Goal: Task Accomplishment & Management: Use online tool/utility

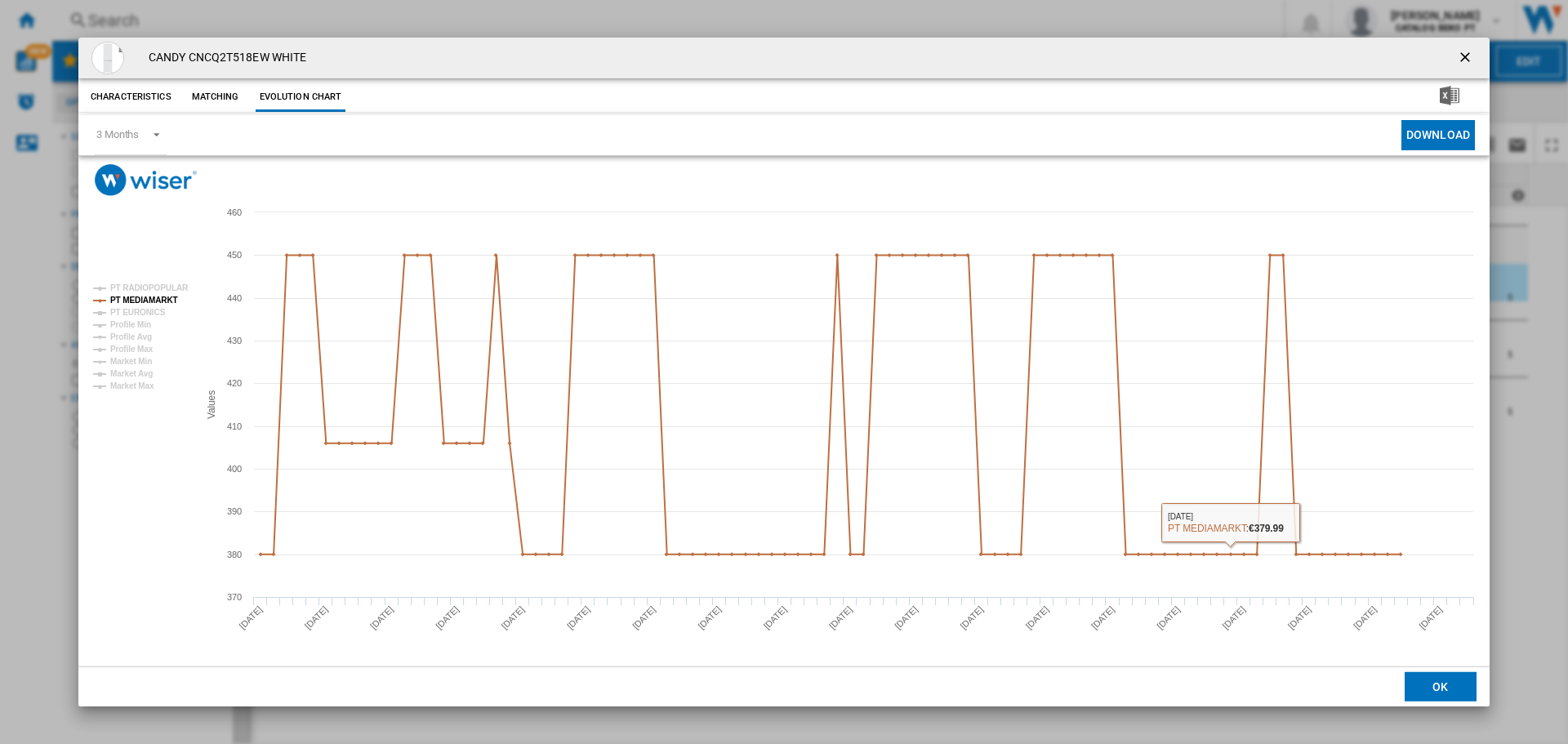
click at [1441, 691] on button "OK" at bounding box center [1441, 686] width 72 height 29
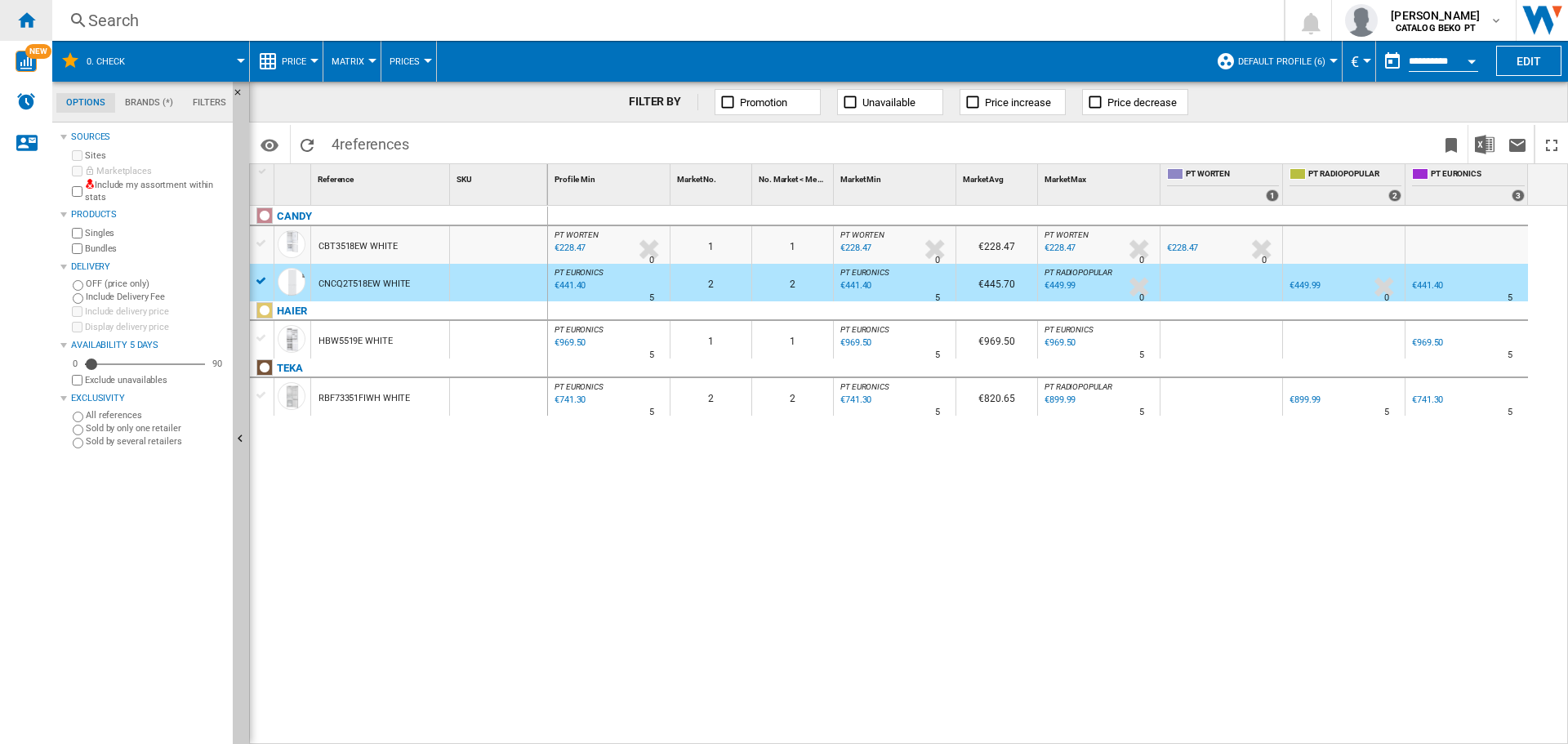
click at [32, 19] on ng-md-icon "Home" at bounding box center [26, 20] width 20 height 20
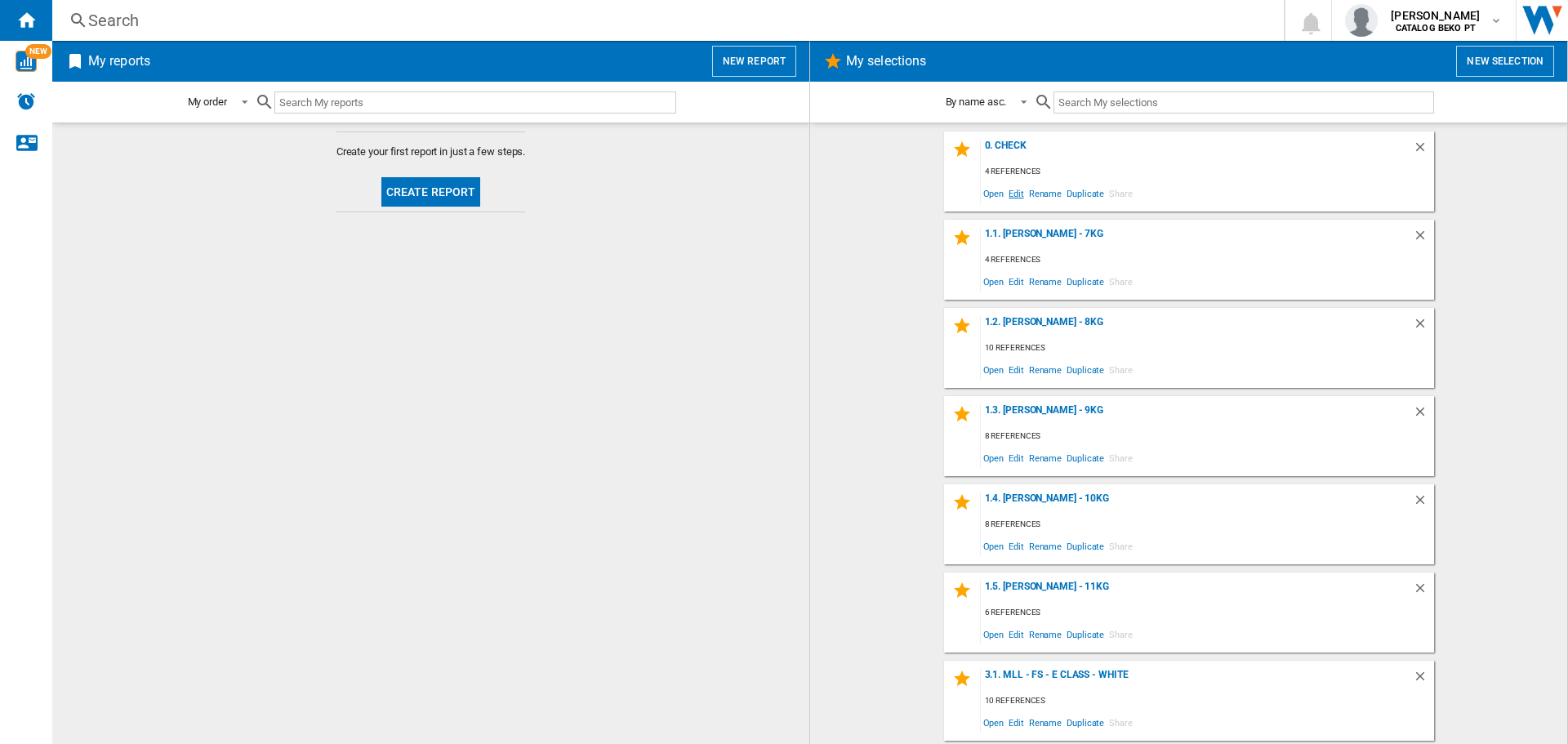
click at [1010, 195] on span "Edit" at bounding box center [1016, 193] width 20 height 22
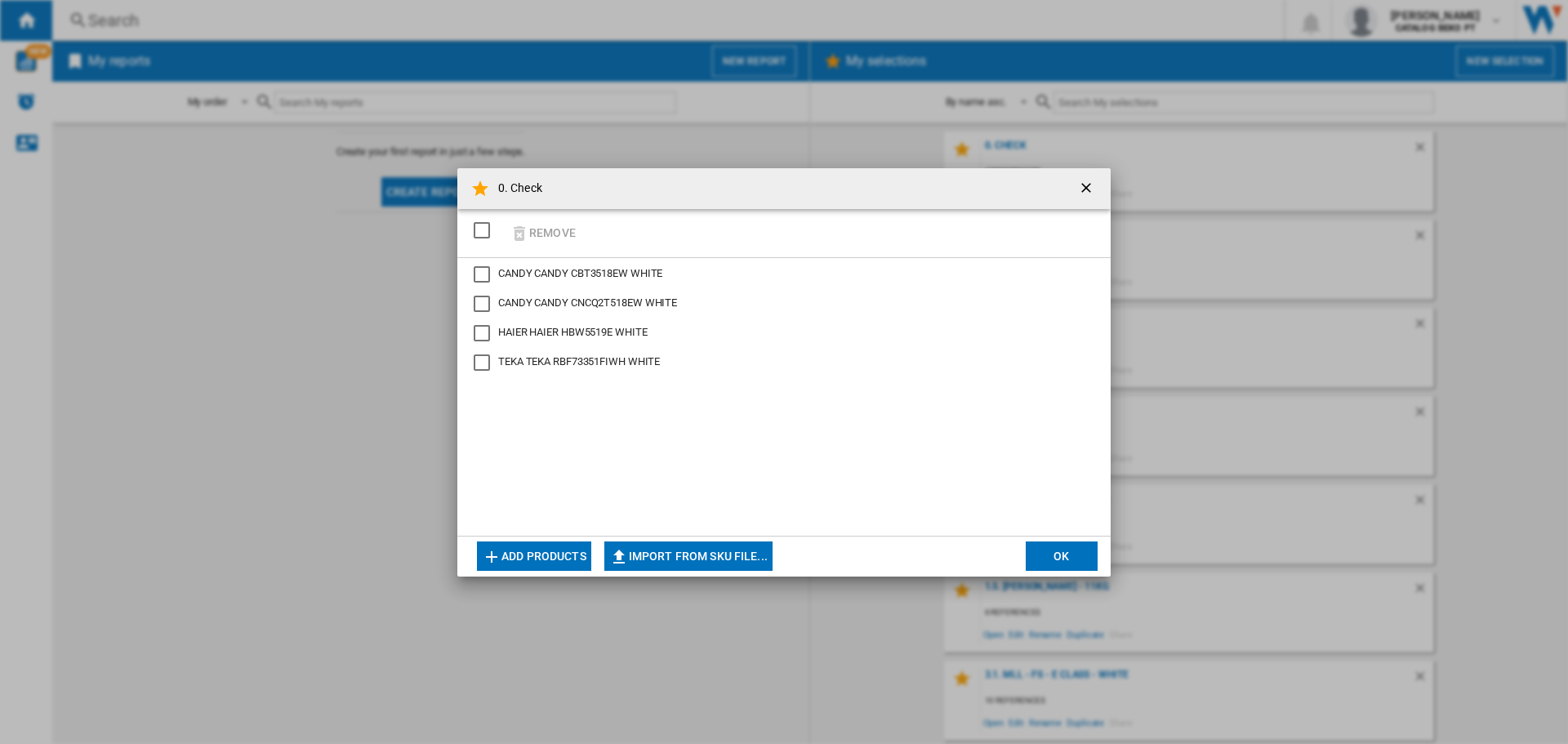
click at [553, 555] on button "Add products" at bounding box center [534, 556] width 115 height 29
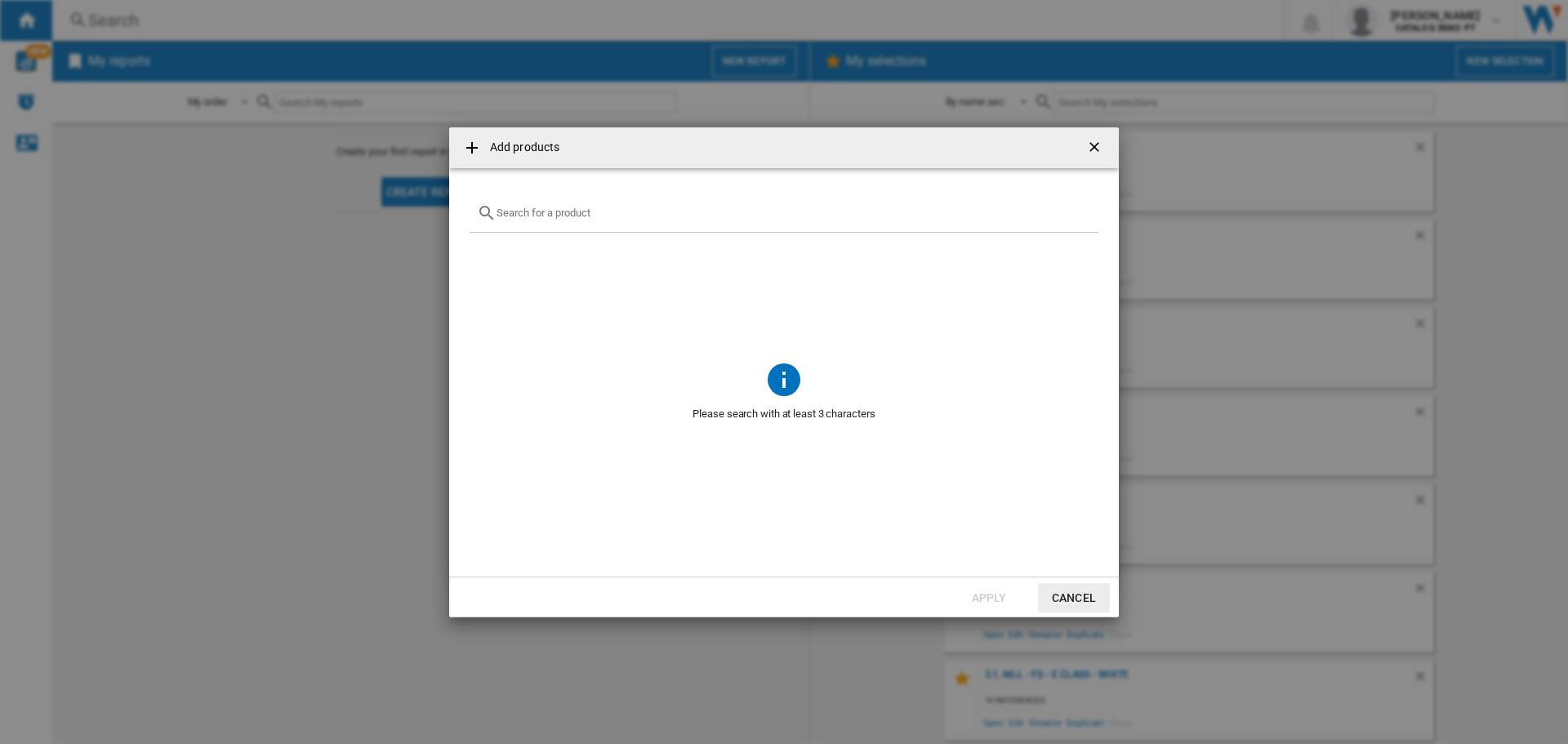
click at [544, 209] on input "Add products ..." at bounding box center [794, 212] width 594 height 12
paste input "RB390N4CCD"
type input "RB390N4CCD"
click at [555, 256] on div "HISENSE RB390N4CCD STAINLESS STEEL" at bounding box center [811, 251] width 571 height 16
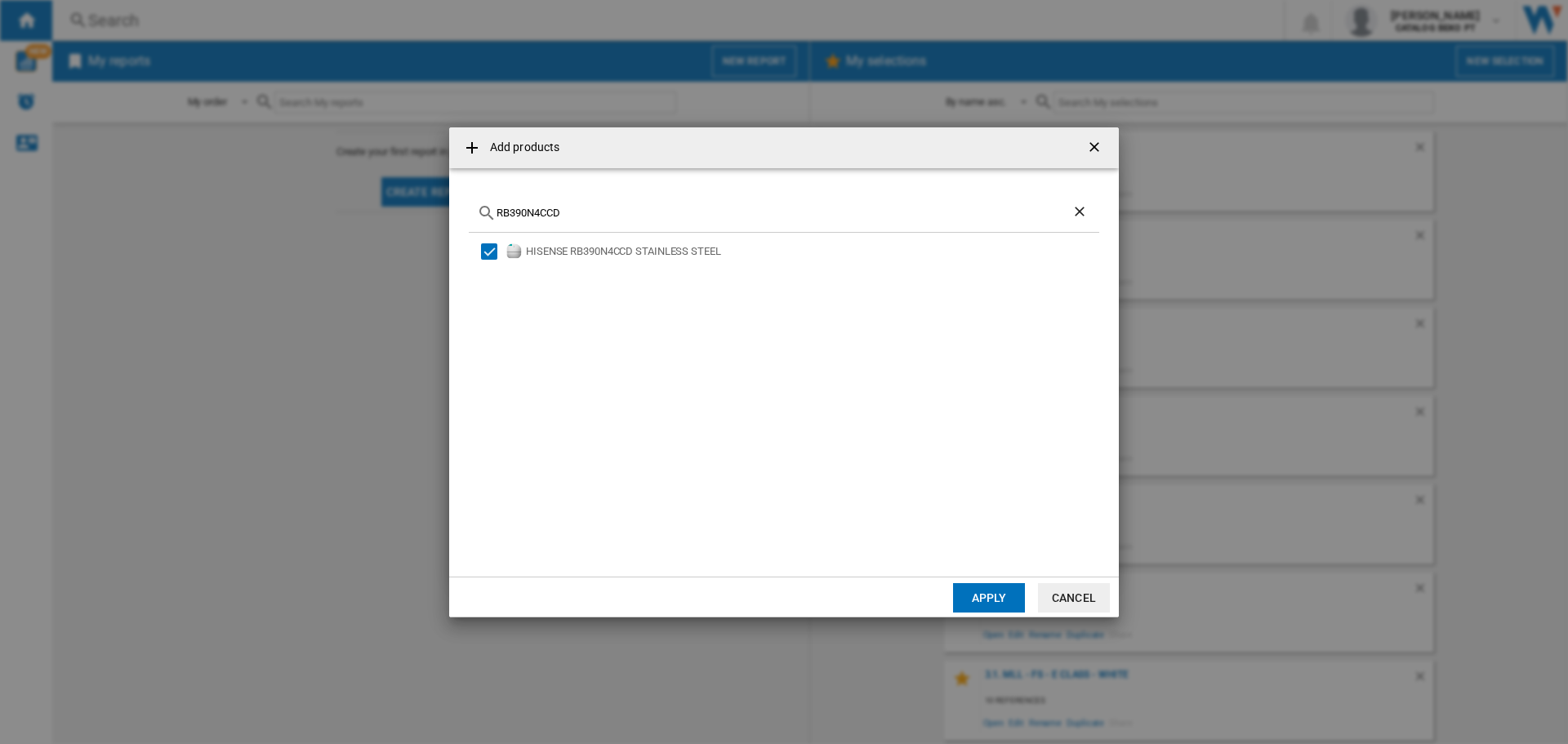
click at [987, 595] on button "Apply" at bounding box center [989, 597] width 72 height 29
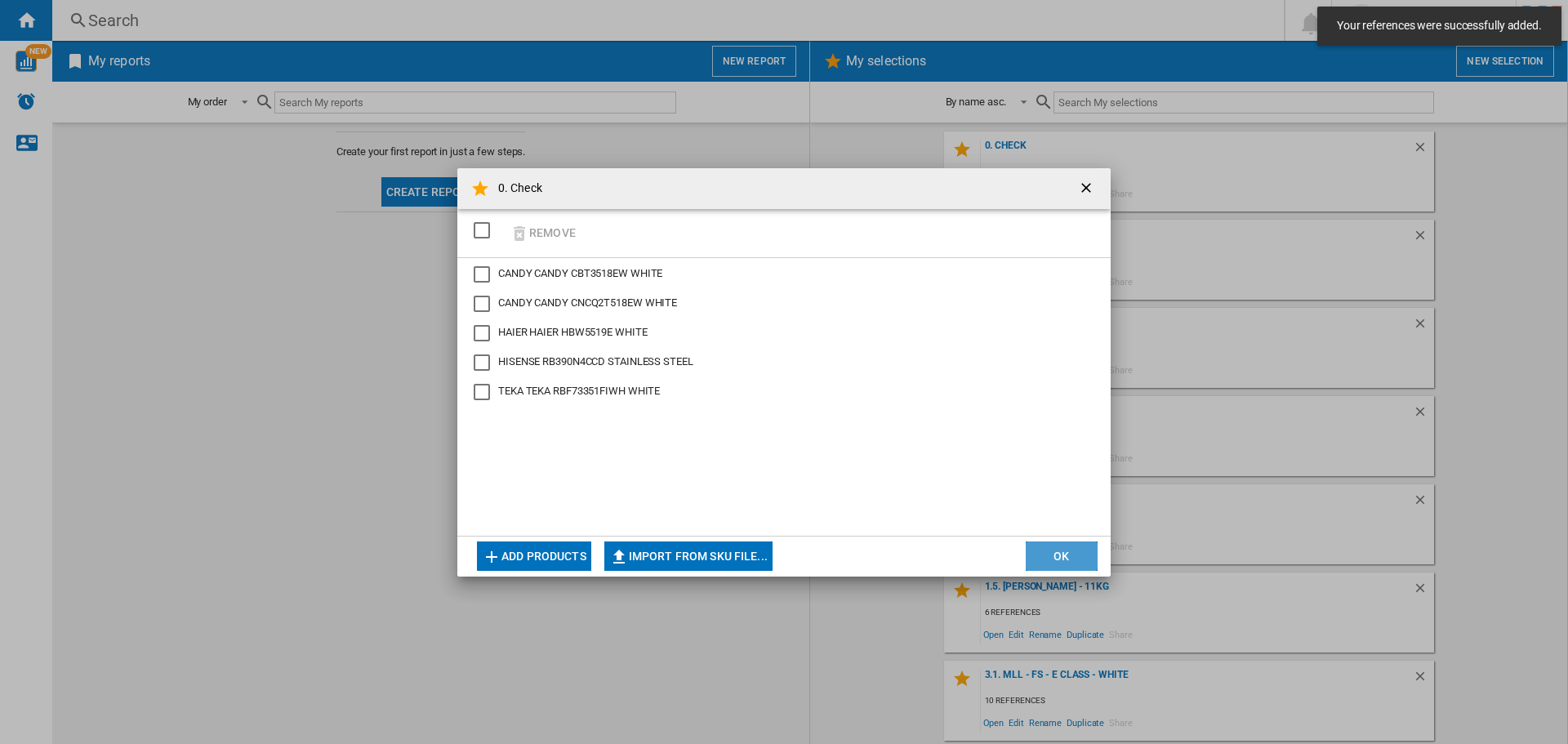
click at [1061, 557] on button "OK" at bounding box center [1062, 556] width 72 height 29
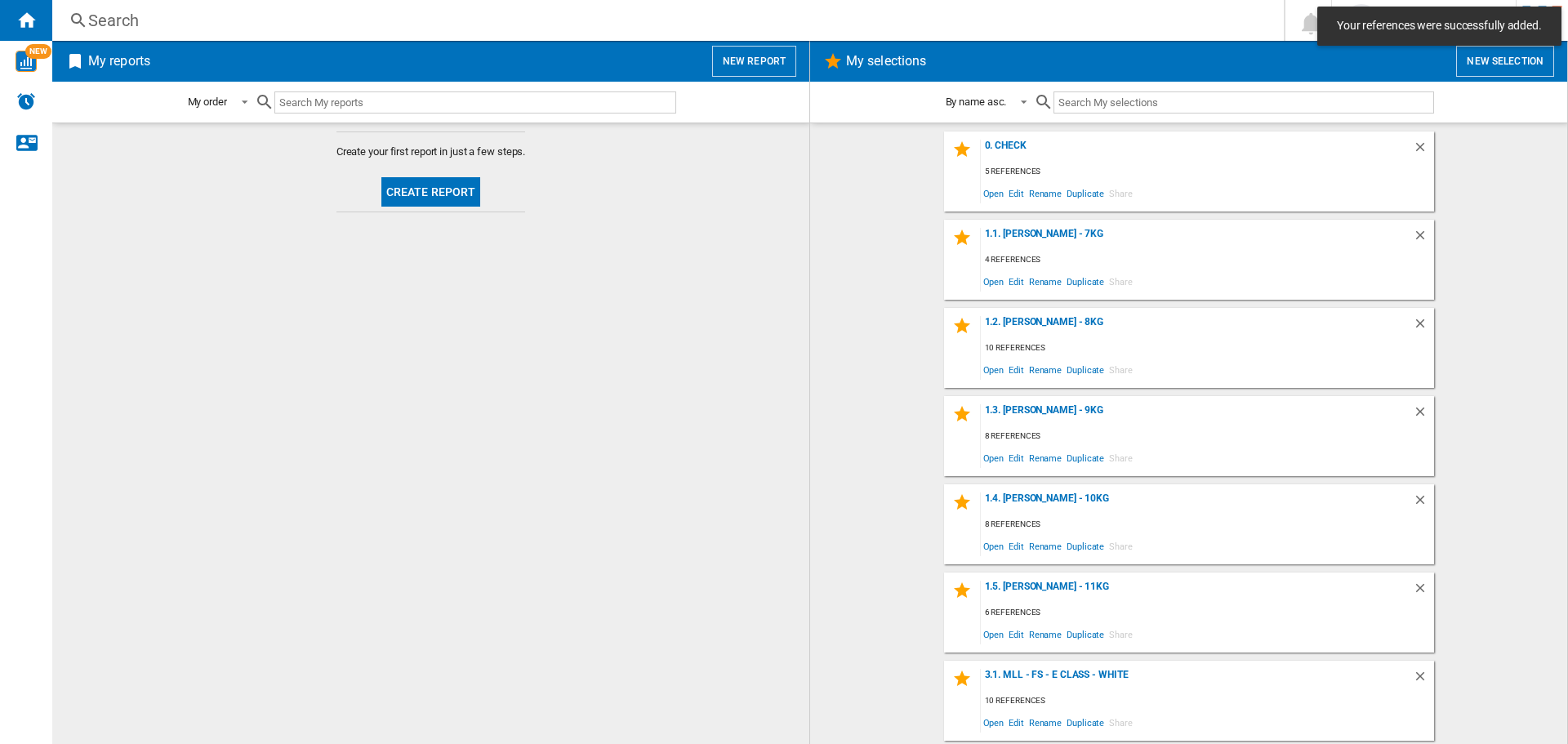
click at [1017, 139] on div "0. Check 5 references Open Edit Rename Duplicate Share" at bounding box center [1189, 172] width 490 height 80
click at [1013, 147] on div "0. Check" at bounding box center [1197, 151] width 432 height 22
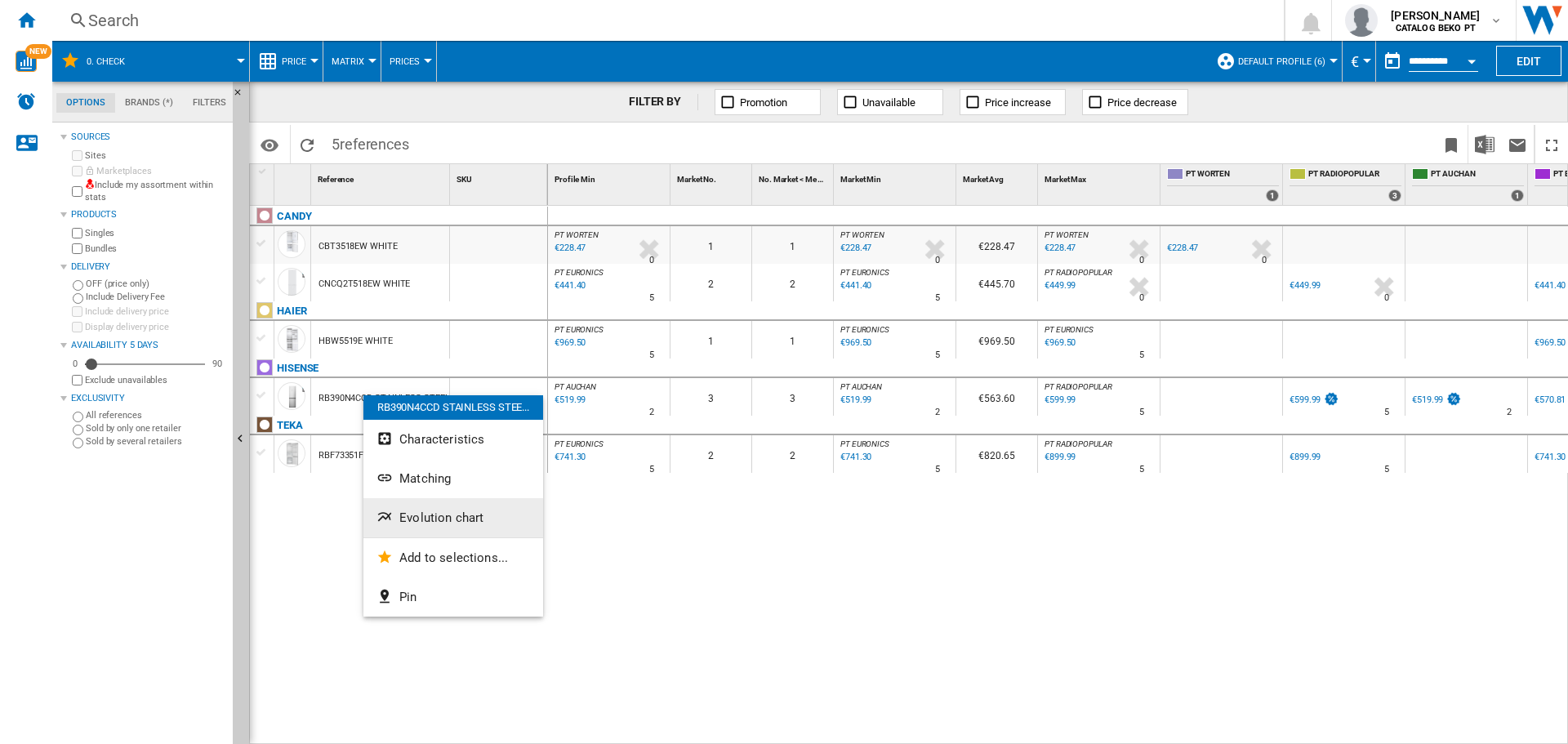
click at [422, 519] on span "Evolution chart" at bounding box center [441, 518] width 84 height 15
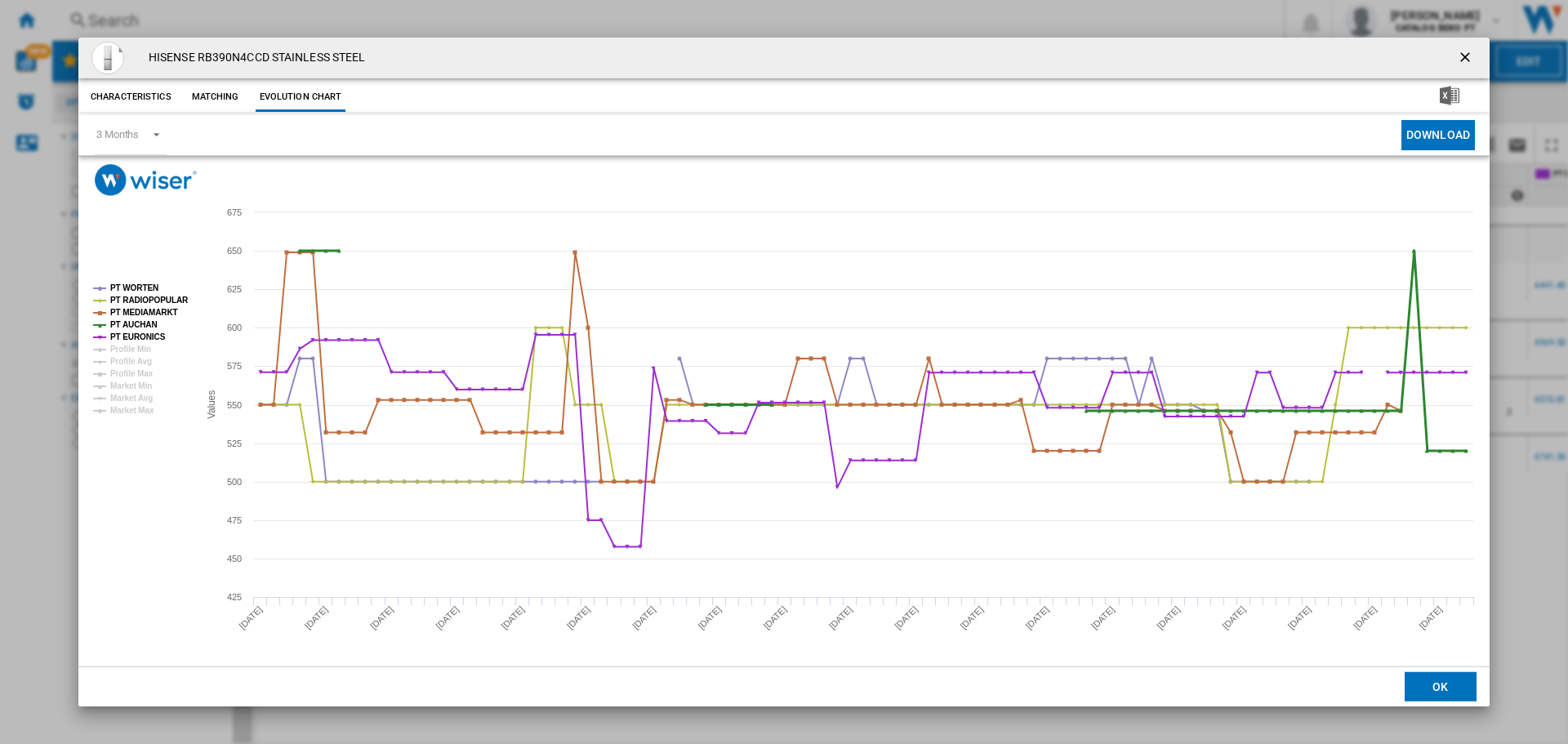
click at [144, 329] on tspan "PT AUCHAN" at bounding box center [134, 324] width 47 height 9
click at [141, 320] on tspan "PT AUCHAN" at bounding box center [134, 324] width 47 height 9
click at [156, 308] on tspan "PT MEDIAMARKT" at bounding box center [145, 312] width 68 height 9
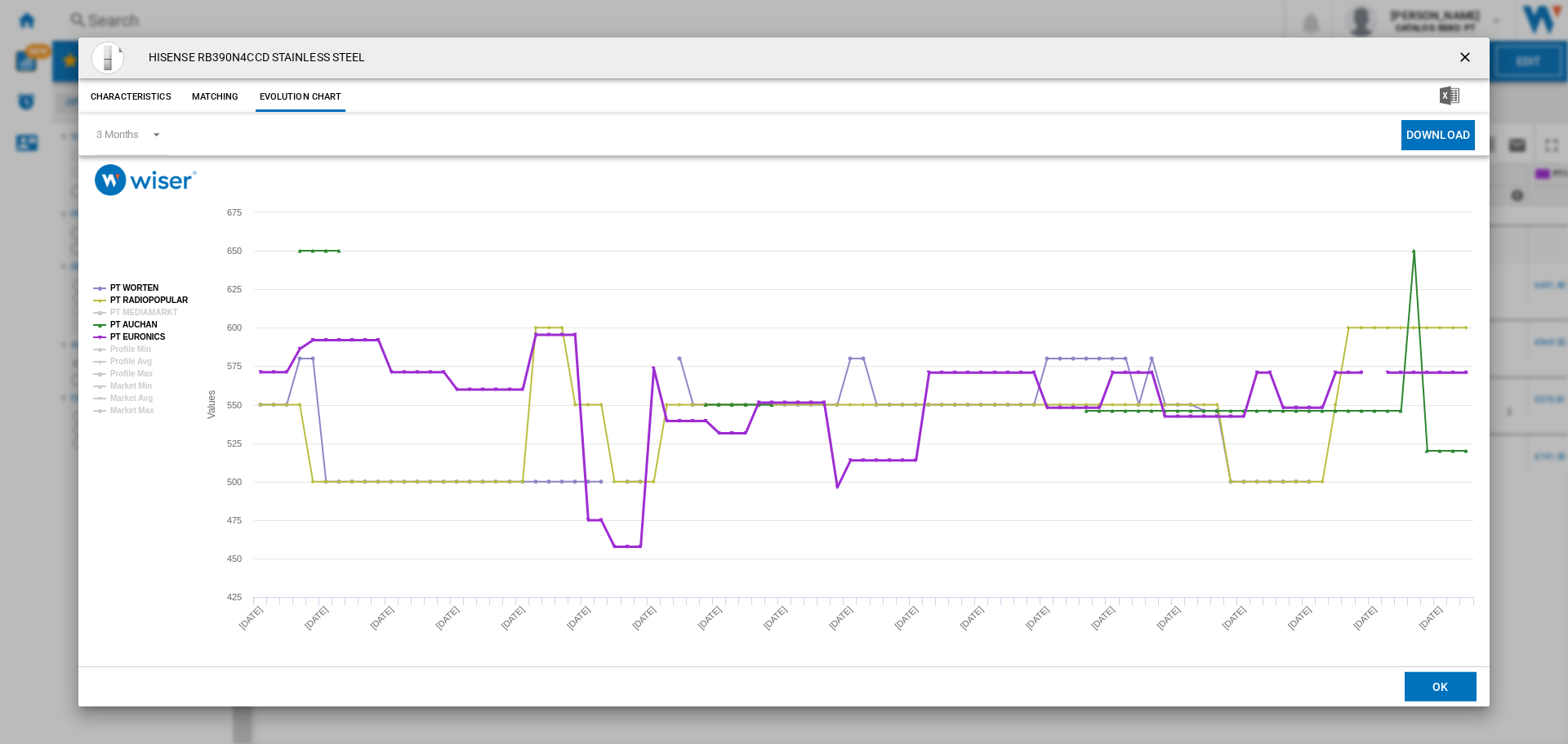
click at [148, 327] on tspan "PT AUCHAN" at bounding box center [134, 324] width 47 height 9
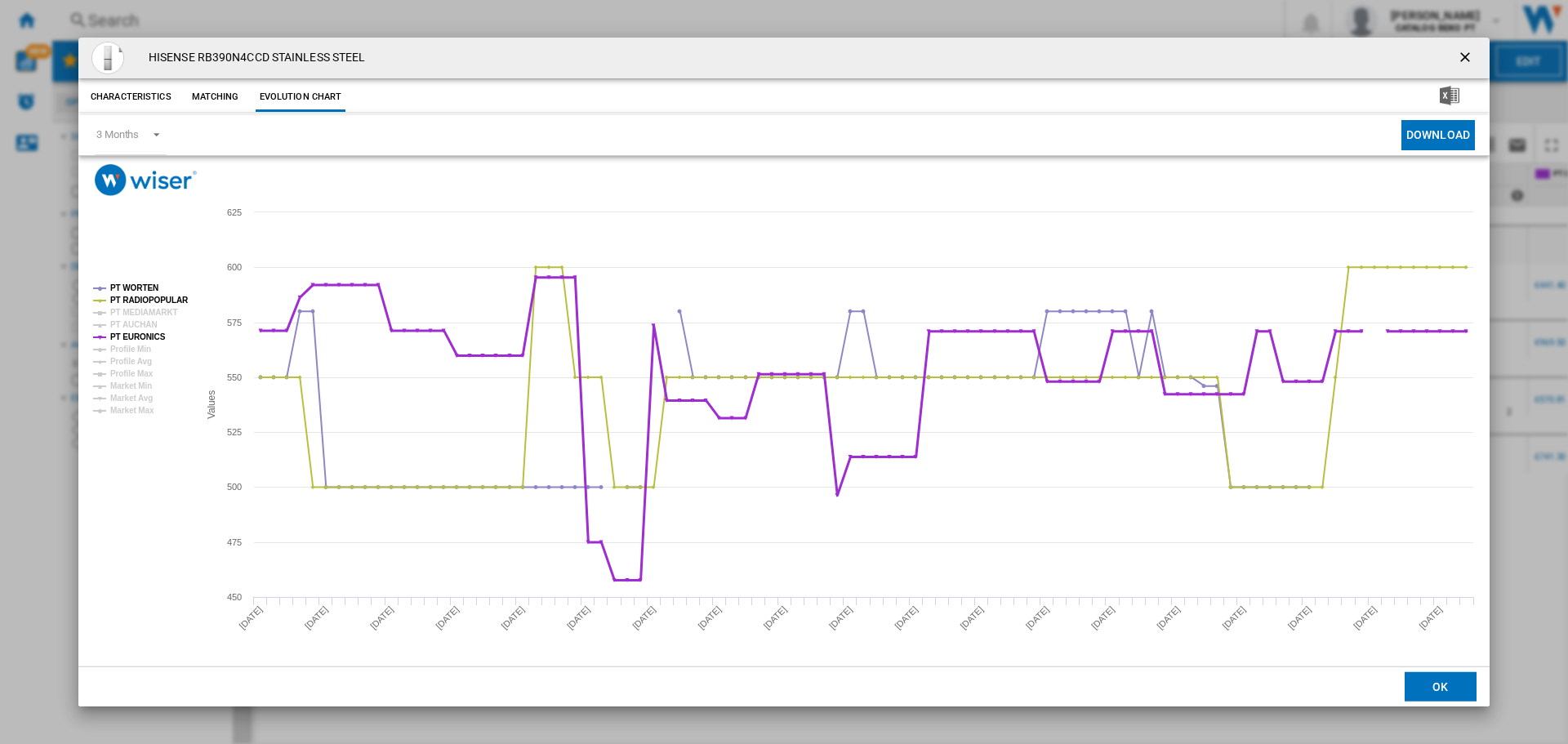
click at [153, 332] on tspan "PT EURONICS" at bounding box center [139, 336] width 56 height 9
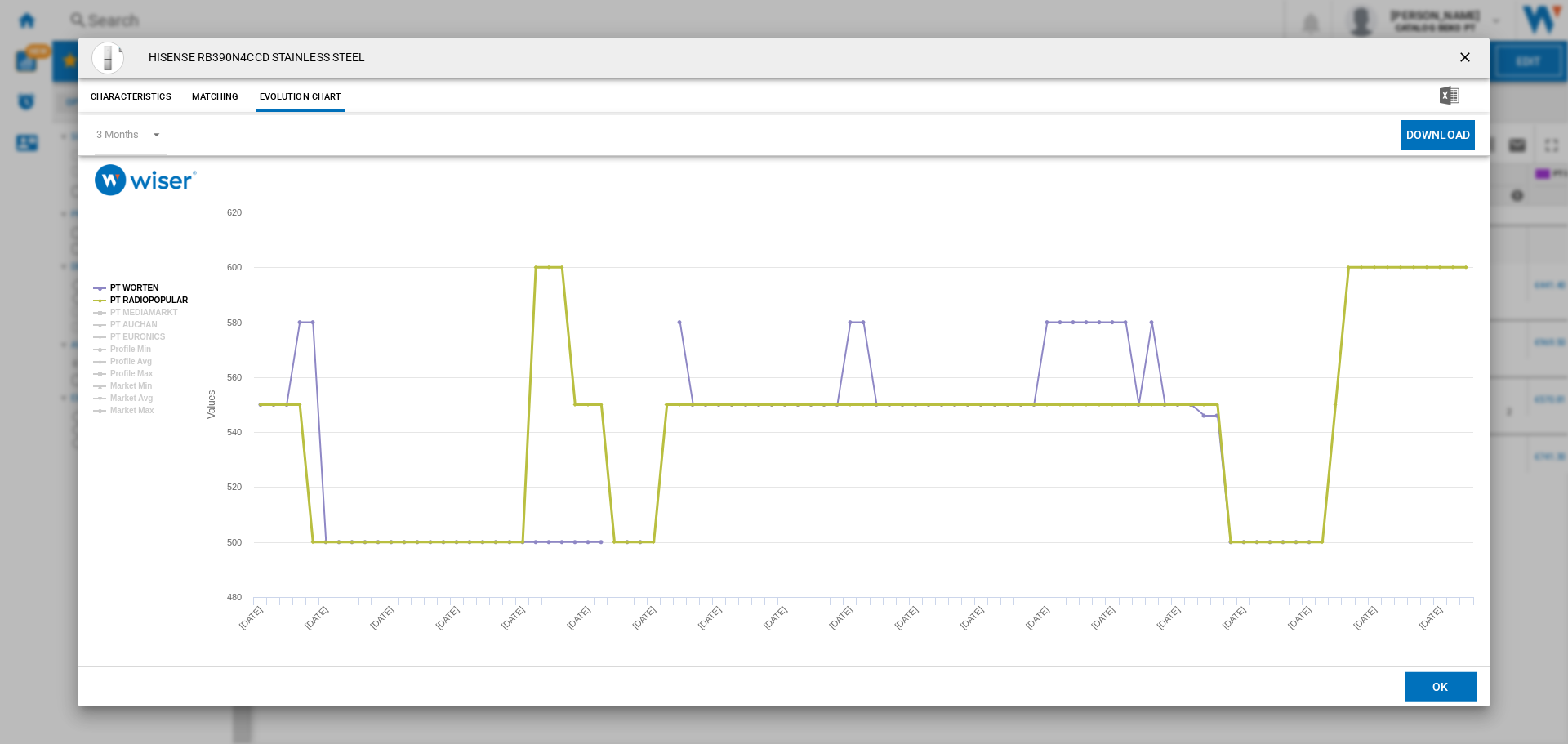
click at [156, 297] on tspan "PT RADIOPOPULAR" at bounding box center [150, 299] width 79 height 9
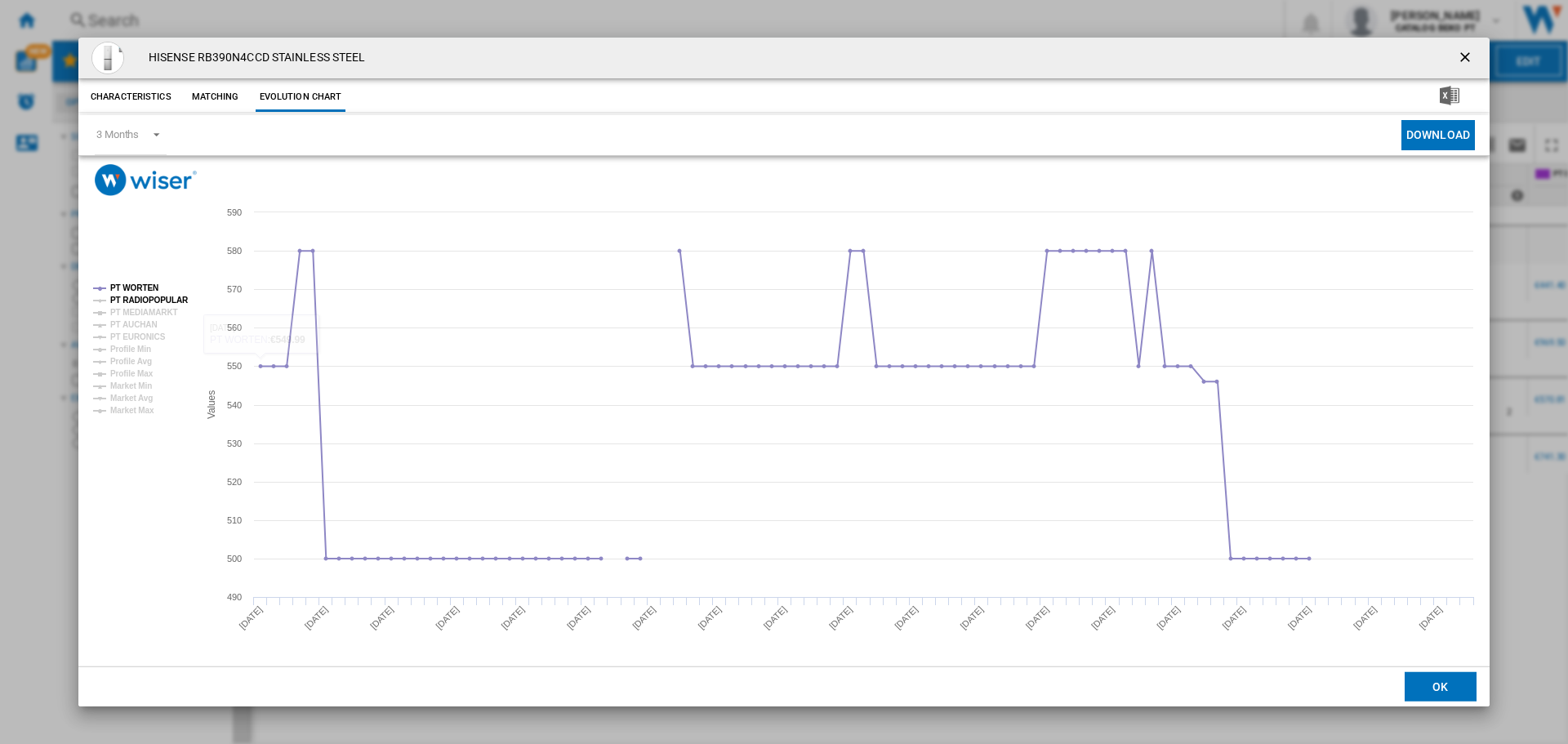
click at [174, 301] on tspan "PT RADIOPOPULAR" at bounding box center [150, 299] width 79 height 9
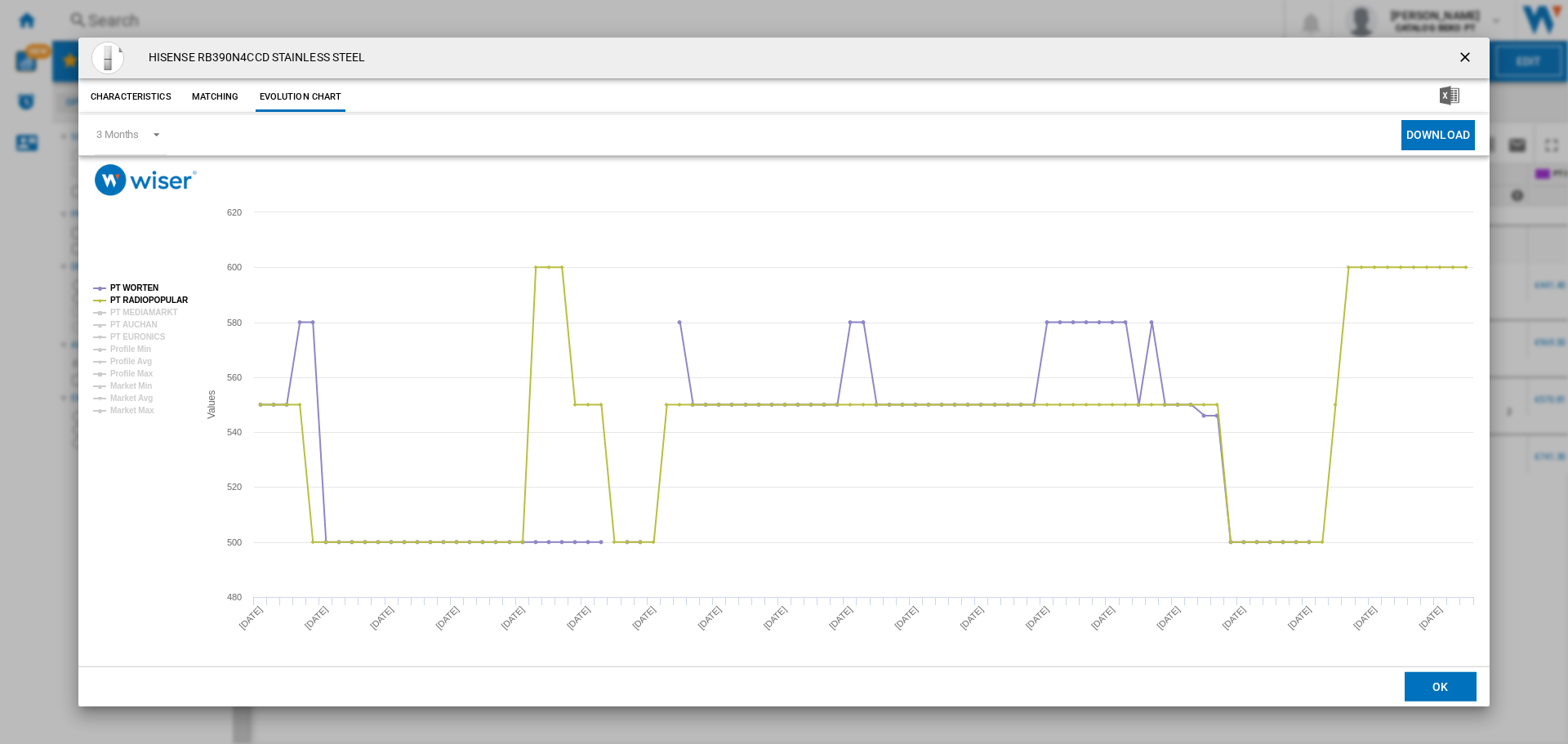
click at [145, 278] on rect "Product popup" at bounding box center [139, 349] width 105 height 144
click at [145, 283] on tspan "PT WORTEN" at bounding box center [135, 287] width 48 height 9
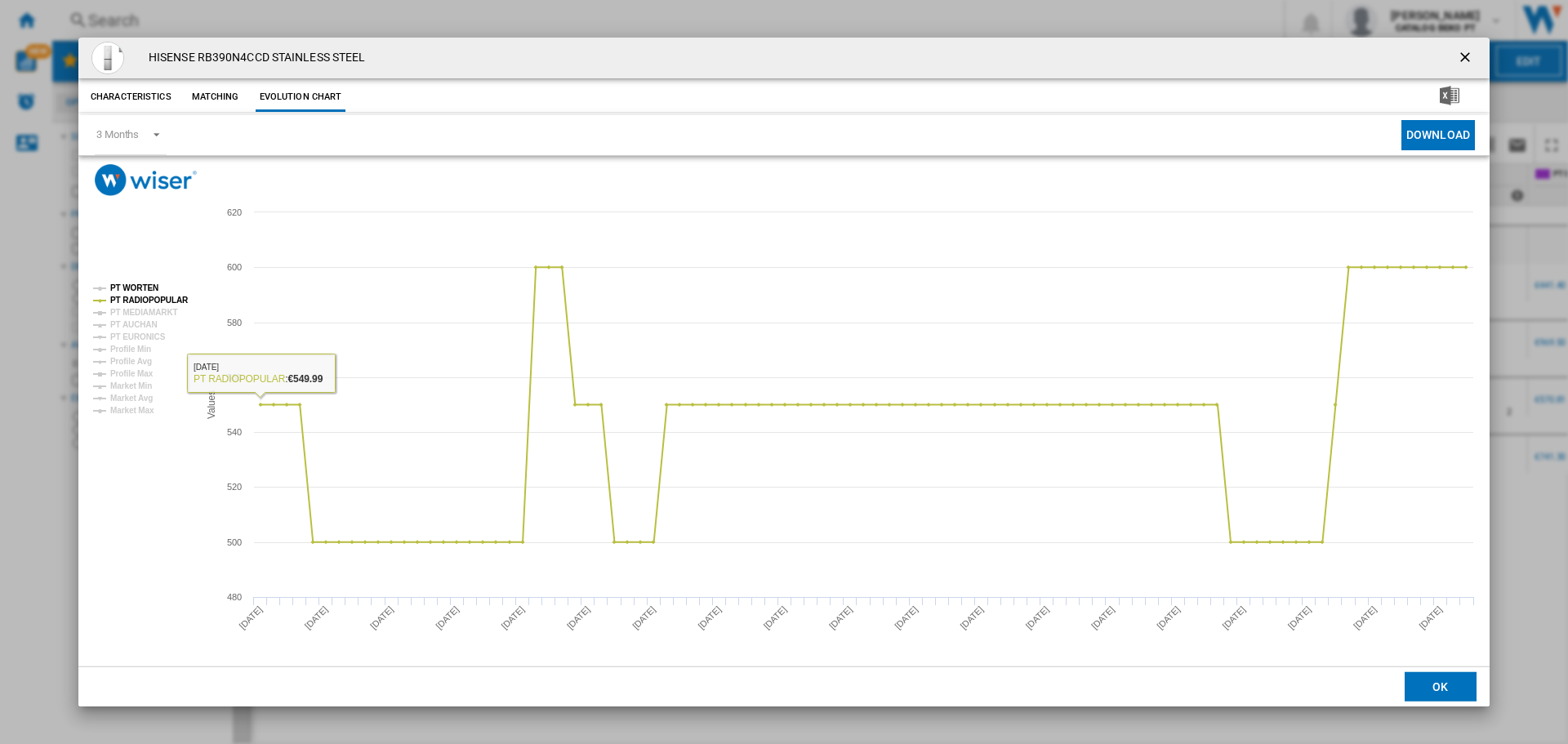
click at [143, 287] on tspan "PT WORTEN" at bounding box center [135, 287] width 48 height 9
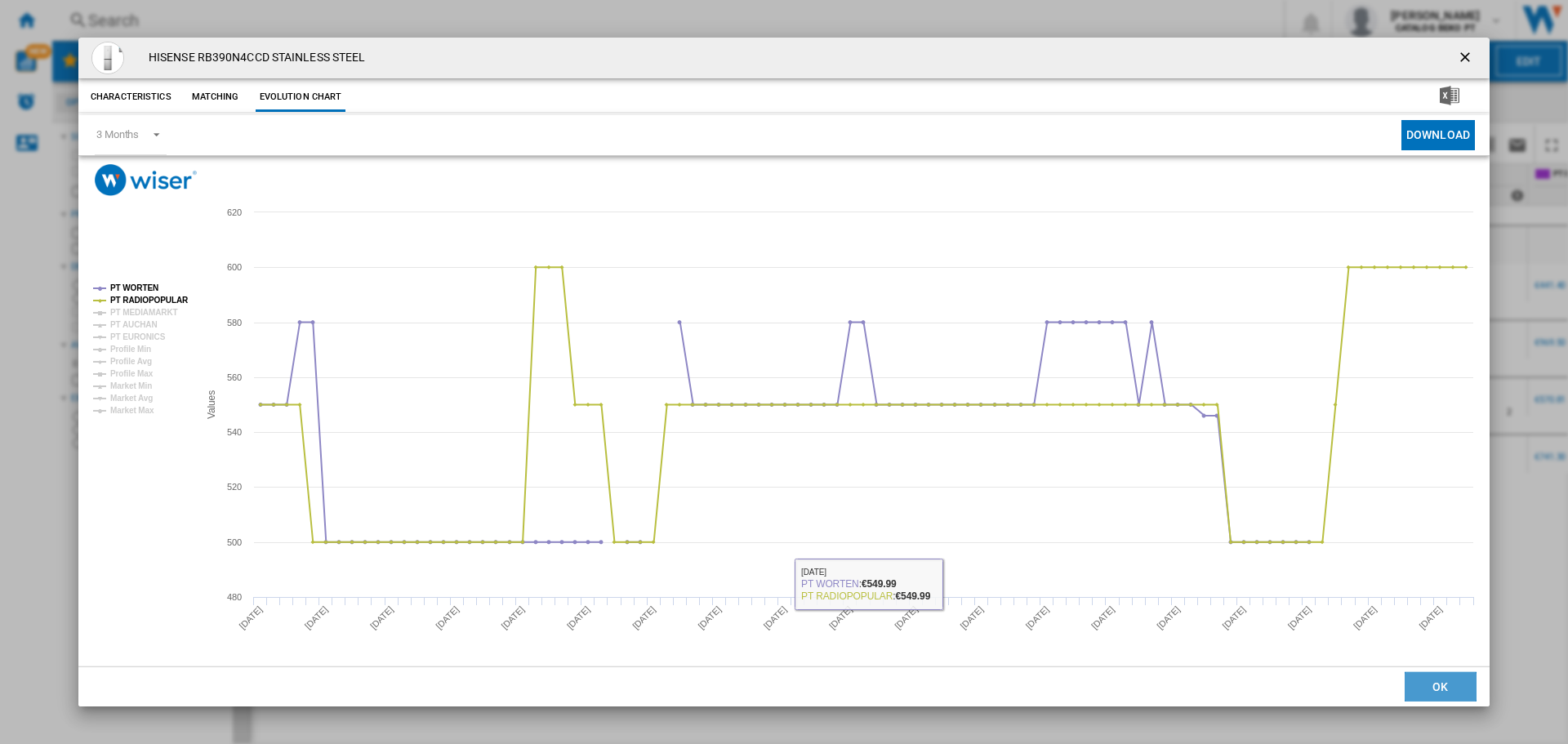
click at [1441, 683] on button "OK" at bounding box center [1441, 686] width 72 height 29
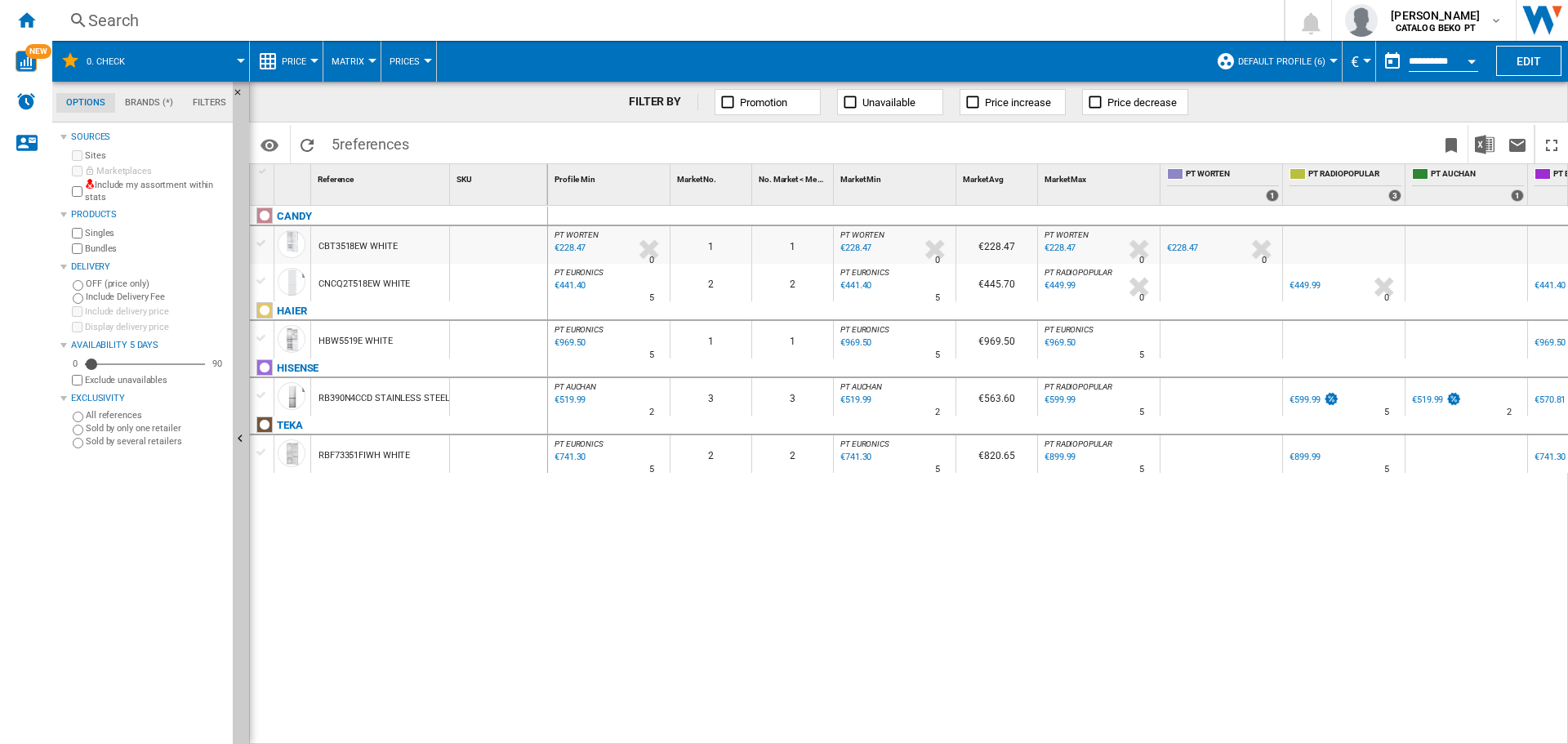
click at [349, 394] on div "RB390N4CCD STAINLESS STEEL" at bounding box center [383, 399] width 131 height 38
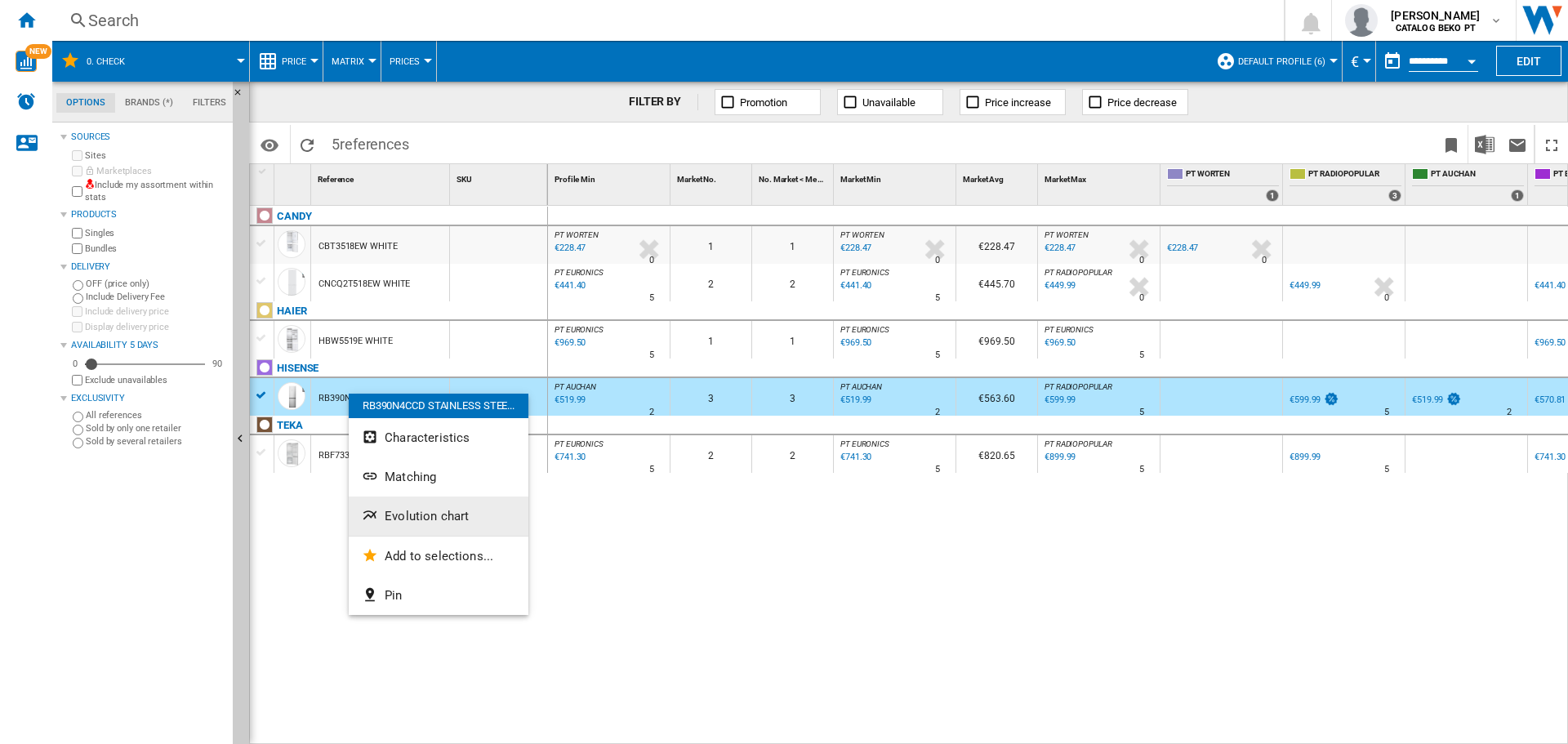
click at [398, 516] on span "Evolution chart" at bounding box center [427, 516] width 84 height 15
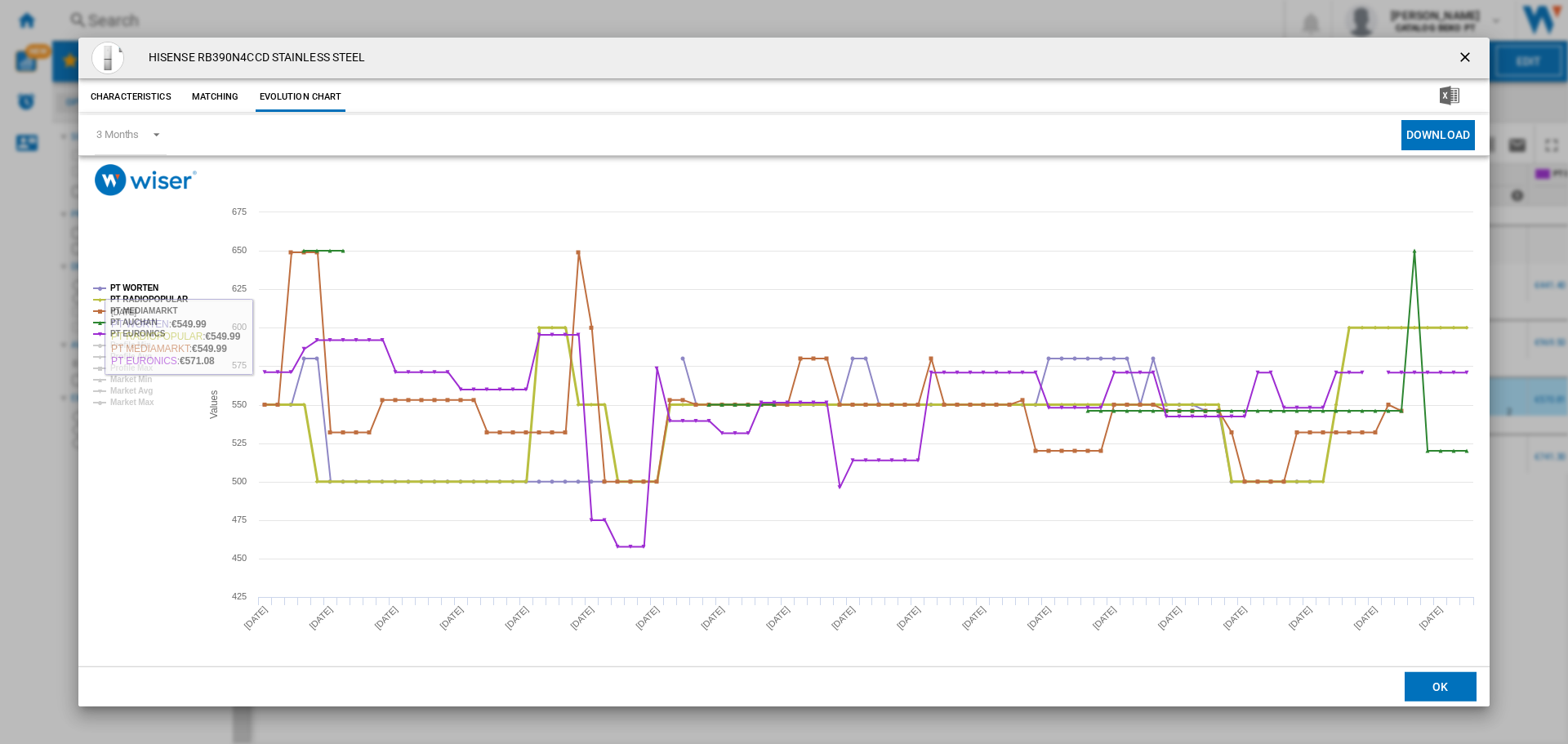
click at [174, 298] on tspan "PT RADIOPOPULAR" at bounding box center [150, 299] width 79 height 9
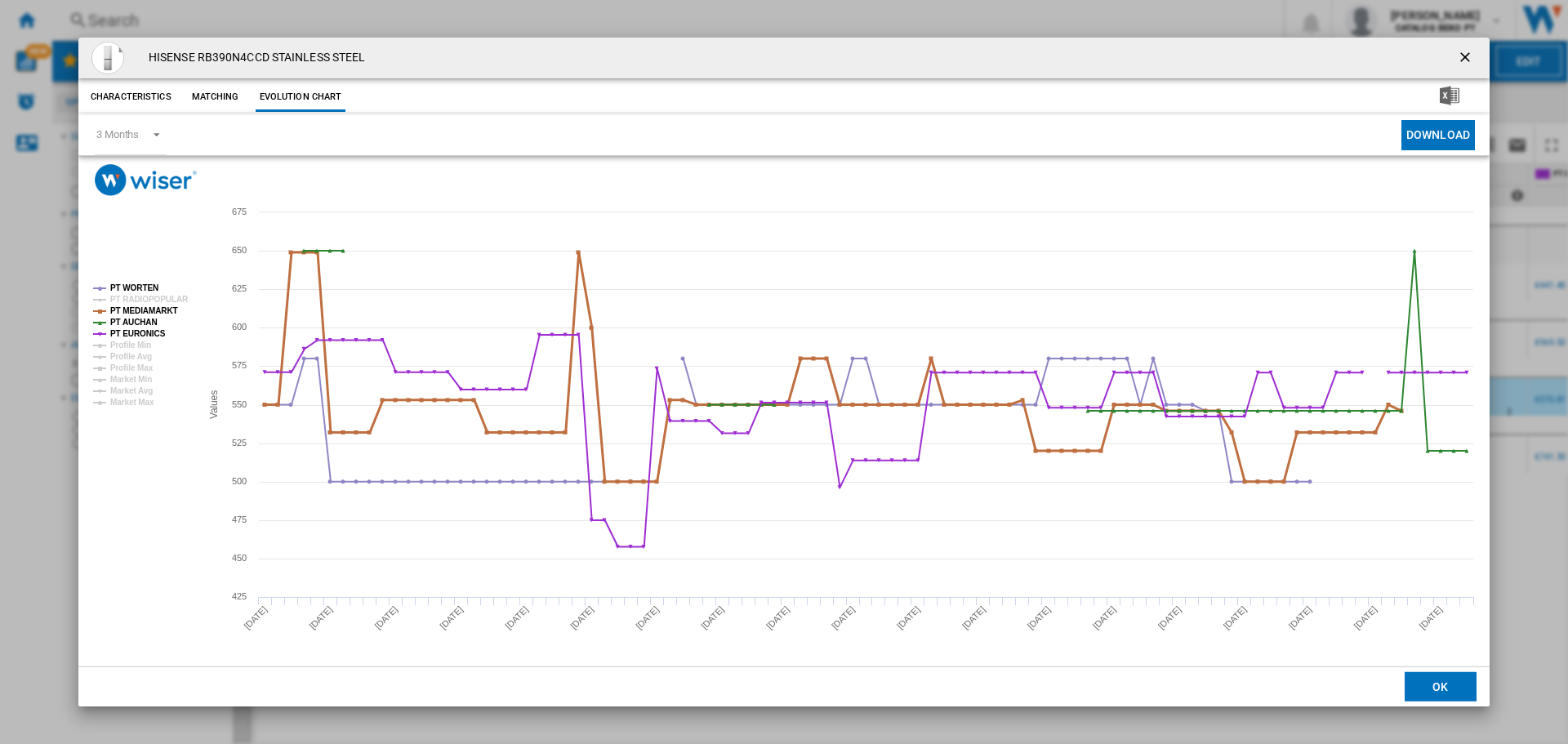
click at [153, 309] on tspan "PT MEDIAMARKT" at bounding box center [145, 310] width 68 height 9
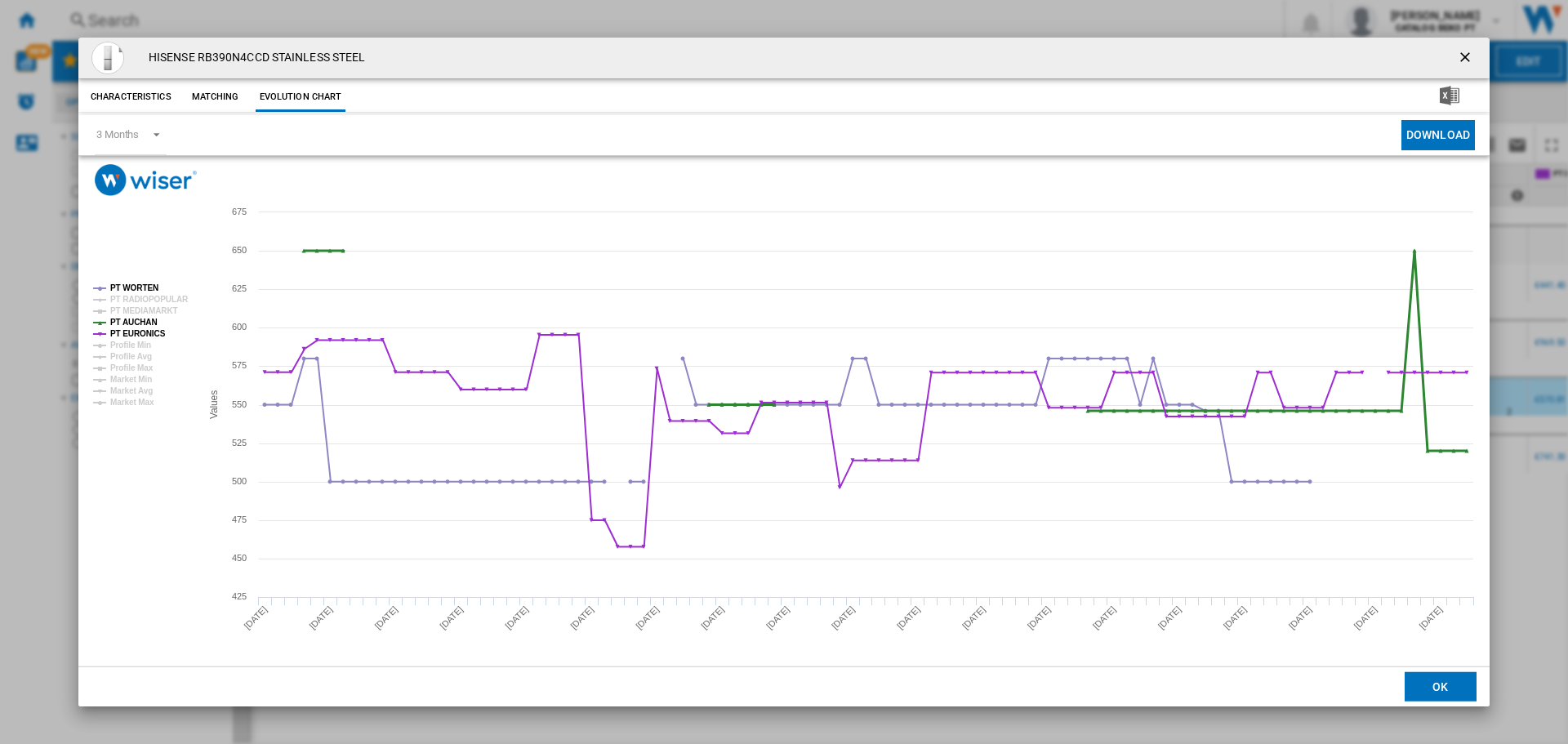
click at [147, 320] on tspan "PT AUCHAN" at bounding box center [134, 322] width 47 height 9
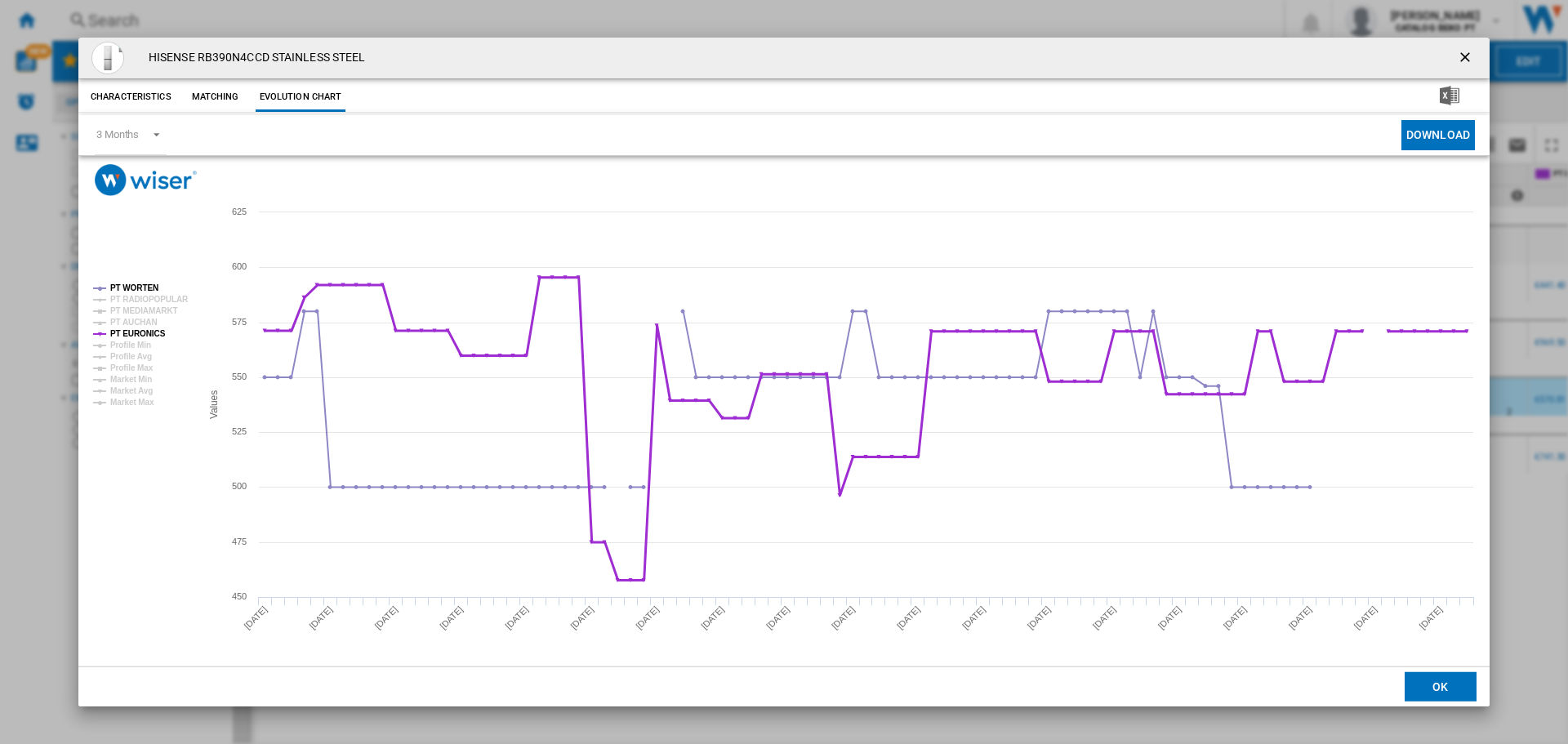
click at [145, 333] on tspan "PT EURONICS" at bounding box center [139, 333] width 56 height 9
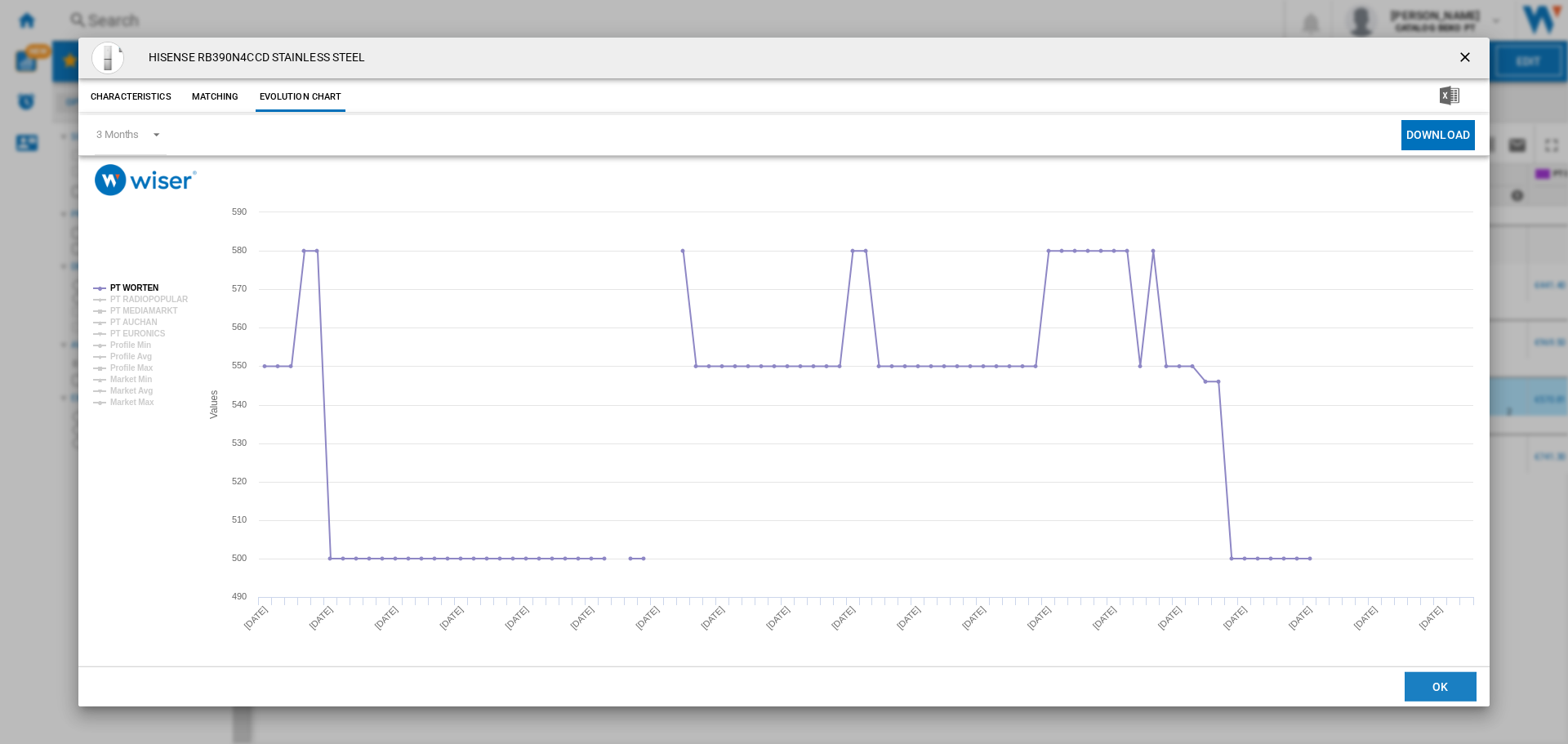
click at [1414, 680] on button "OK" at bounding box center [1441, 686] width 72 height 29
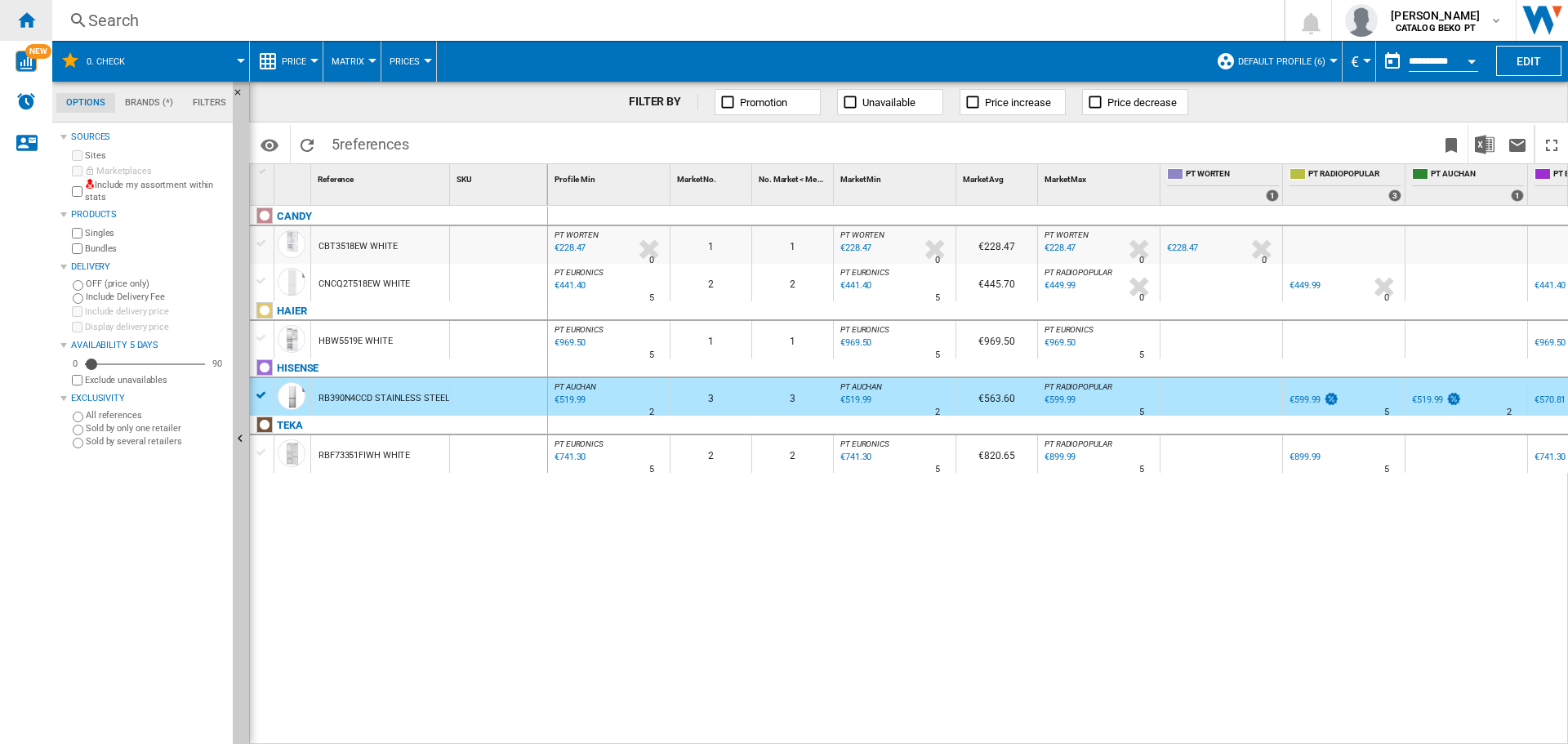
click at [29, 20] on ng-md-icon "Home" at bounding box center [26, 20] width 20 height 20
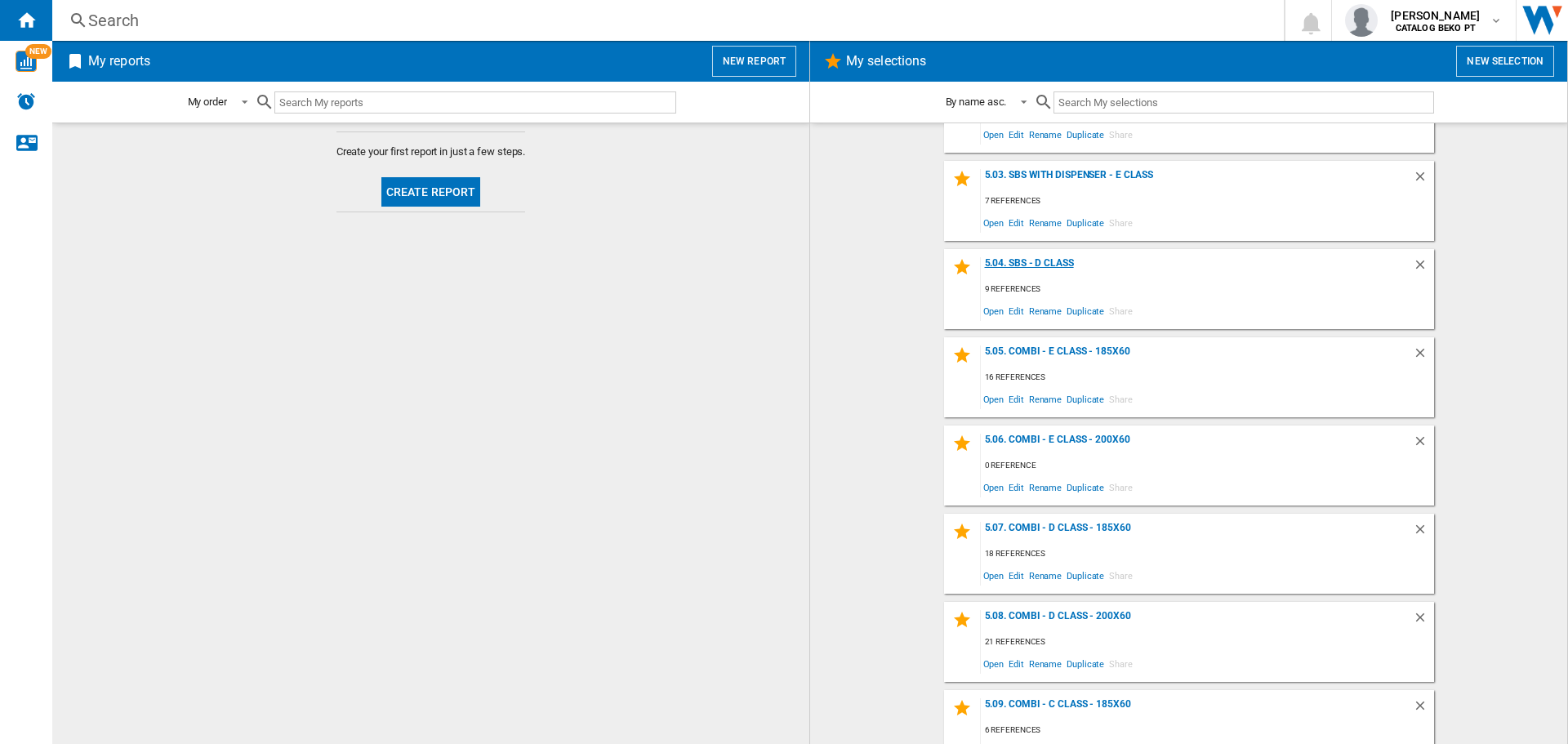
scroll to position [1849, 0]
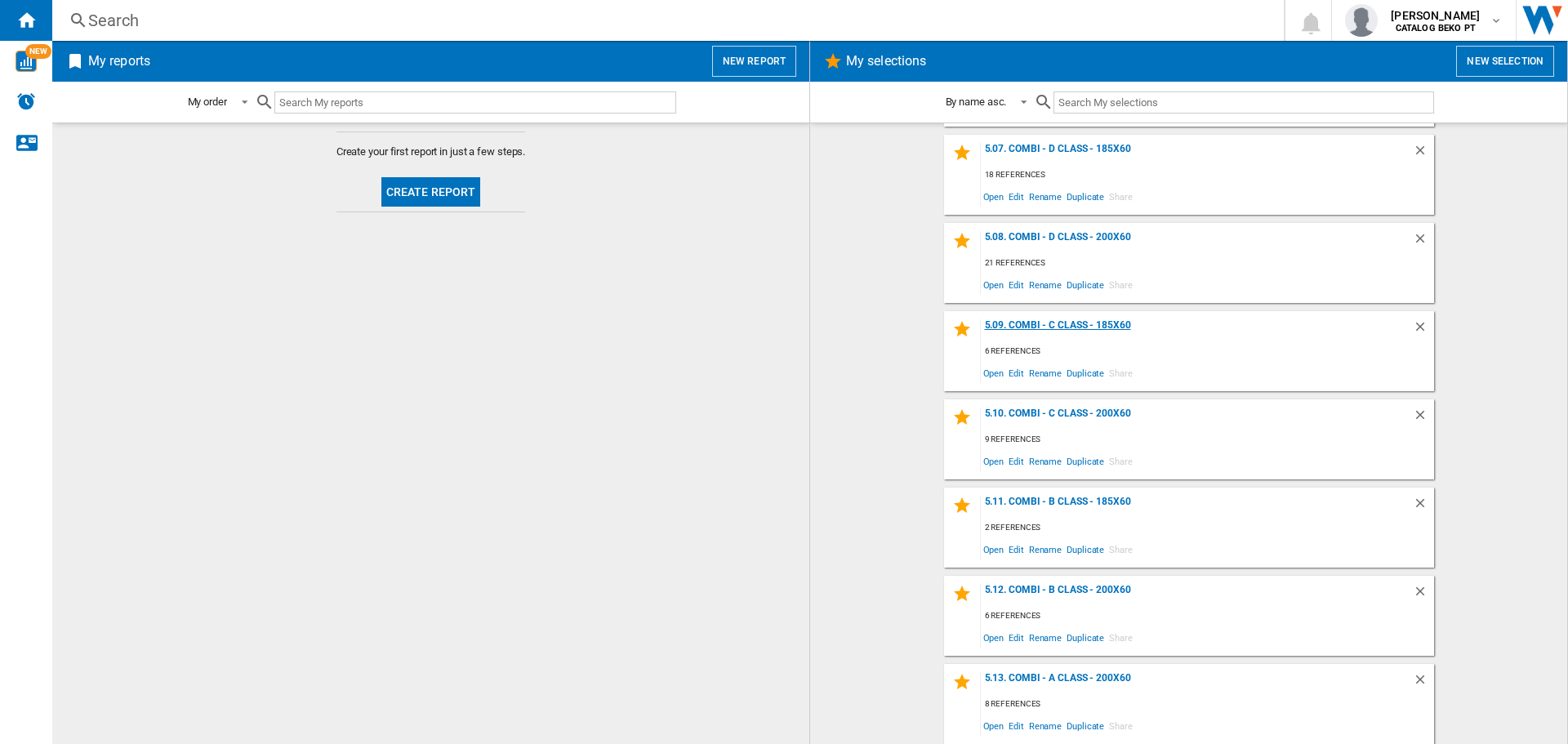
click at [1114, 328] on div "5.09. Combi - C Class - 185x60" at bounding box center [1197, 330] width 432 height 22
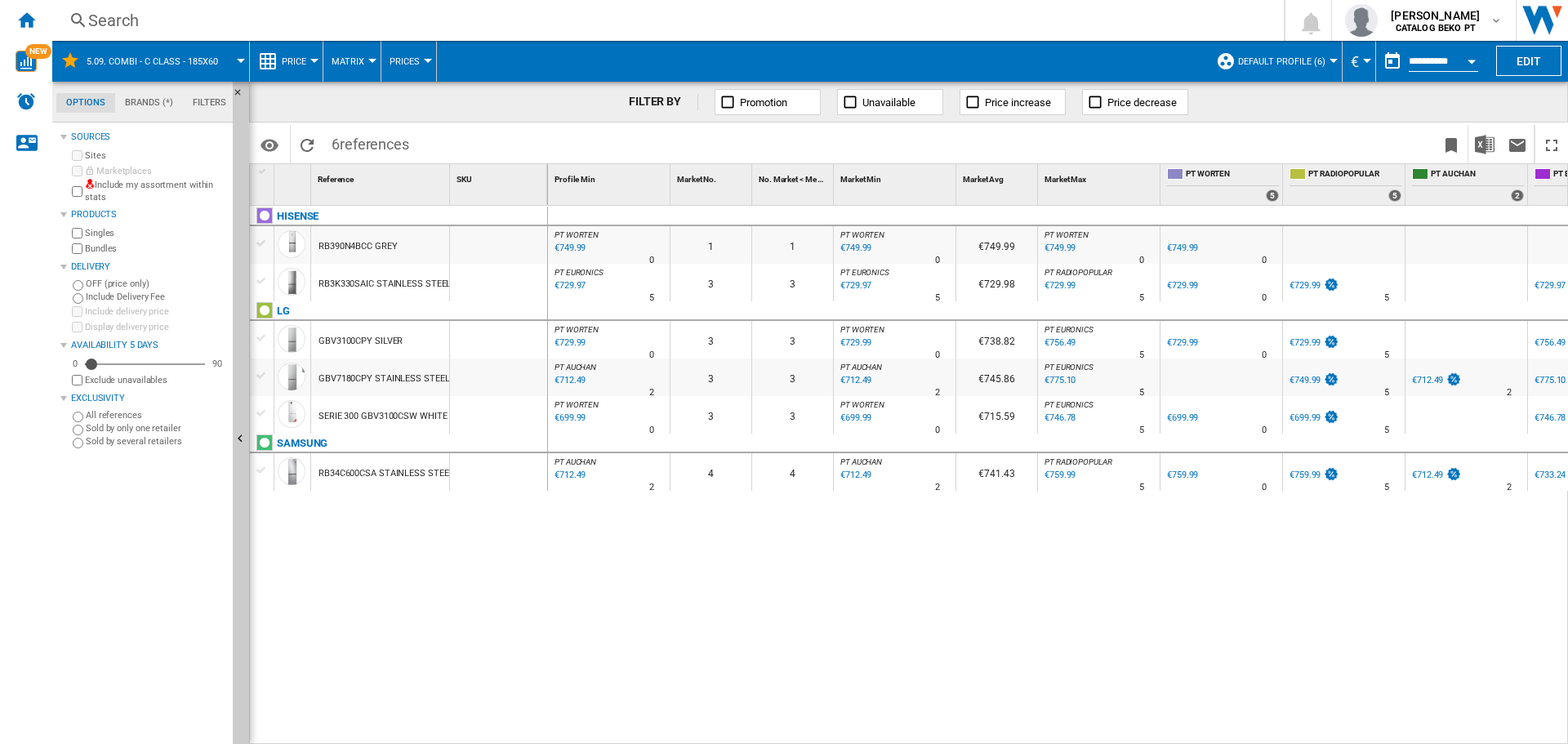
click at [571, 416] on div "€699.99" at bounding box center [570, 418] width 34 height 16
click at [575, 381] on div "€712.49" at bounding box center [570, 380] width 34 height 16
click at [570, 341] on div "€729.99" at bounding box center [570, 343] width 34 height 16
click at [572, 246] on div "€749.99" at bounding box center [570, 248] width 34 height 16
click at [572, 282] on div "€729.97" at bounding box center [570, 285] width 34 height 16
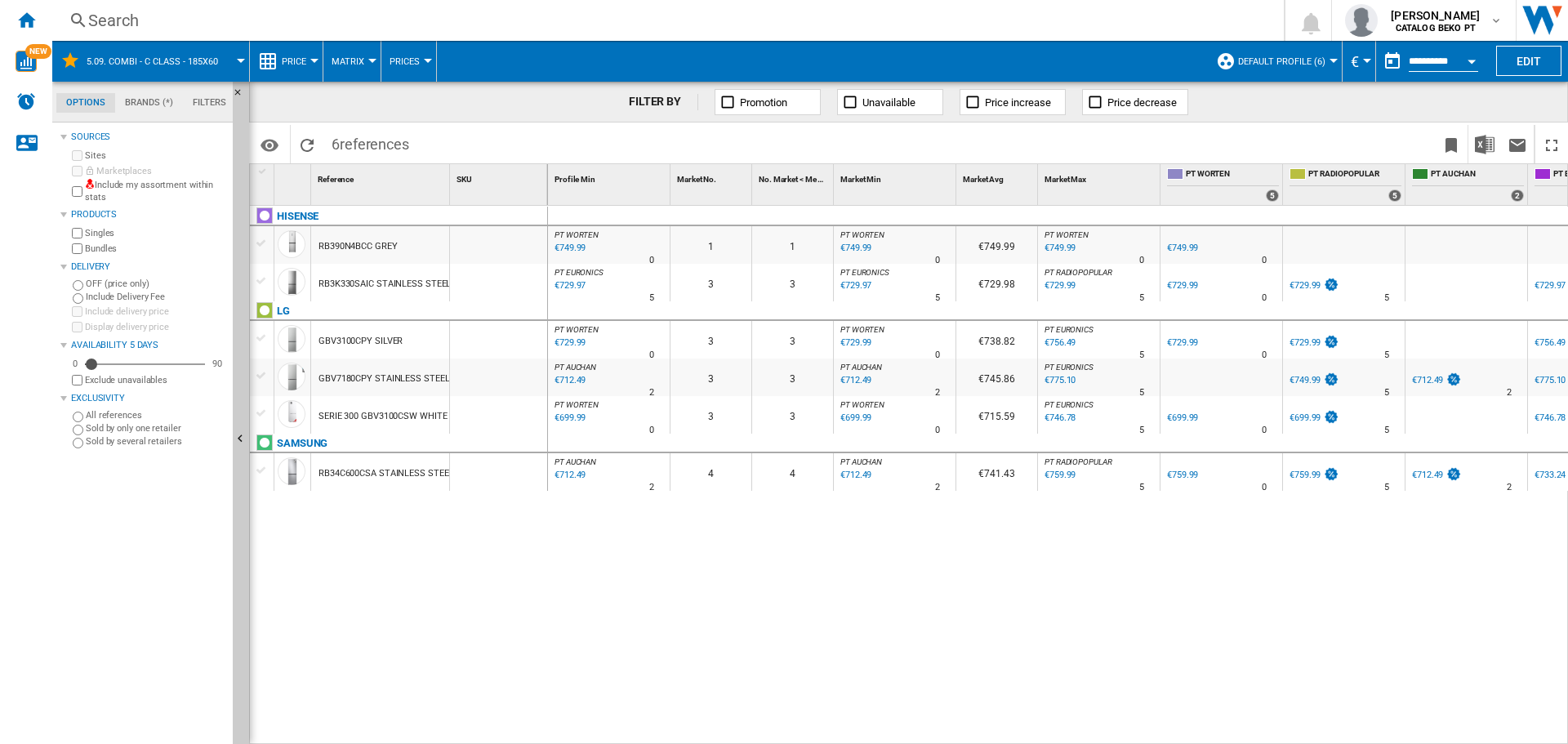
click at [259, 250] on div at bounding box center [261, 243] width 17 height 15
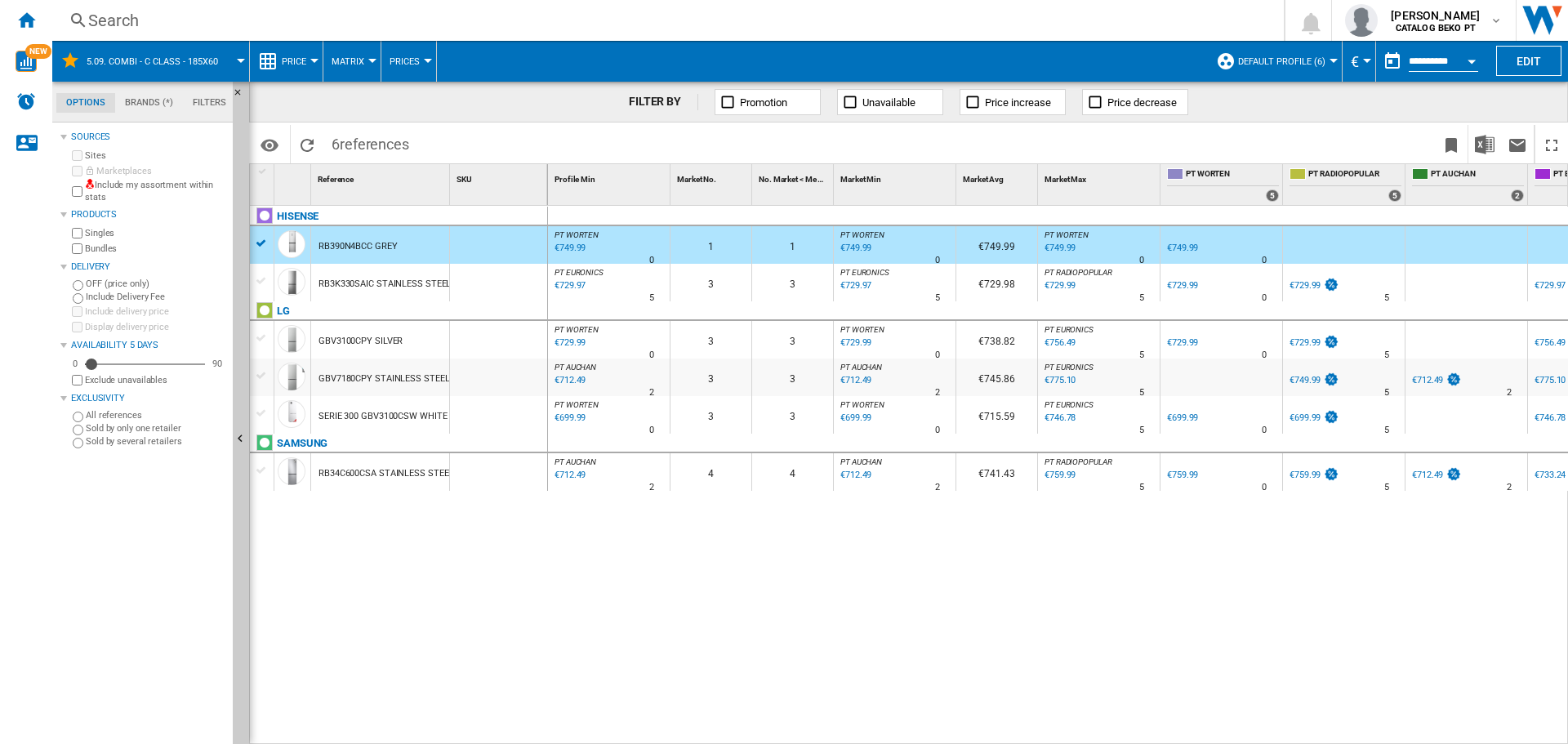
click at [260, 276] on div at bounding box center [261, 280] width 17 height 15
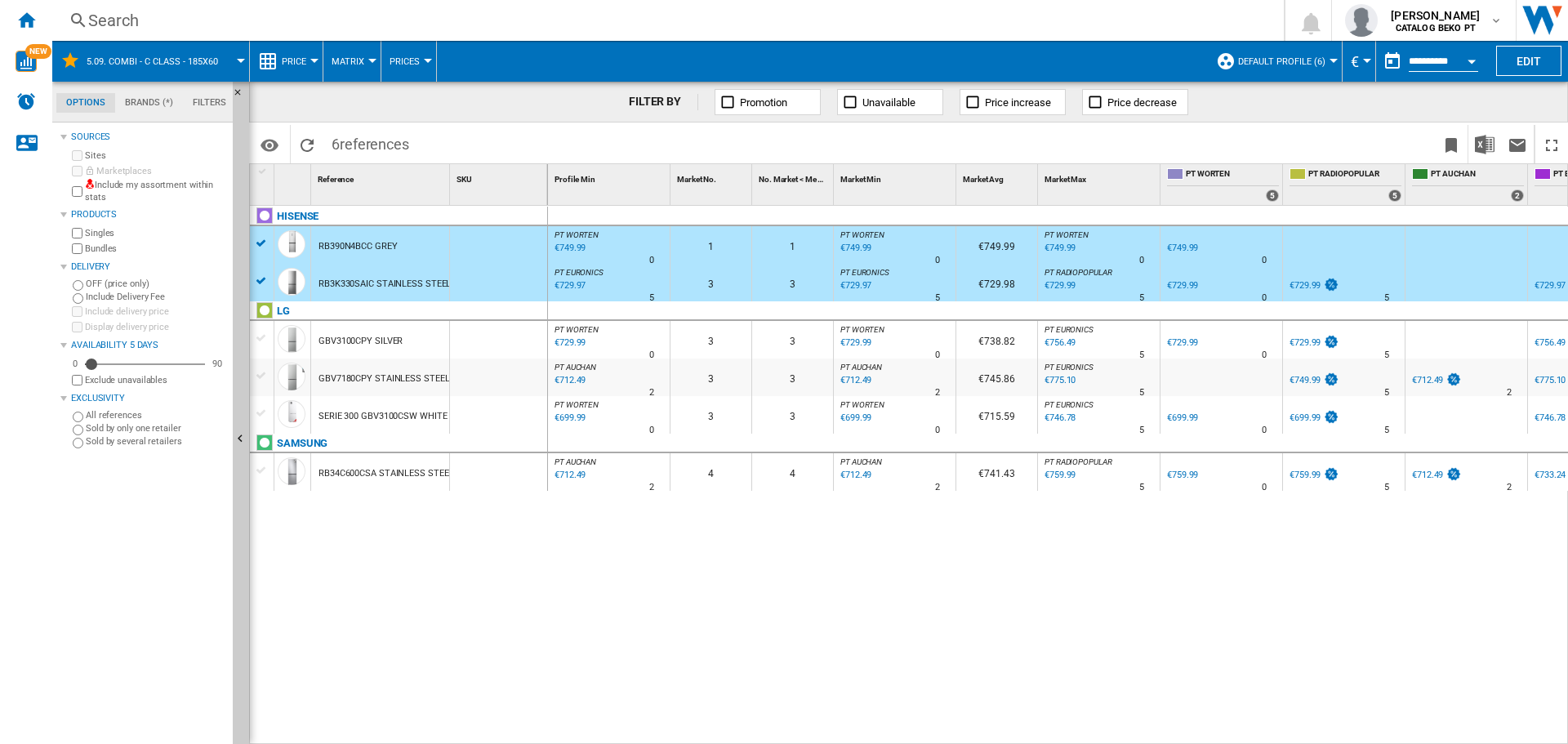
click at [264, 340] on div at bounding box center [261, 338] width 17 height 15
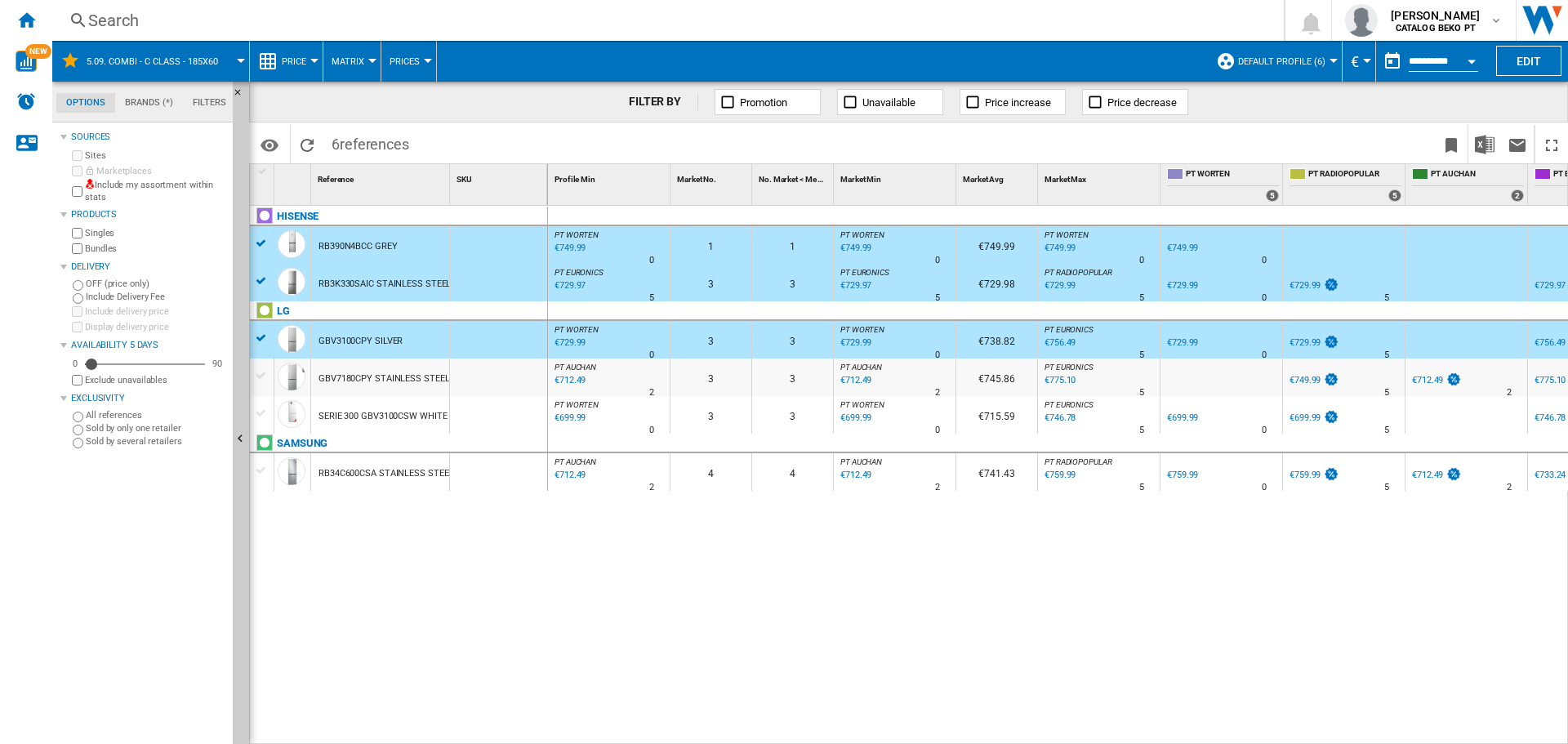
click at [262, 372] on div at bounding box center [261, 375] width 17 height 15
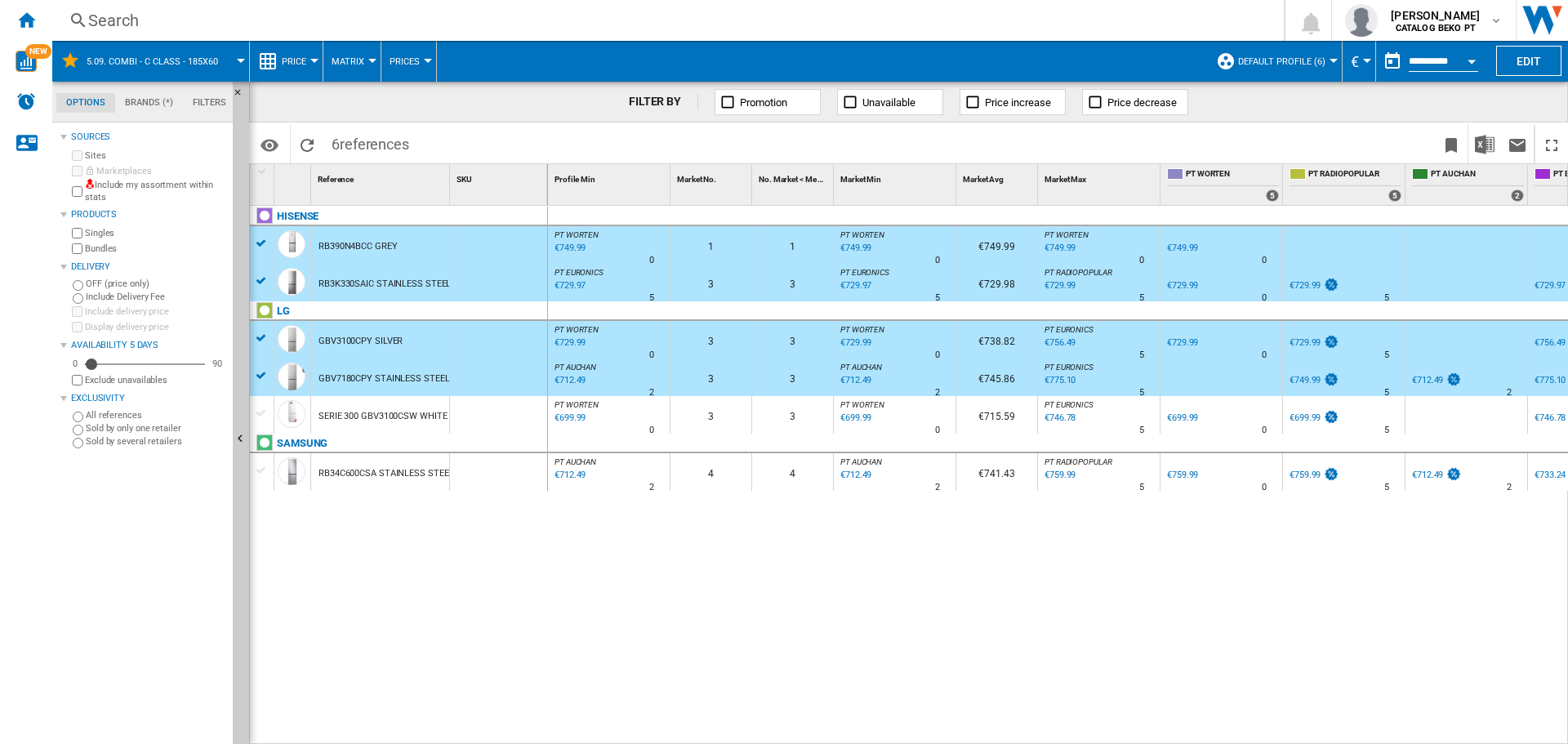
click at [259, 467] on div at bounding box center [261, 470] width 17 height 15
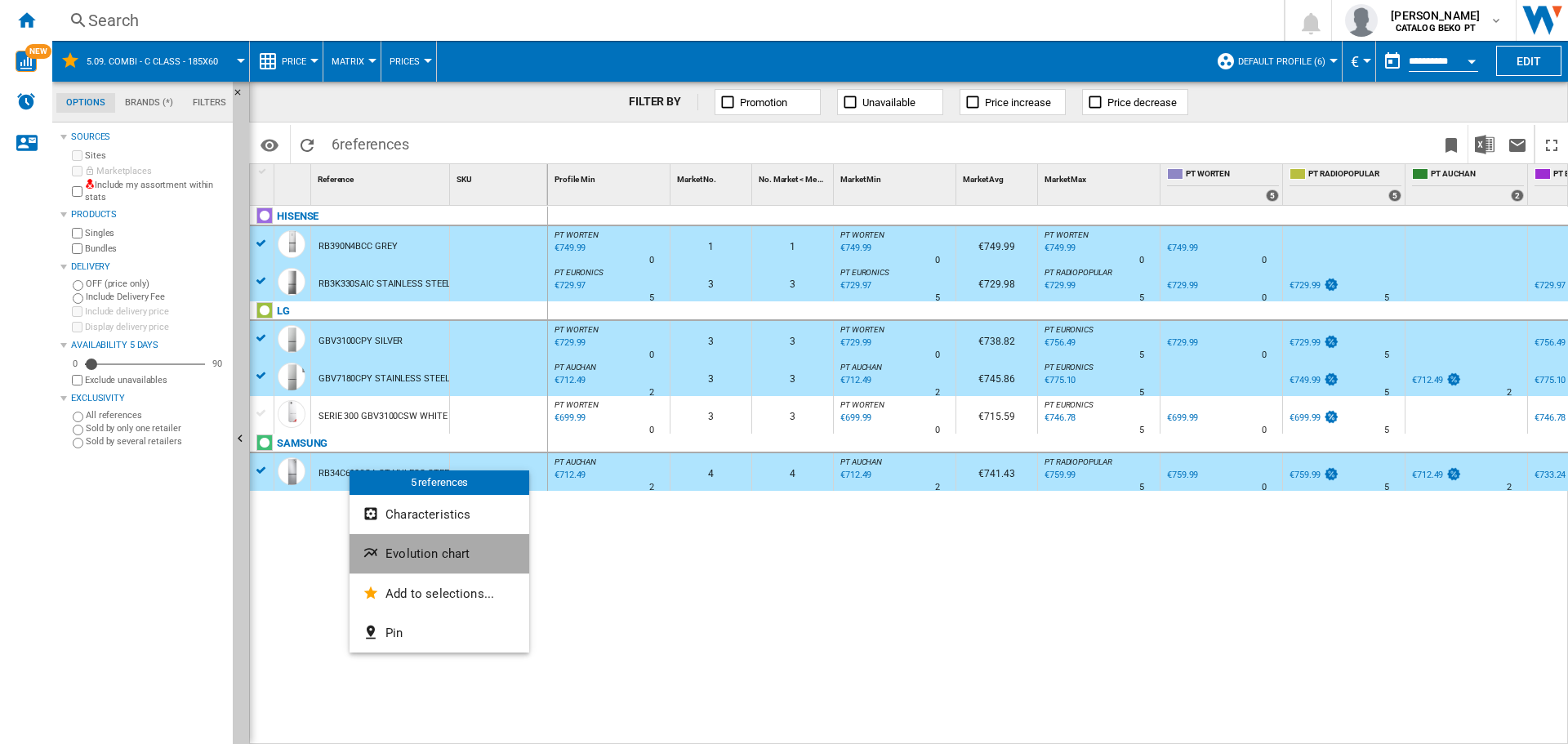
click at [446, 549] on span "Evolution chart" at bounding box center [428, 554] width 84 height 15
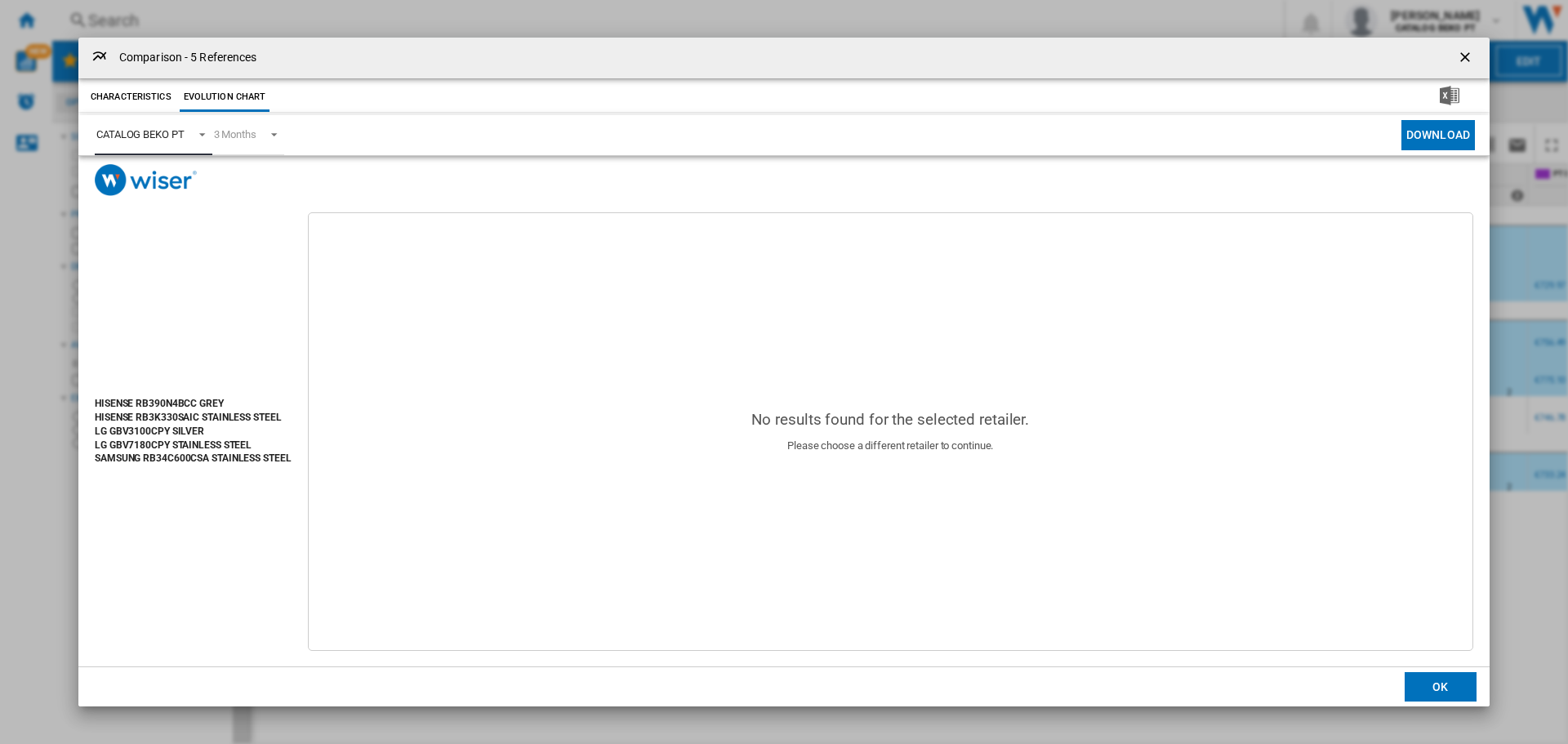
click at [179, 128] on span "CATALOG BEKO PT" at bounding box center [141, 135] width 88 height 15
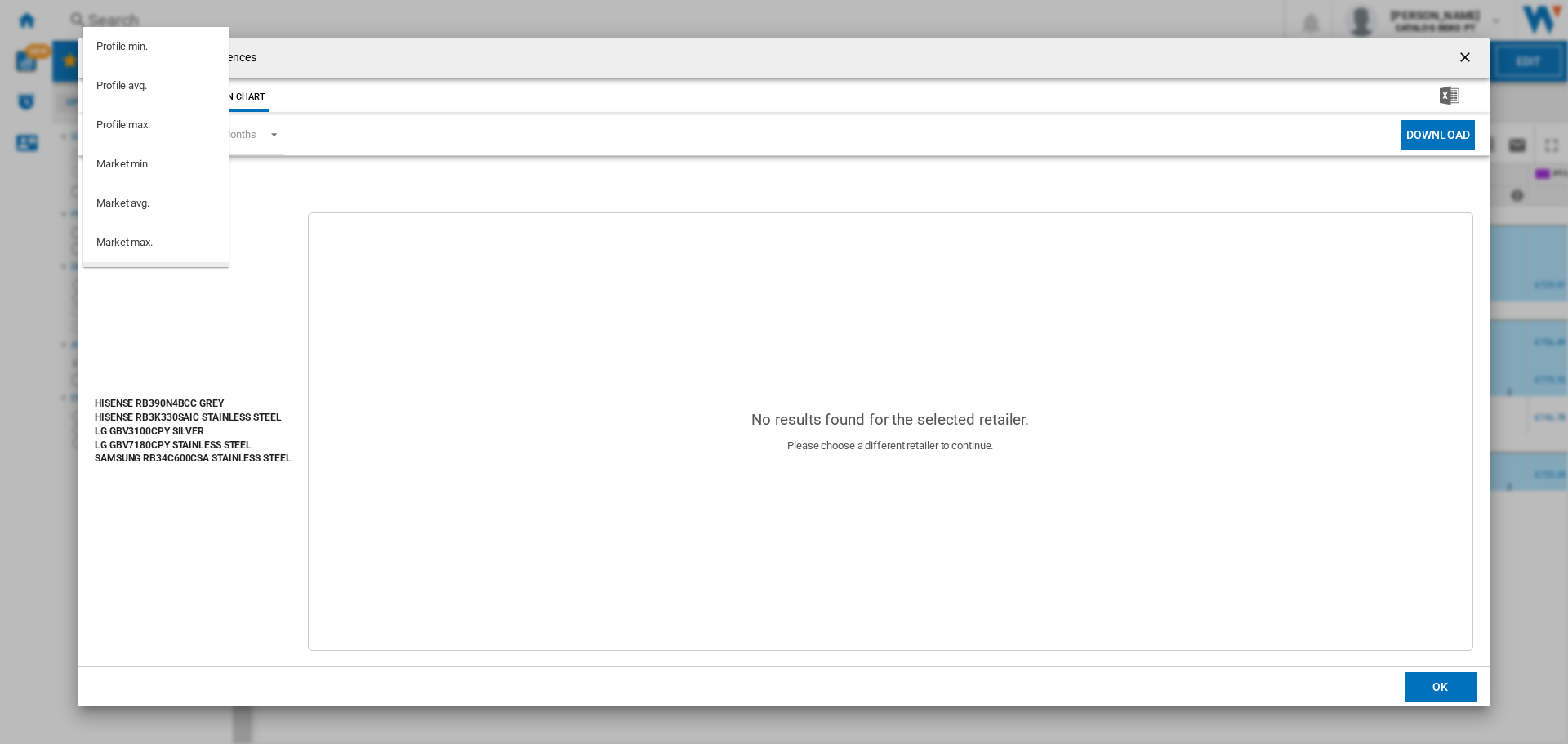
scroll to position [147, 0]
click at [166, 179] on md-option "PT WORTEN" at bounding box center [157, 175] width 146 height 39
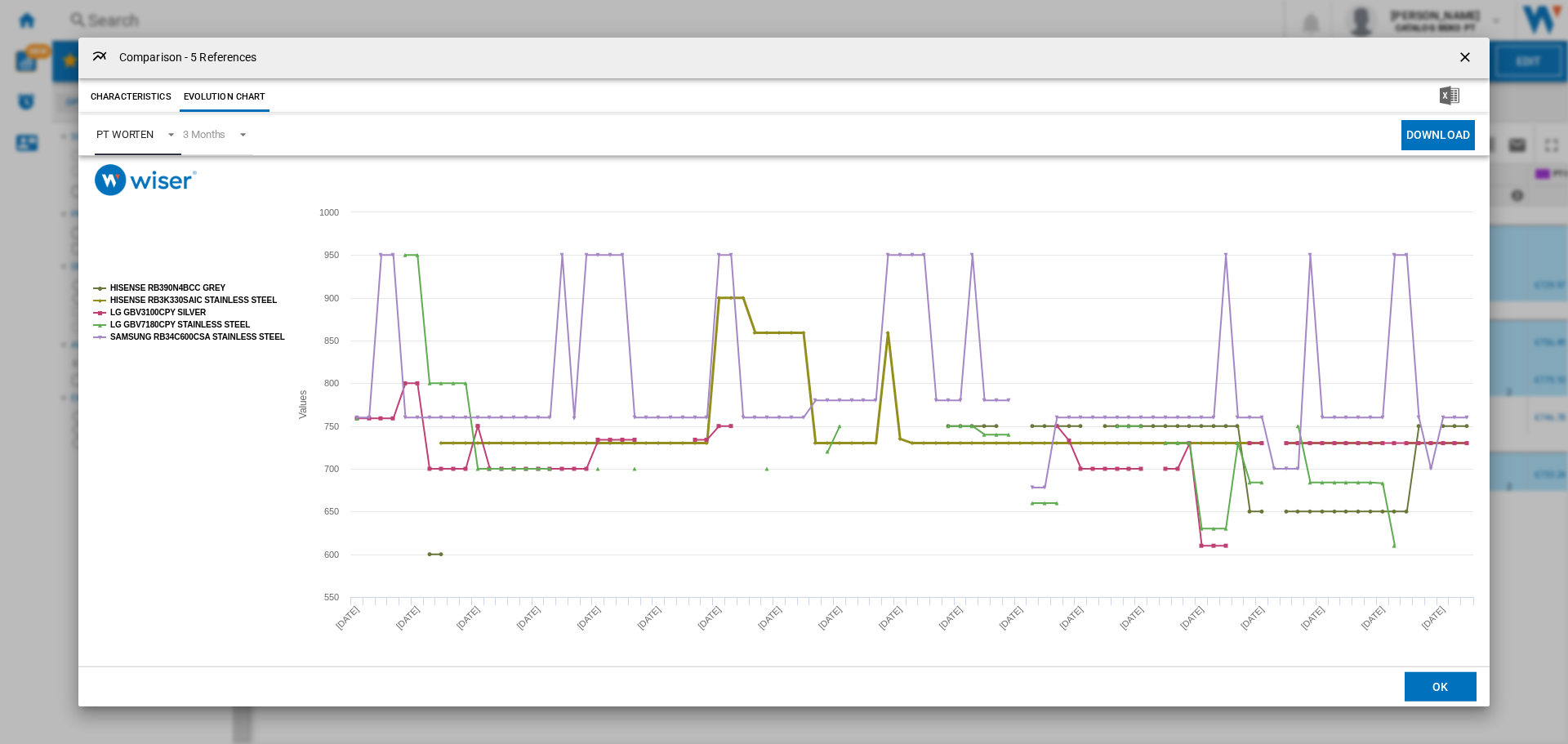
click at [170, 299] on tspan "HISENSE RB3K330SAIC STAINLESS STEEL" at bounding box center [194, 299] width 167 height 9
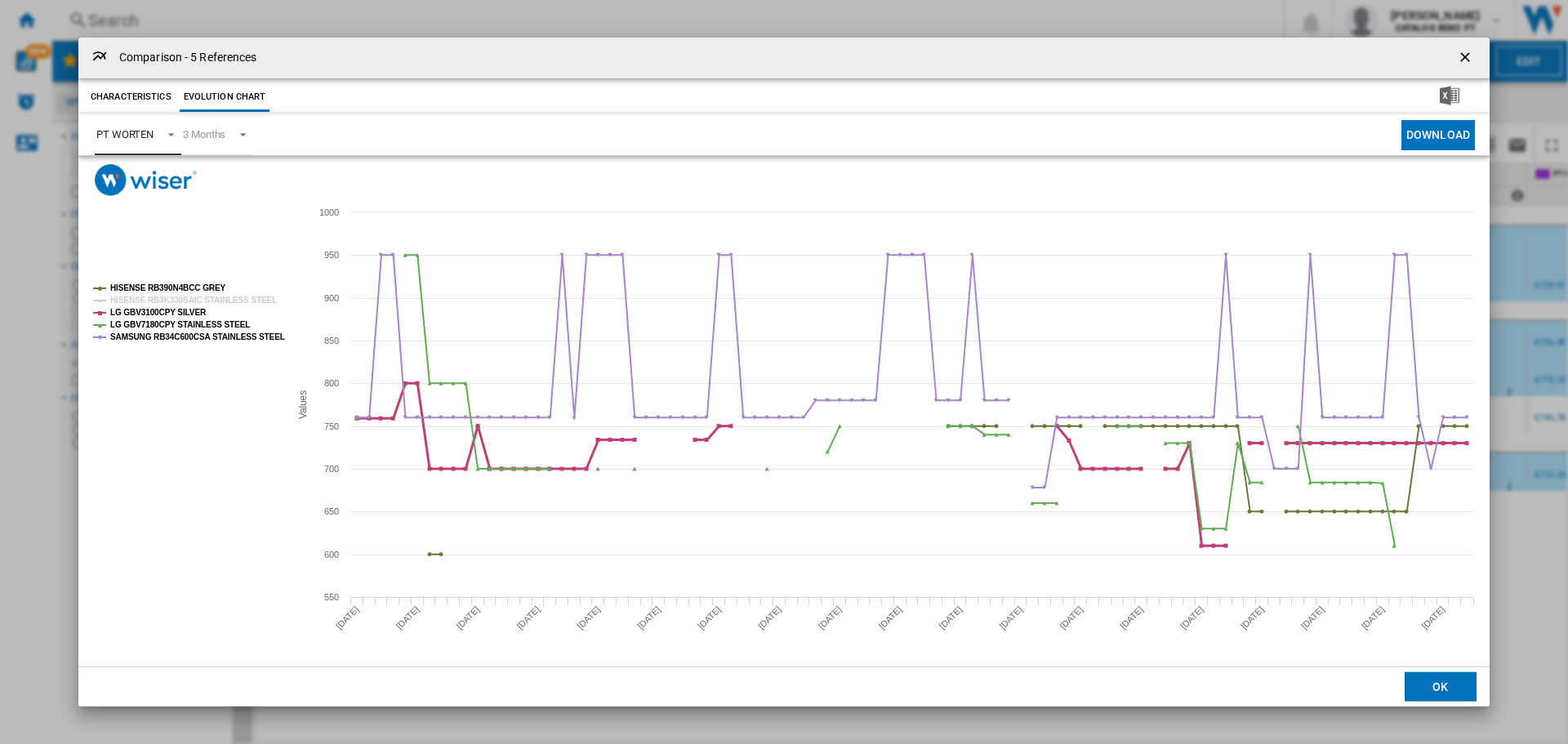
click at [168, 308] on tspan "LG GBV3100CPY SILVER" at bounding box center [159, 312] width 97 height 9
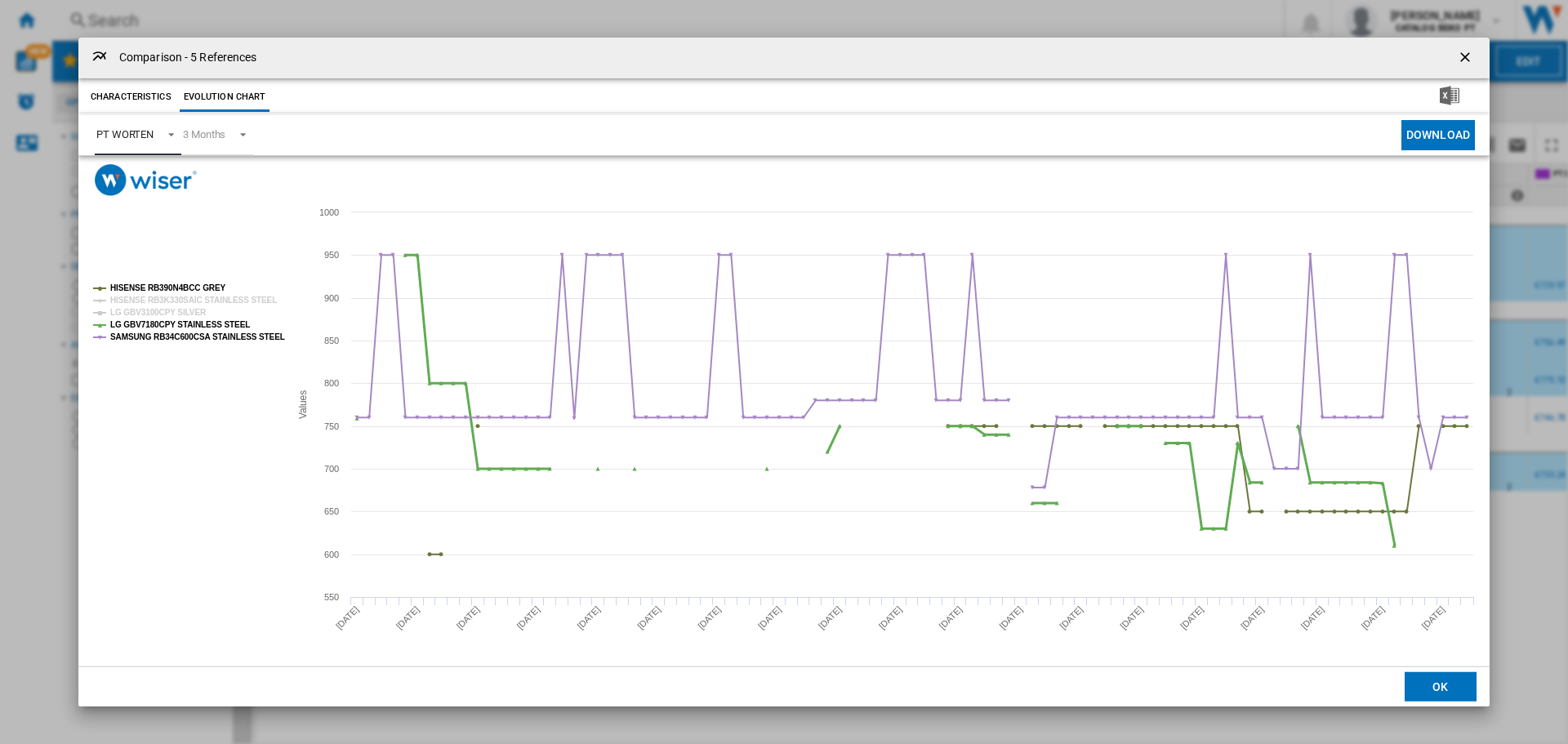
click at [167, 320] on tspan "LG GBV7180CPY STAINLESS STEEL" at bounding box center [181, 324] width 140 height 9
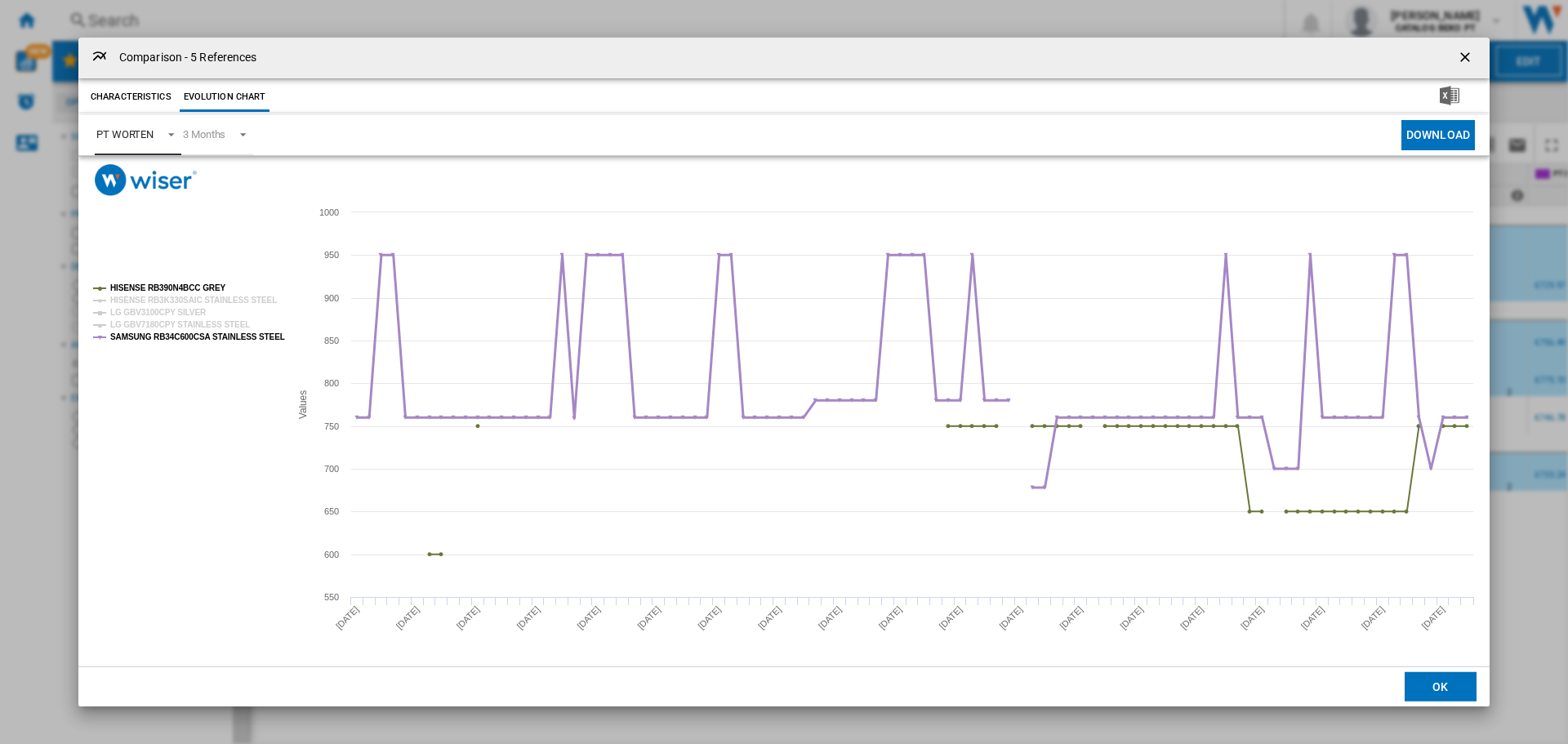
click at [170, 333] on tspan "SAMSUNG RB34C600CSA STAINLESS STEEL" at bounding box center [197, 336] width 175 height 9
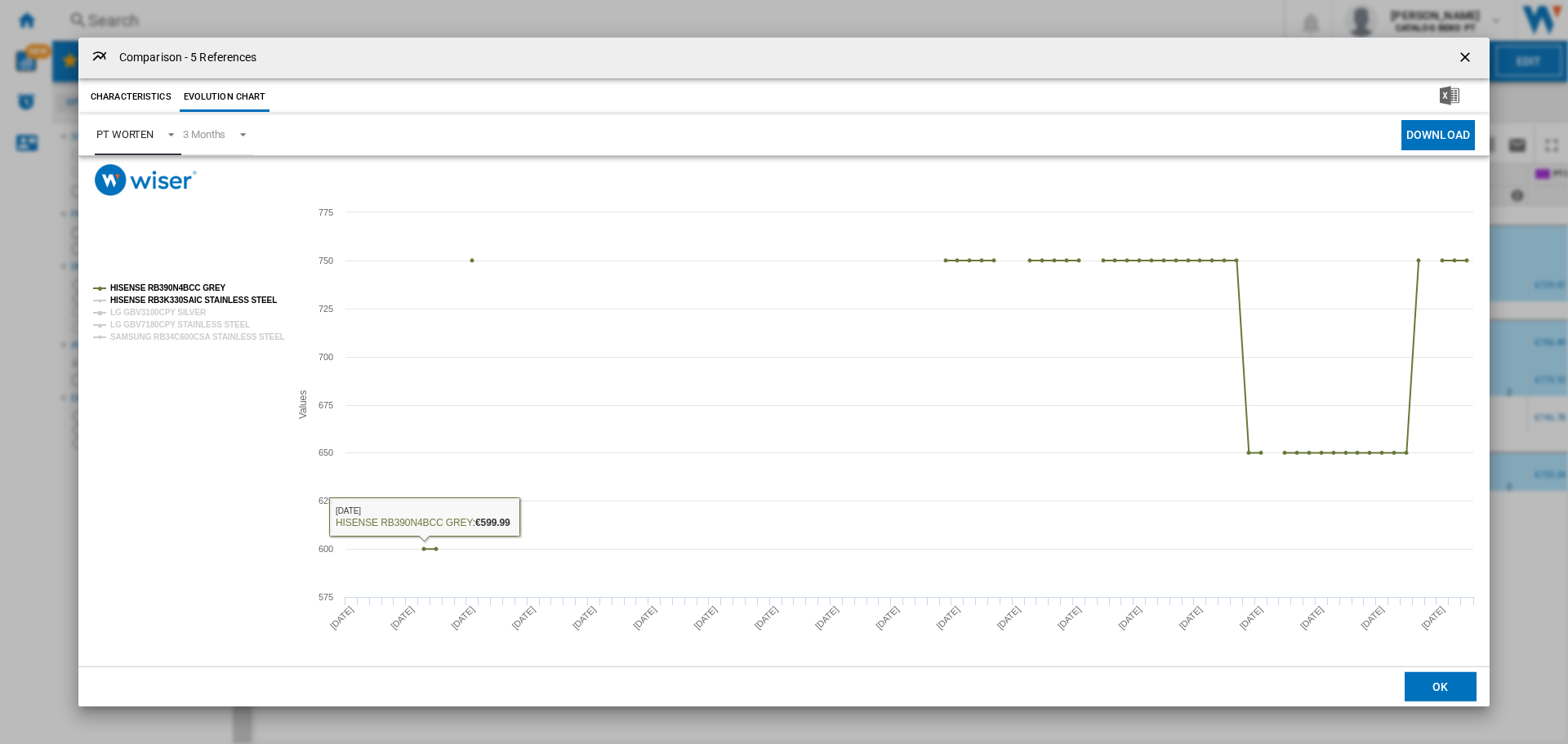
click at [144, 296] on tspan "HISENSE RB3K330SAIC STAINLESS STEEL" at bounding box center [194, 299] width 167 height 9
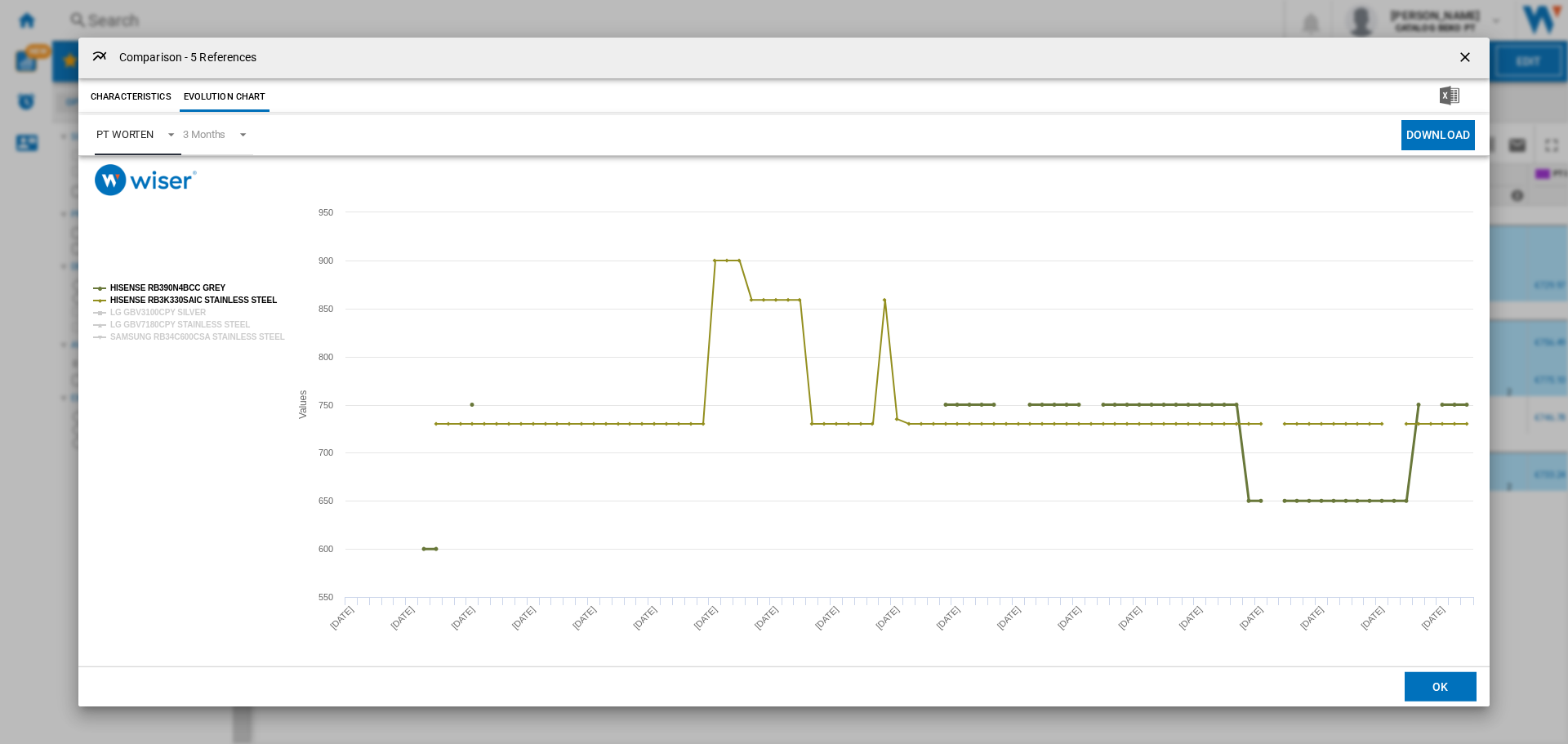
click at [144, 286] on tspan "HISENSE RB390N4BCC GREY" at bounding box center [169, 287] width 116 height 9
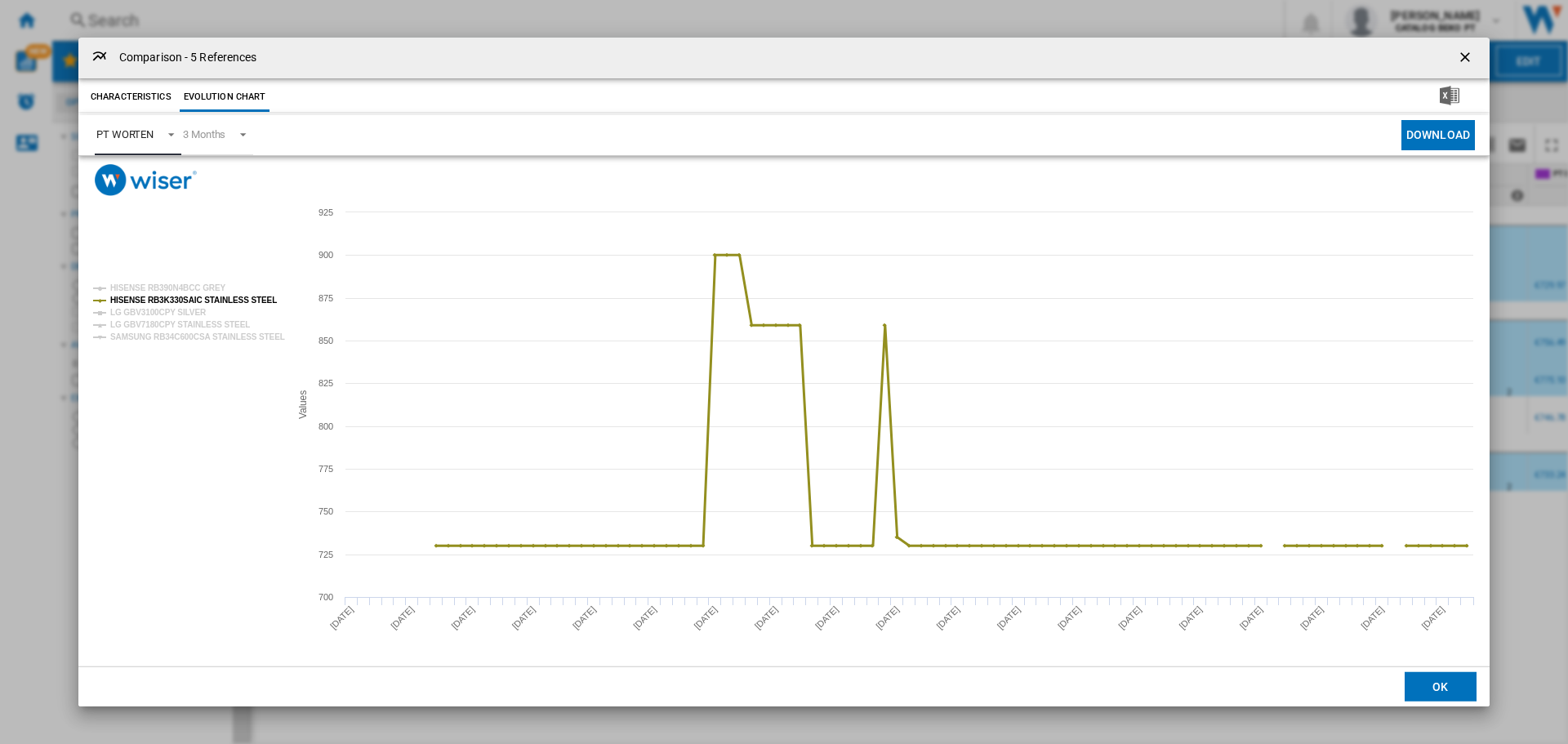
click at [140, 299] on tspan "HISENSE RB3K330SAIC STAINLESS STEEL" at bounding box center [194, 299] width 167 height 9
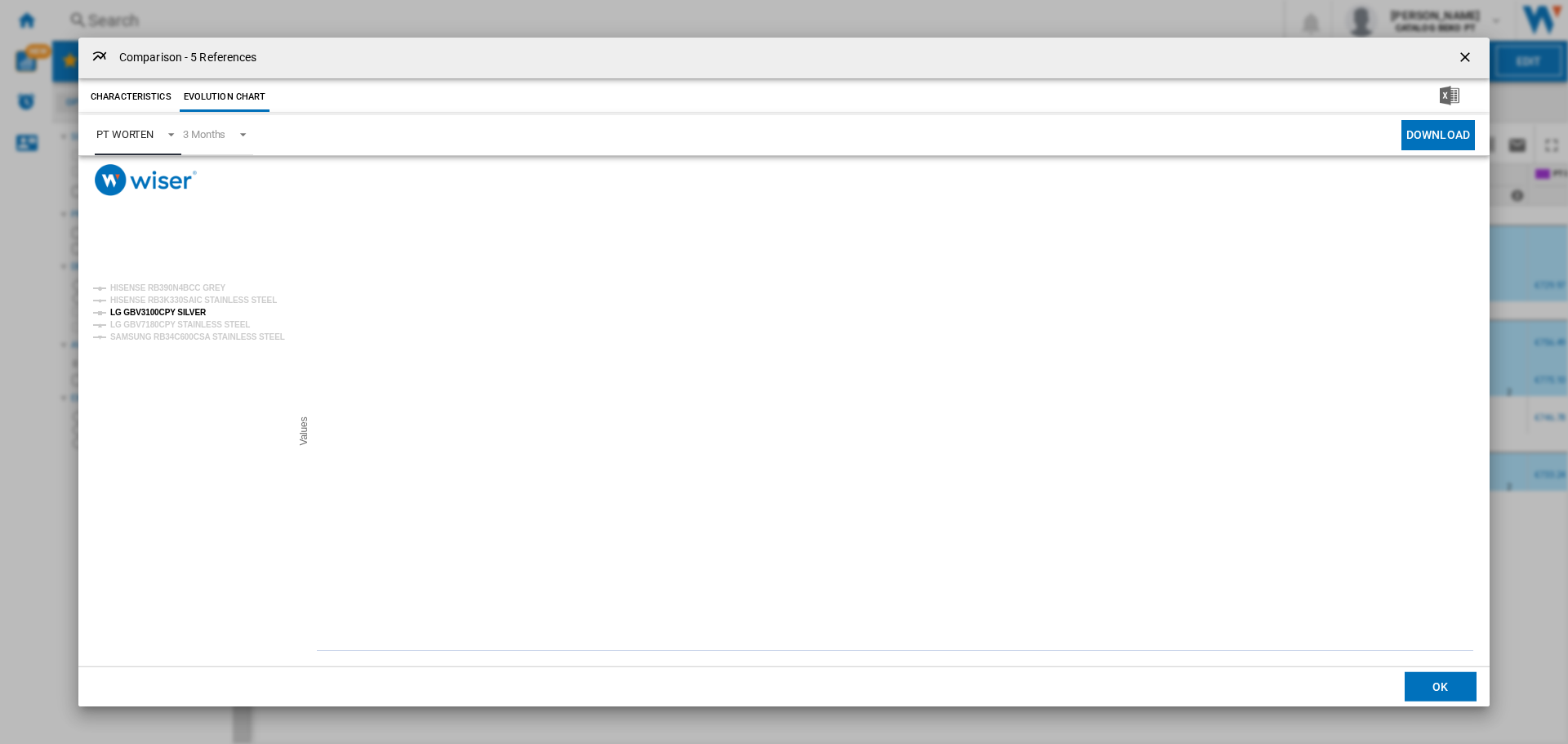
click at [140, 309] on tspan "LG GBV3100CPY SILVER" at bounding box center [159, 312] width 97 height 9
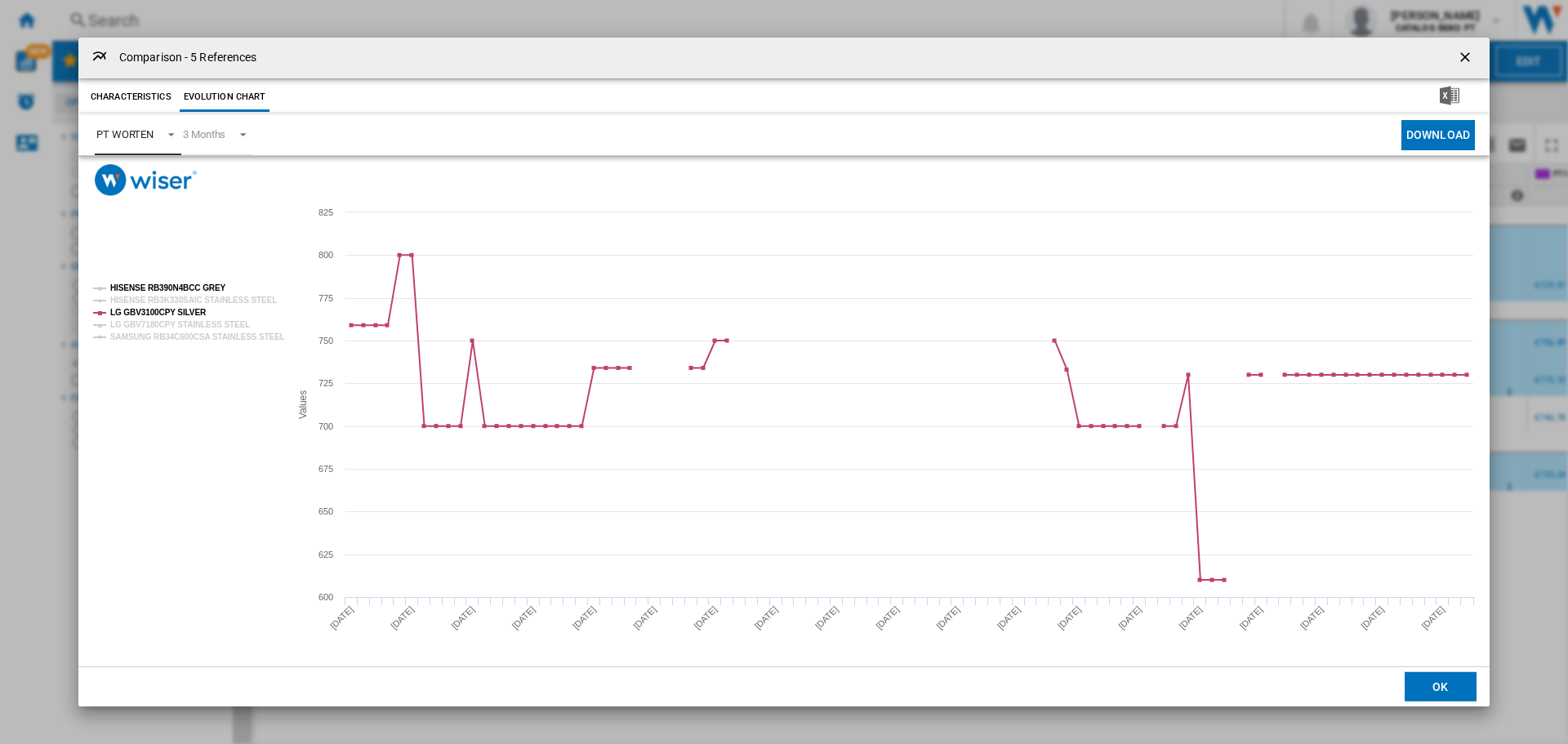
click at [164, 283] on tspan "HISENSE RB390N4BCC GREY" at bounding box center [169, 287] width 116 height 9
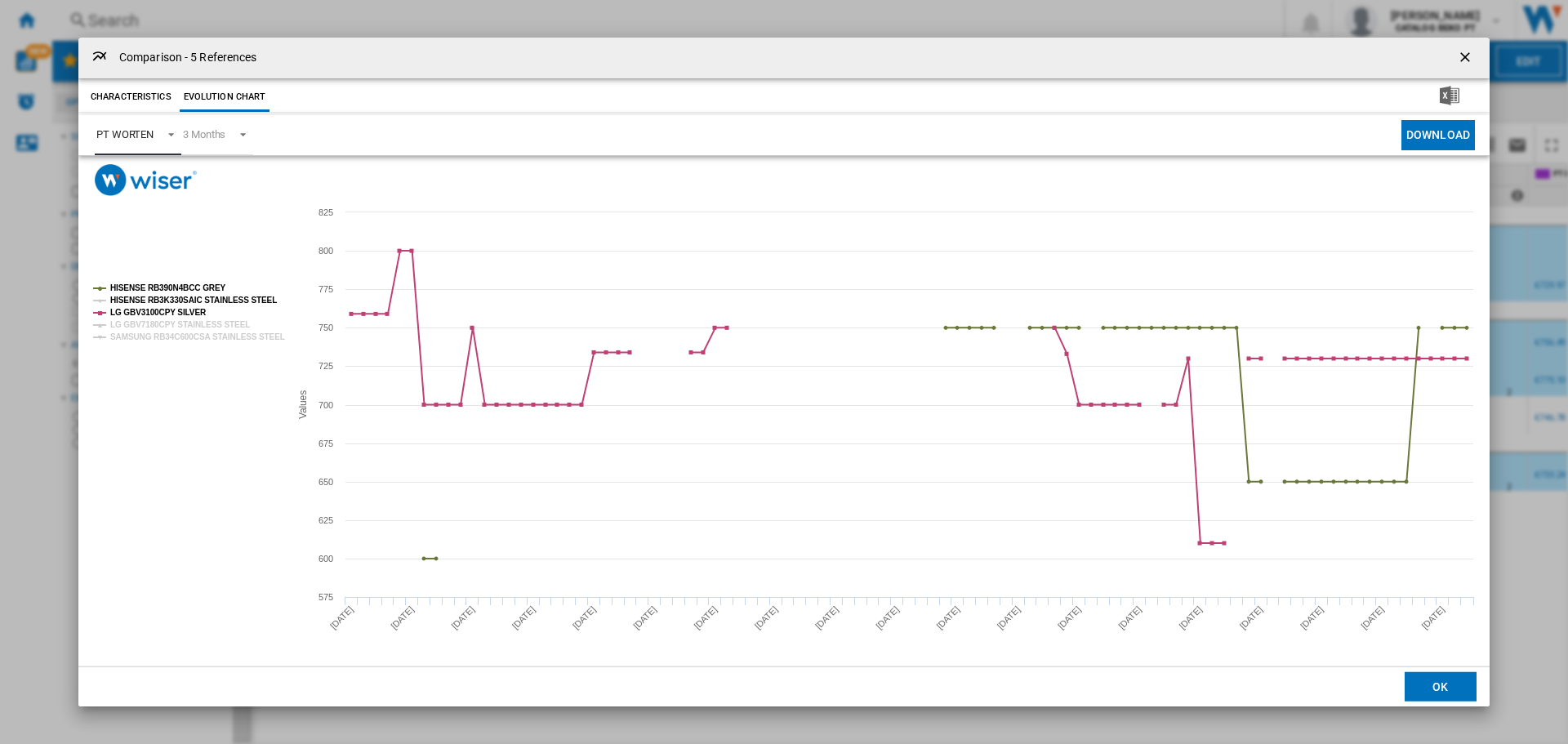
click at [196, 298] on tspan "HISENSE RB3K330SAIC STAINLESS STEEL" at bounding box center [194, 299] width 167 height 9
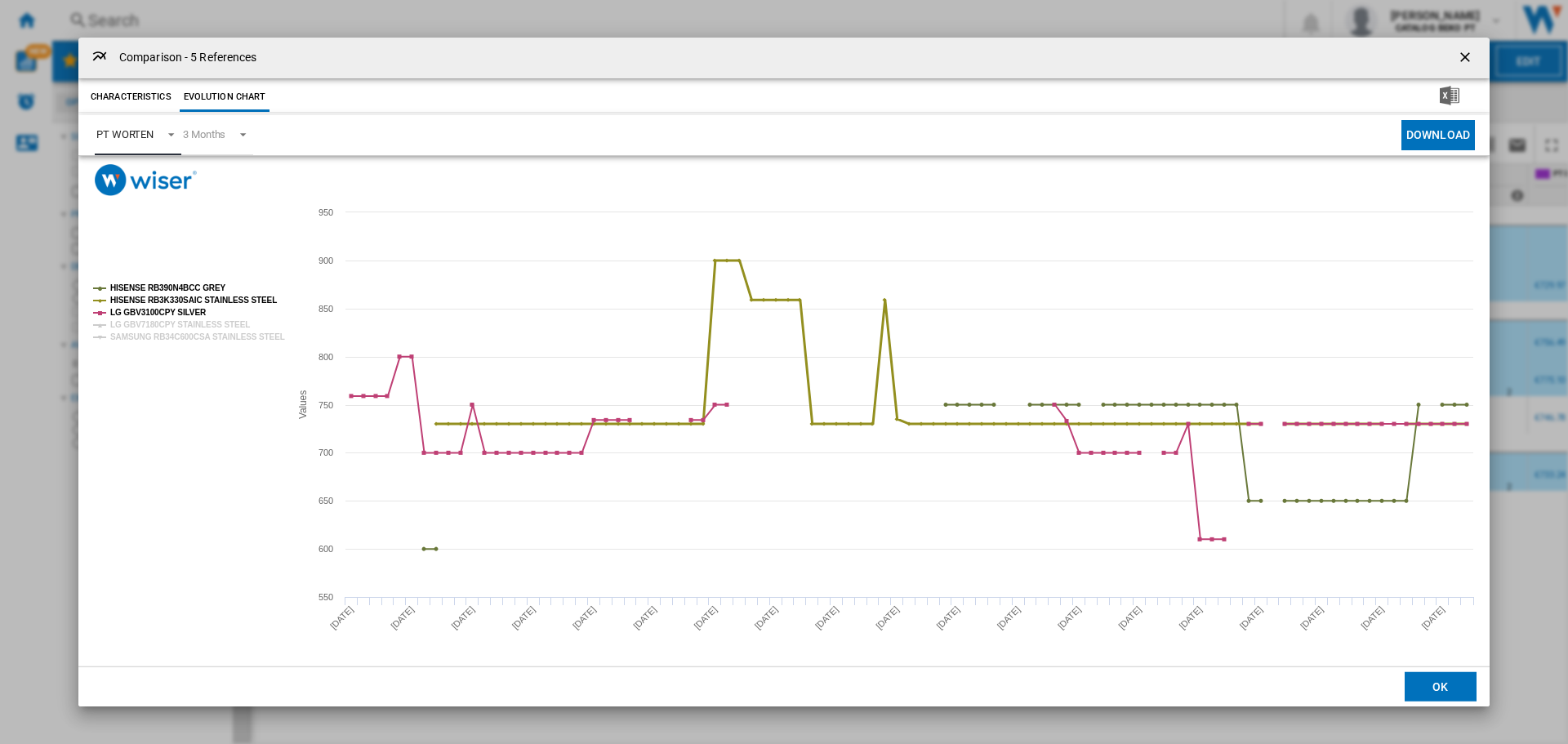
click at [196, 298] on tspan "HISENSE RB3K330SAIC STAINLESS STEEL" at bounding box center [194, 299] width 167 height 9
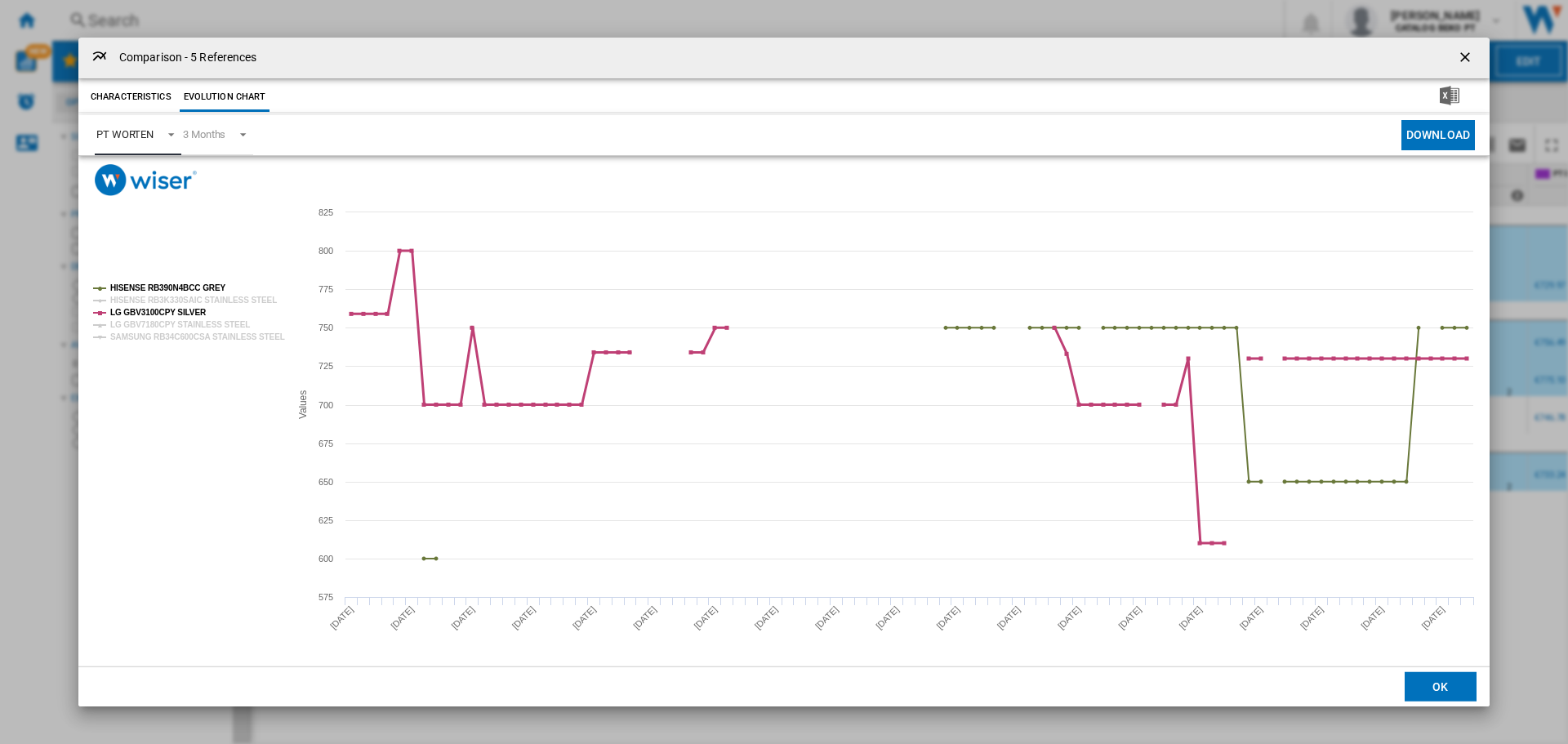
click at [173, 309] on tspan "LG GBV3100CPY SILVER" at bounding box center [159, 312] width 97 height 9
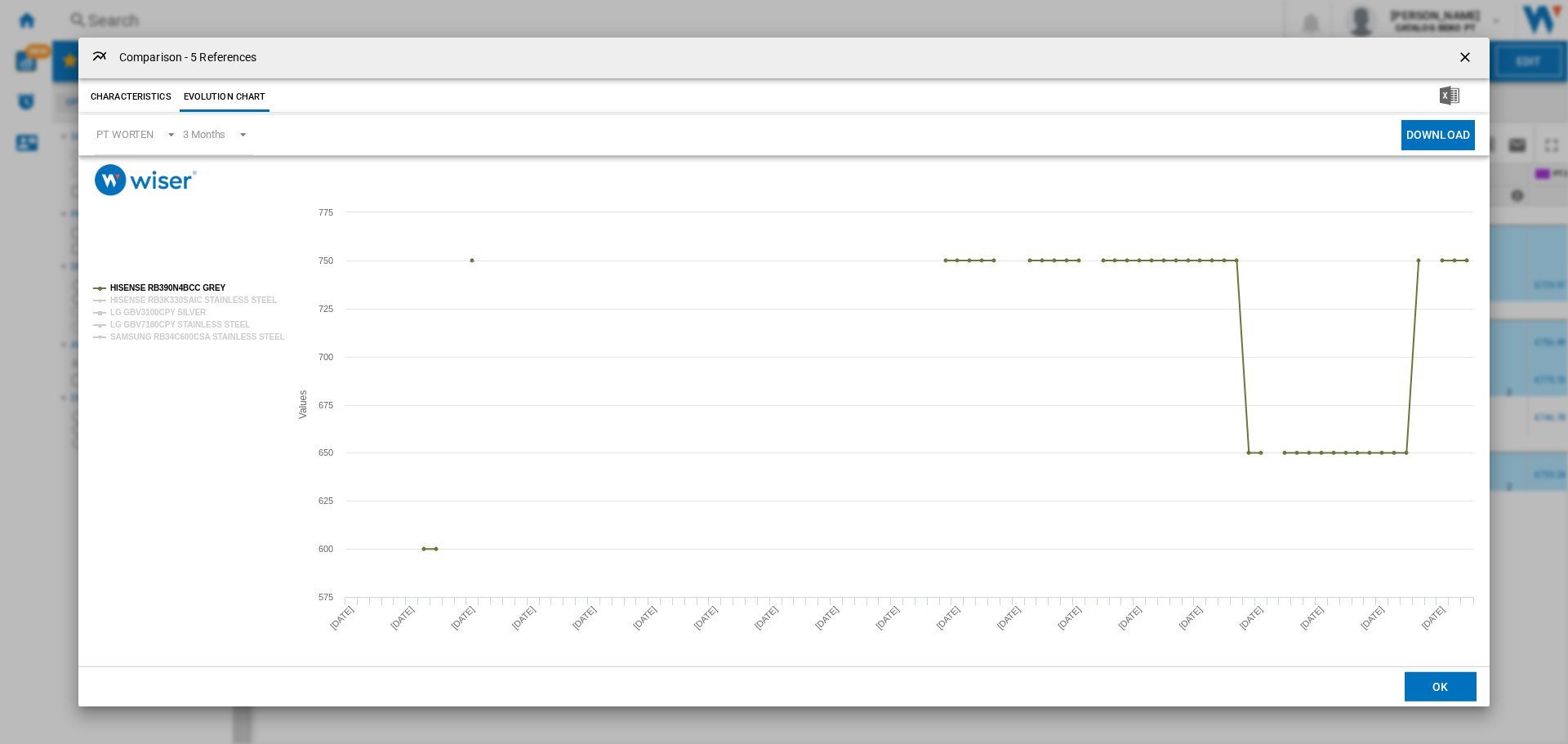
drag, startPoint x: 273, startPoint y: 136, endPoint x: 216, endPoint y: 129, distance: 57.4
click at [271, 136] on span "Product popup" at bounding box center [521, 135] width 535 height 40
click at [216, 129] on div "3 Months" at bounding box center [203, 135] width 43 height 12
click at [115, 131] on md-backdrop at bounding box center [784, 372] width 1568 height 744
click at [122, 134] on div "PT WORTEN" at bounding box center [125, 135] width 57 height 12
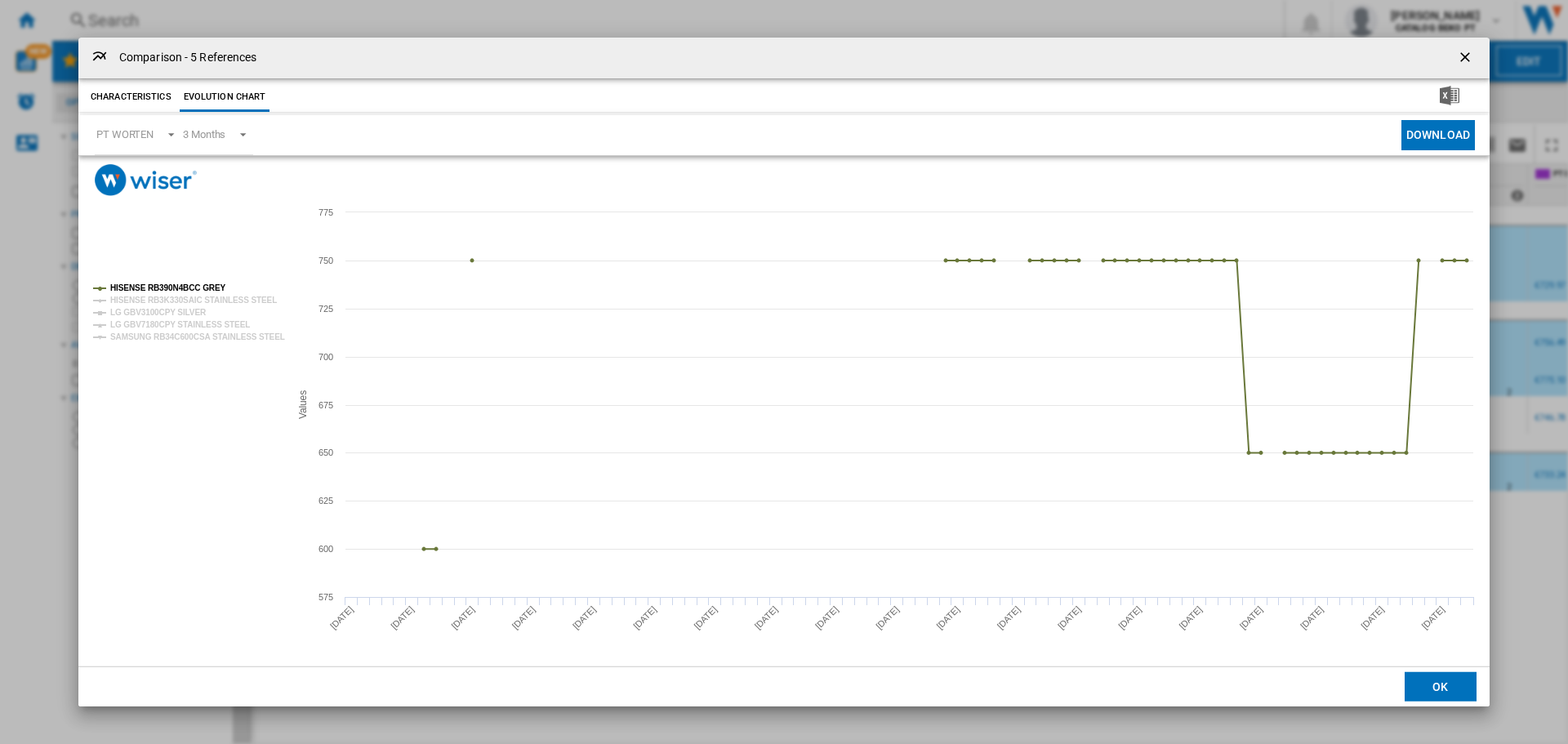
scroll to position [186, 0]
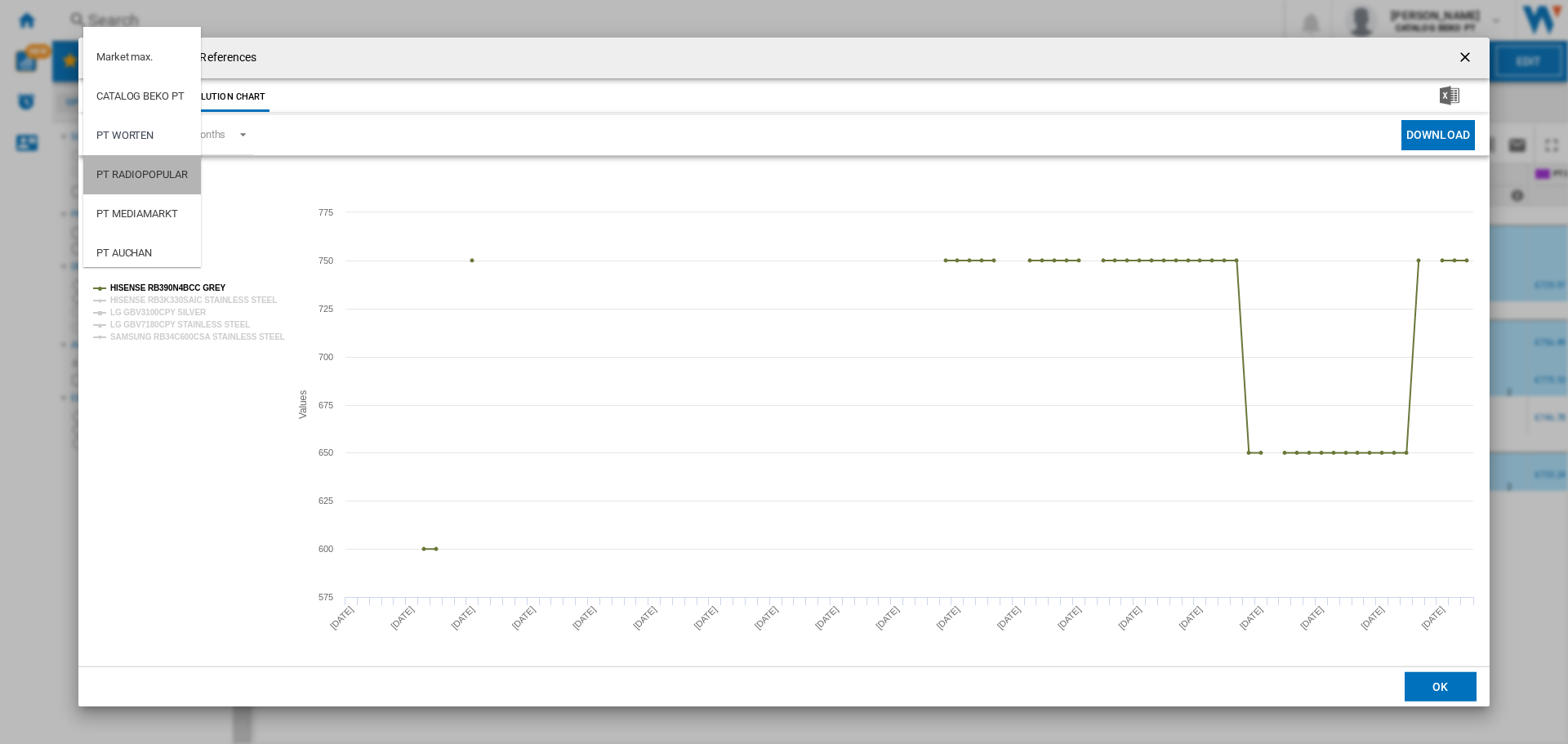
click at [129, 168] on div "PT RADIOPOPULAR" at bounding box center [143, 175] width 92 height 15
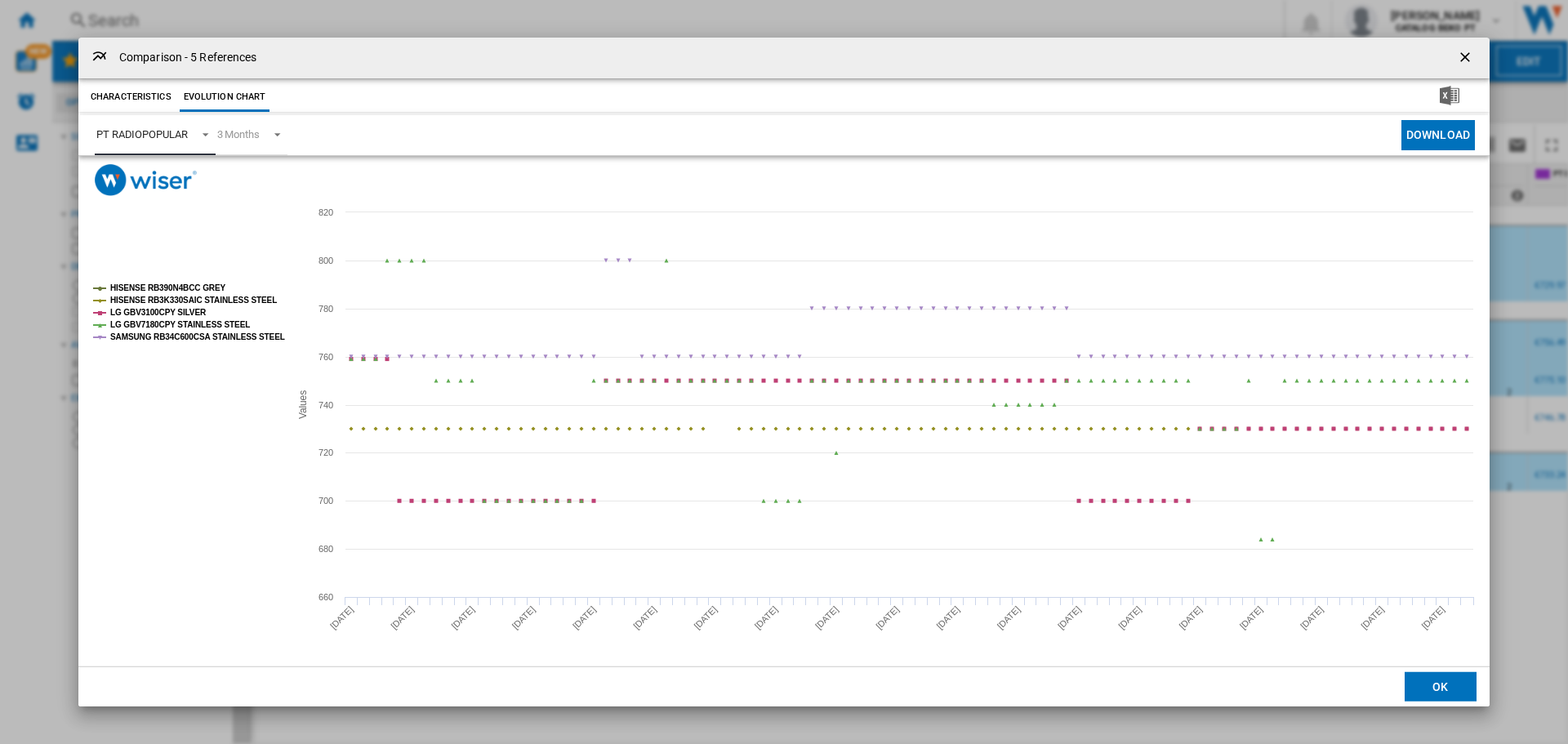
click at [179, 299] on tspan "HISENSE RB3K330SAIC STAINLESS STEEL" at bounding box center [194, 299] width 167 height 9
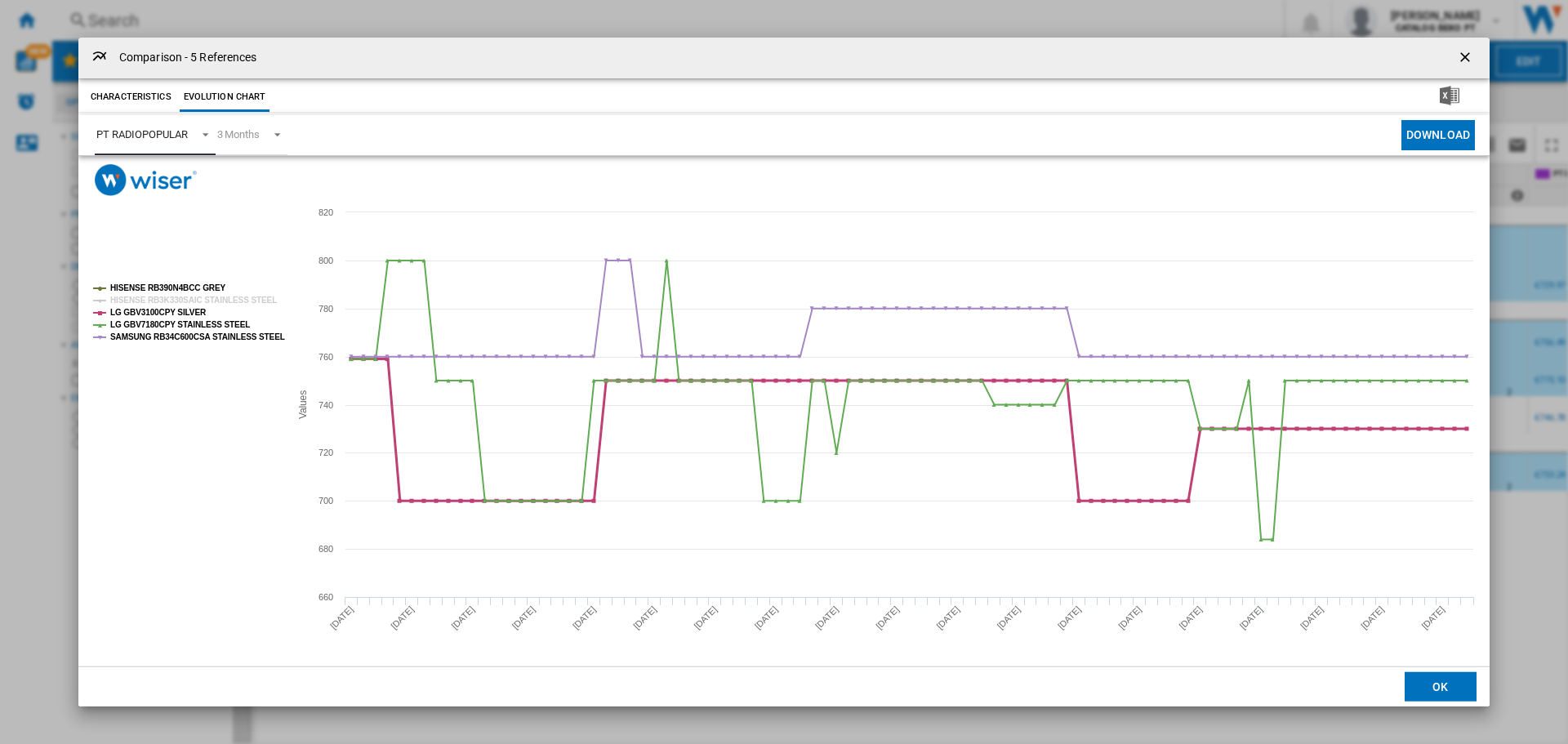
click at [174, 310] on tspan "LG GBV3100CPY SILVER" at bounding box center [159, 312] width 97 height 9
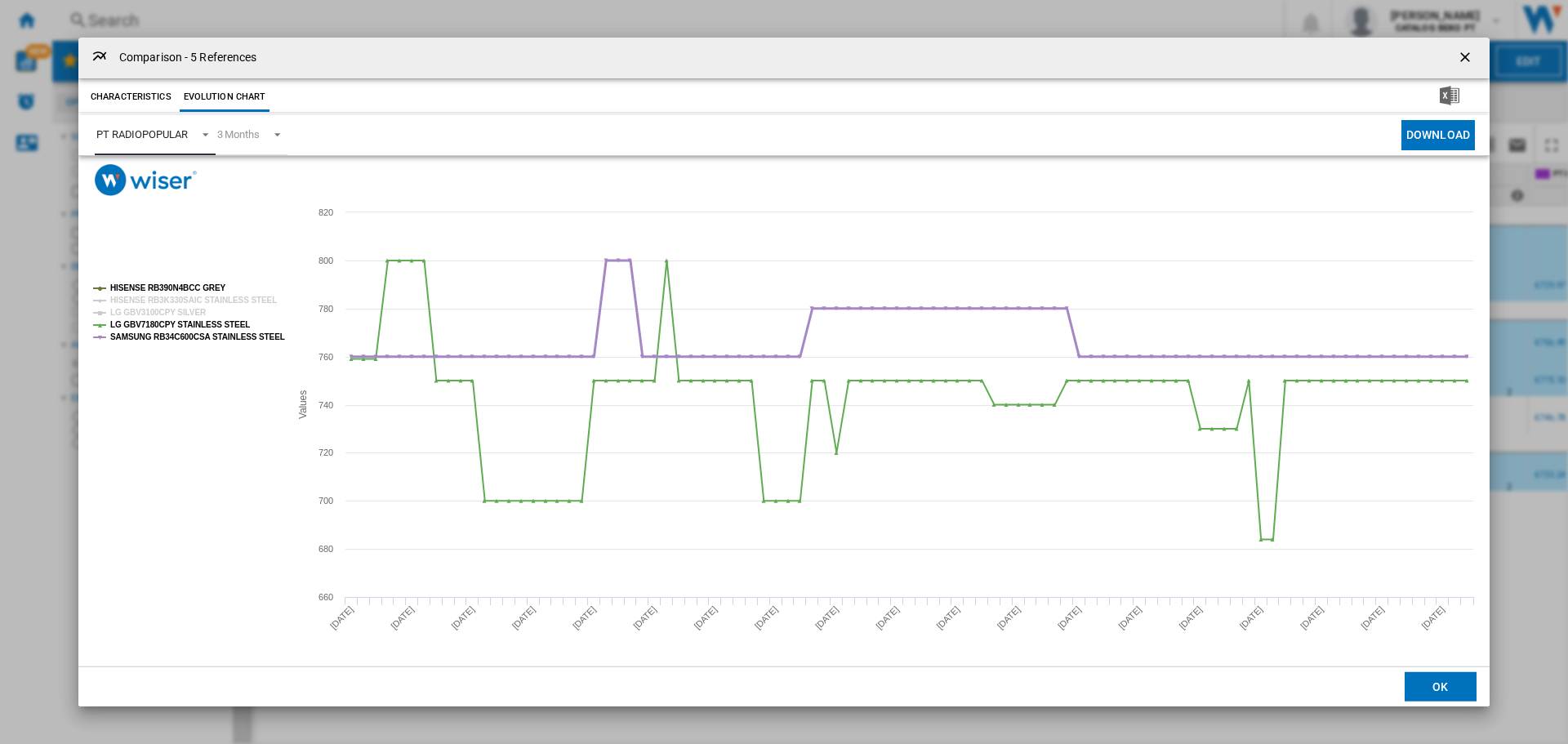
click at [180, 324] on tspan "LG GBV7180CPY STAINLESS STEEL" at bounding box center [181, 324] width 140 height 9
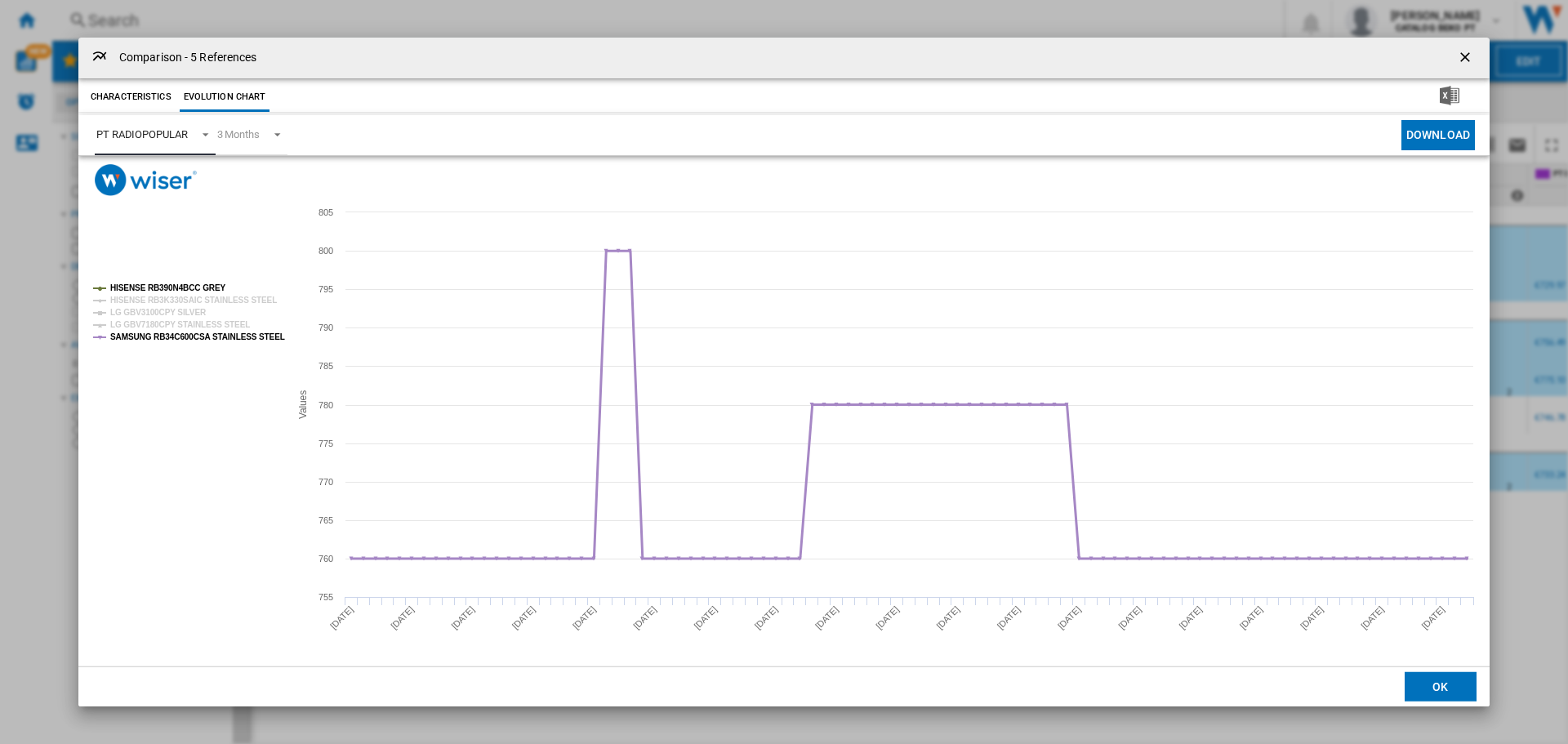
click at [179, 332] on tspan "SAMSUNG RB34C600CSA STAINLESS STEEL" at bounding box center [197, 336] width 175 height 9
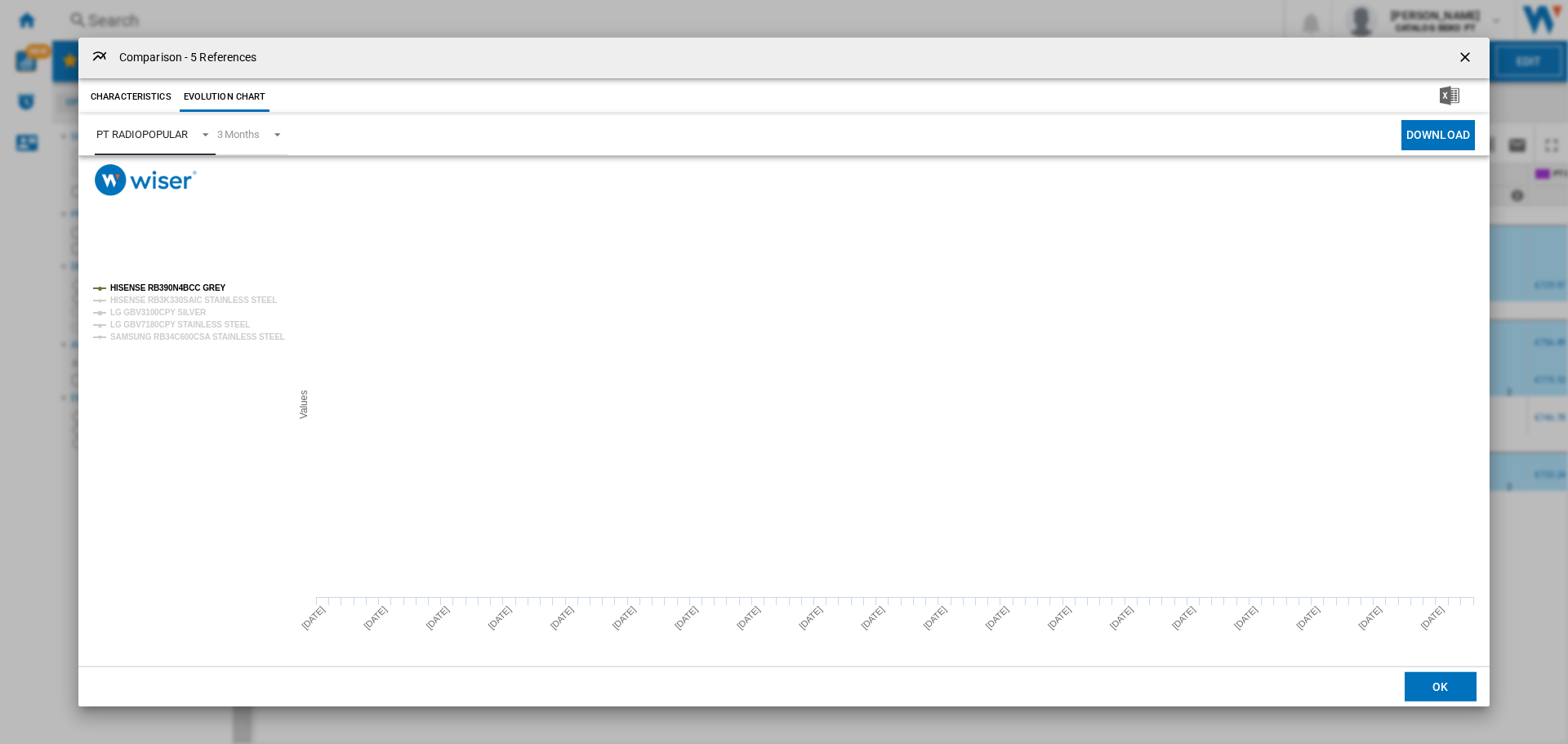
click at [159, 286] on tspan "HISENSE RB390N4BCC GREY" at bounding box center [169, 287] width 116 height 9
click at [160, 295] on tspan "HISENSE RB3K330SAIC STAINLESS STEEL" at bounding box center [194, 299] width 167 height 9
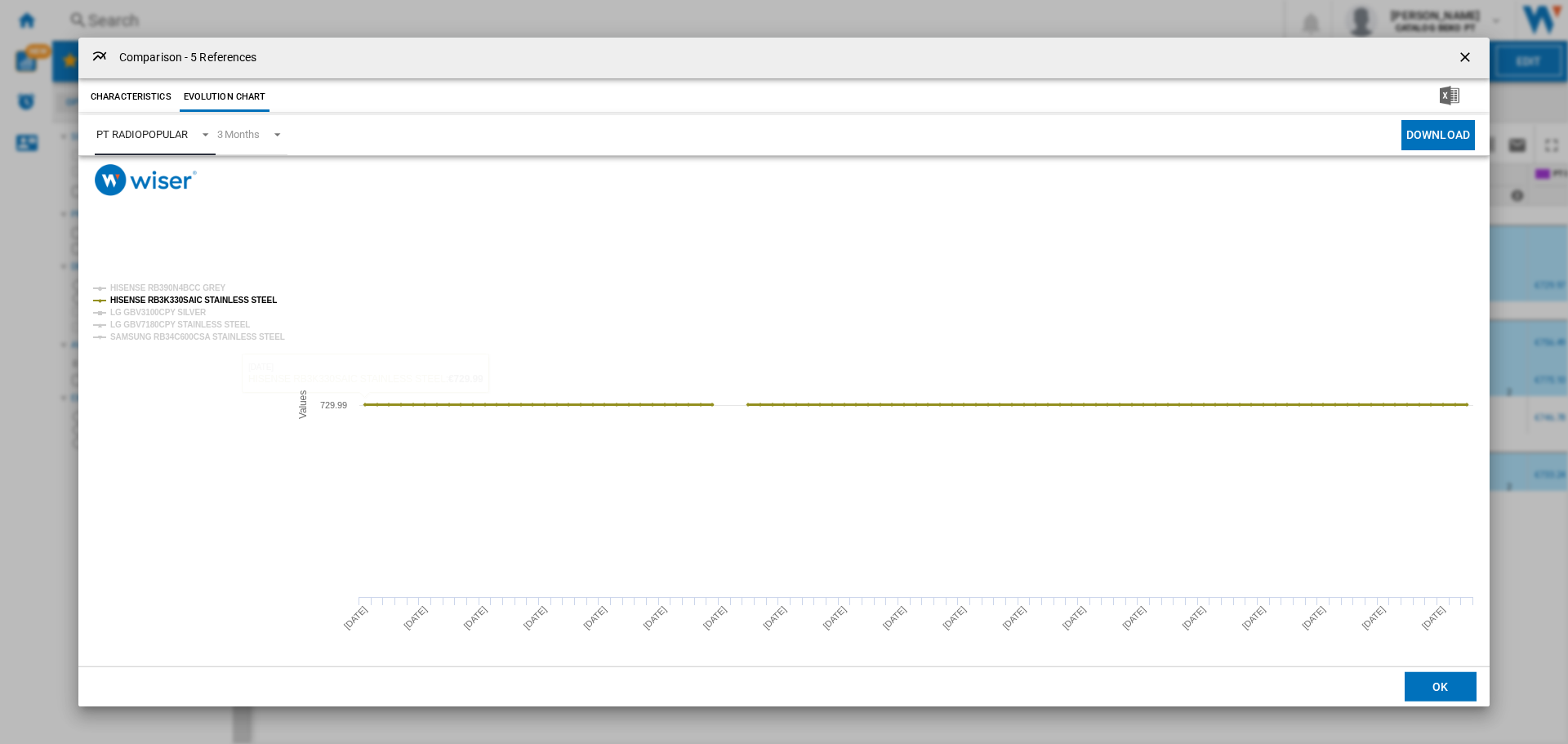
click at [200, 297] on tspan "HISENSE RB3K330SAIC STAINLESS STEEL" at bounding box center [194, 299] width 167 height 9
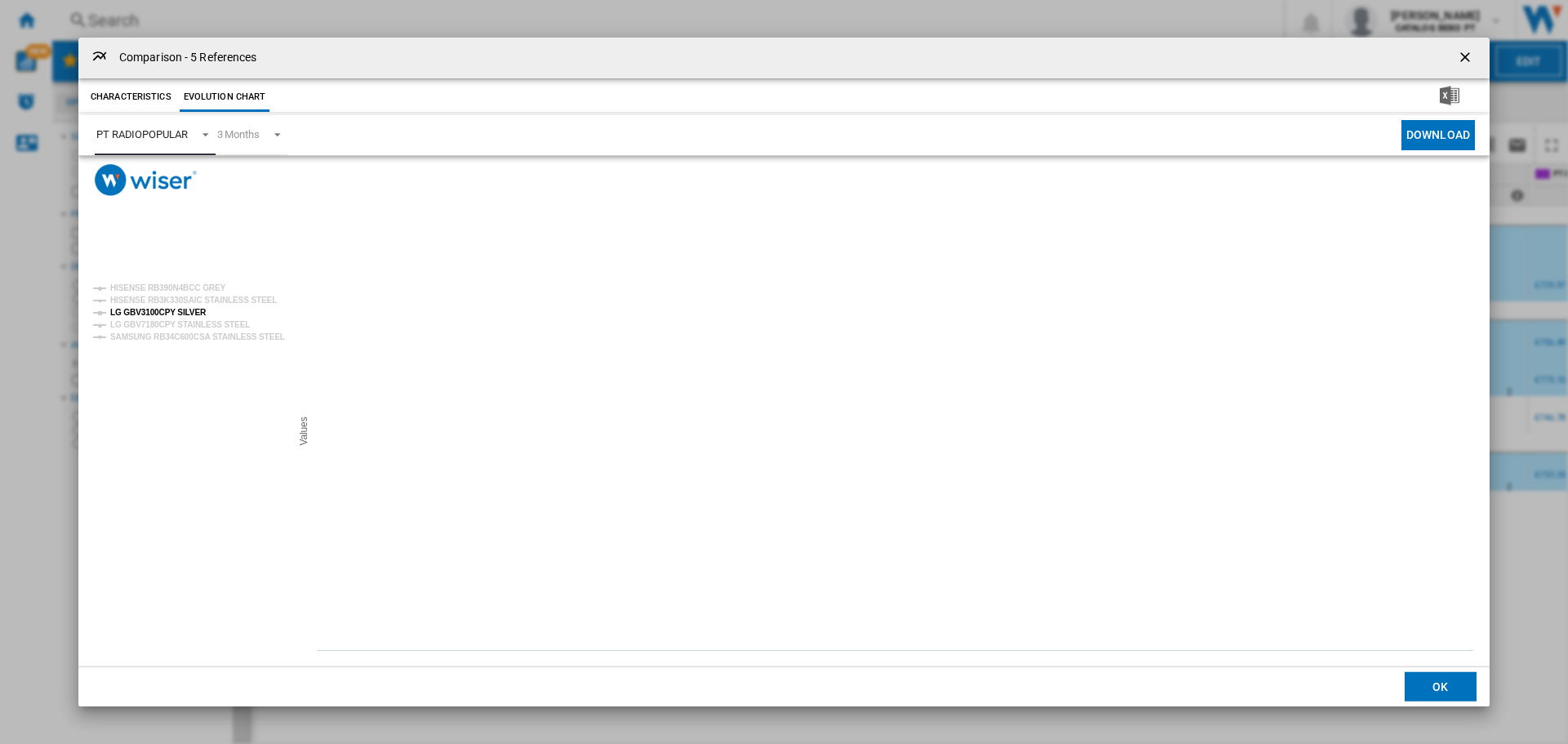
click at [194, 310] on tspan "LG GBV3100CPY SILVER" at bounding box center [159, 312] width 97 height 9
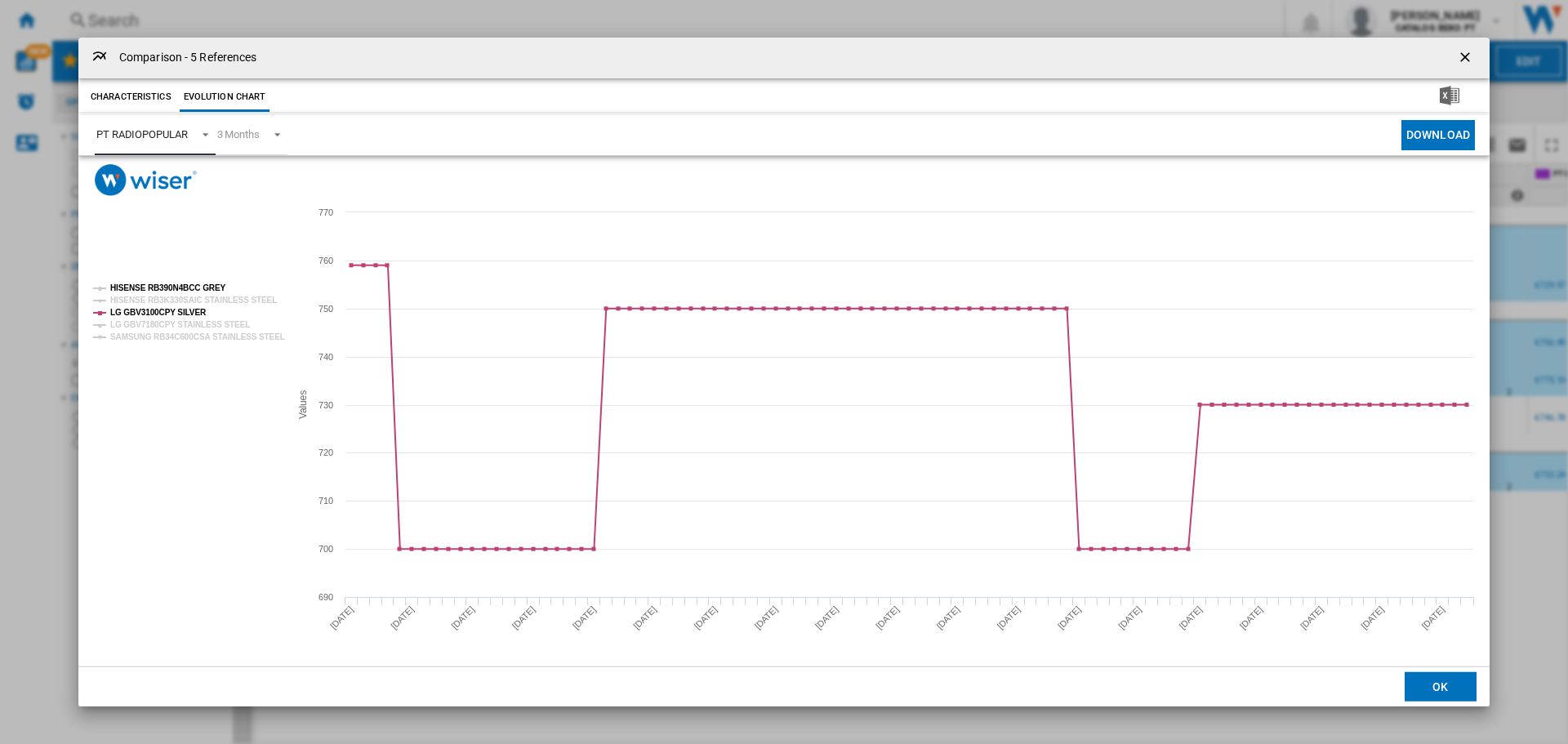
click at [174, 288] on tspan "HISENSE RB390N4BCC GREY" at bounding box center [169, 287] width 116 height 9
click at [176, 323] on tspan "LG GBV7180CPY STAINLESS STEEL" at bounding box center [181, 324] width 140 height 9
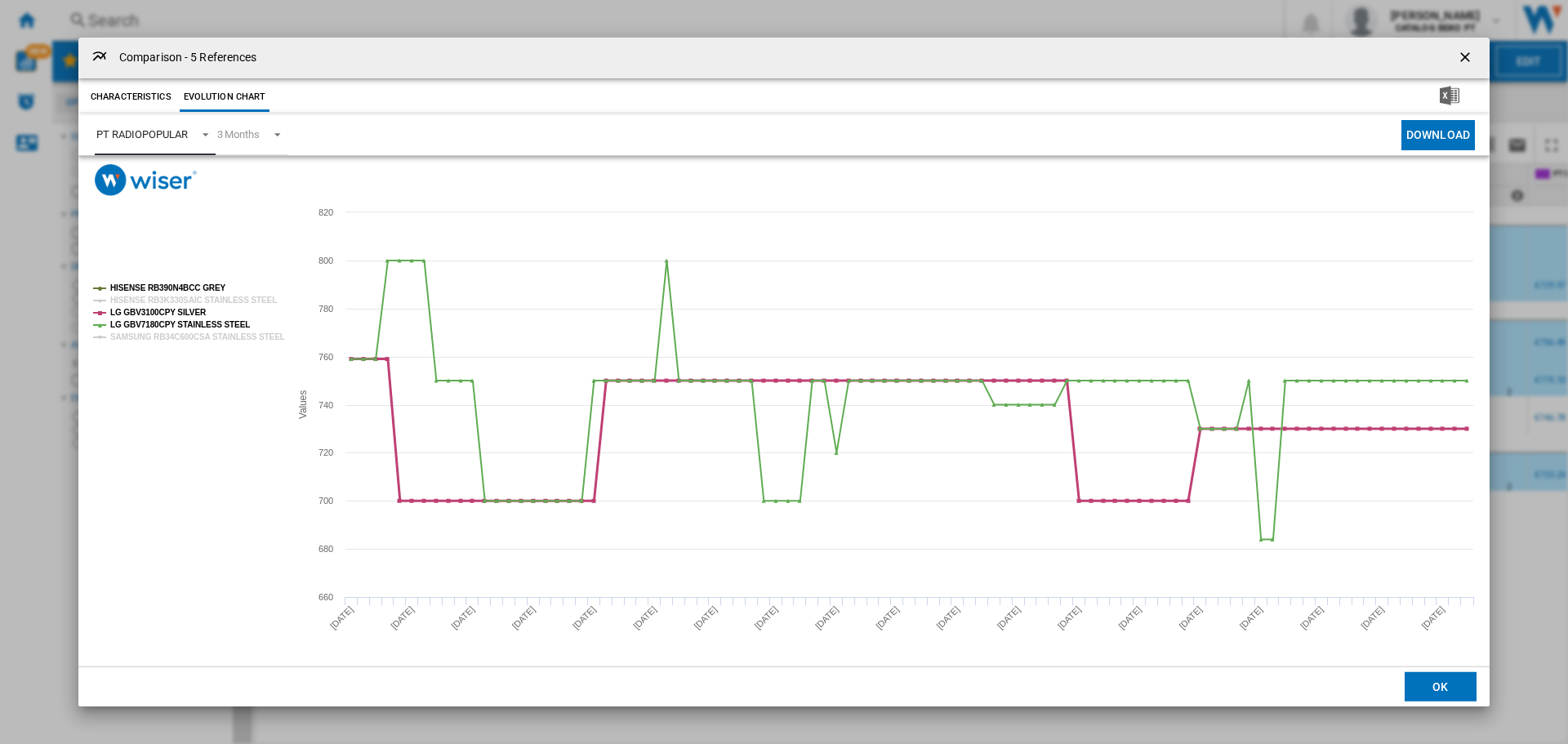
click at [174, 308] on tspan "LG GBV3100CPY SILVER" at bounding box center [159, 312] width 97 height 9
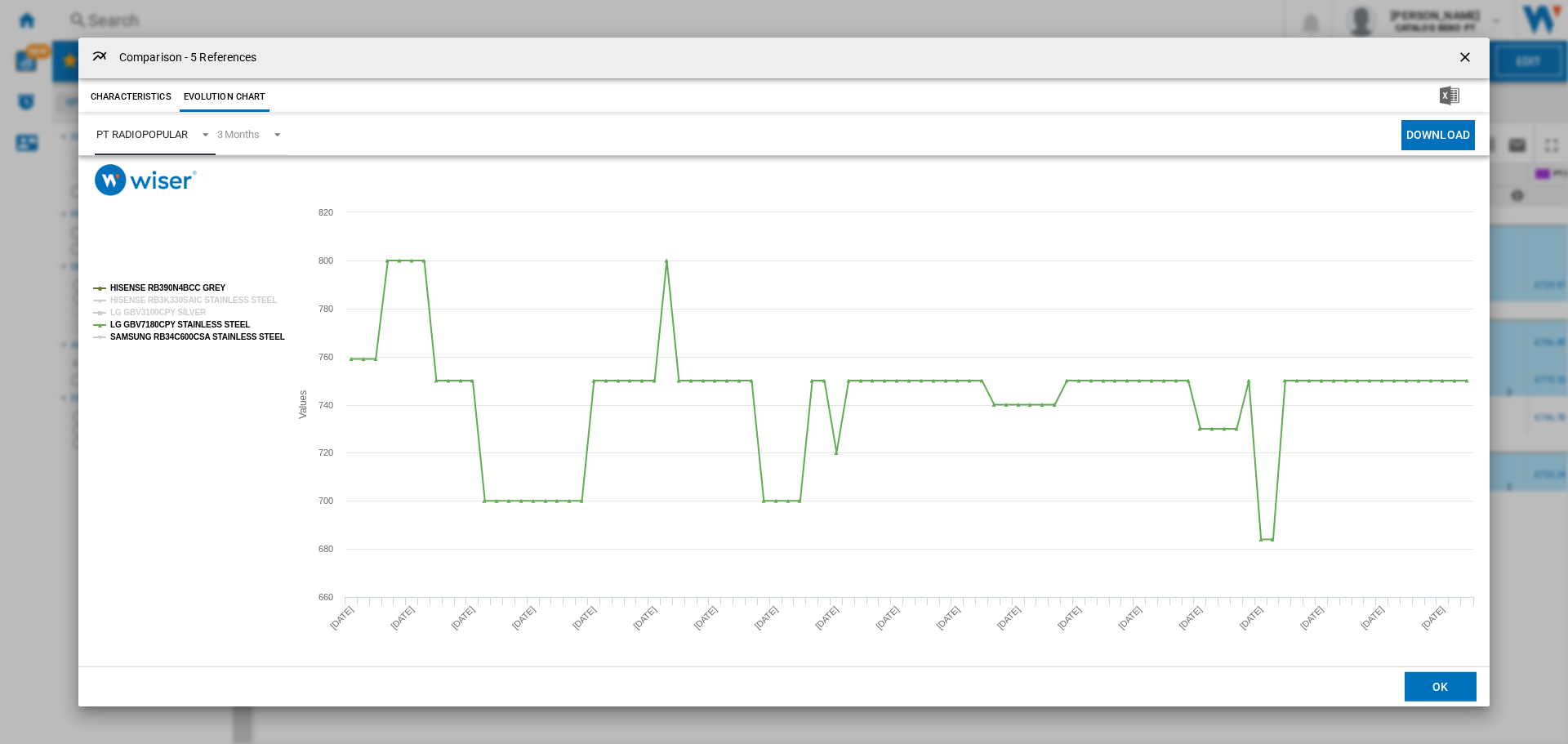
click at [201, 341] on tspan "SAMSUNG RB34C600CSA STAINLESS STEEL" at bounding box center [197, 336] width 175 height 9
click at [201, 328] on tspan "LG GBV7180CPY STAINLESS STEEL" at bounding box center [181, 324] width 140 height 9
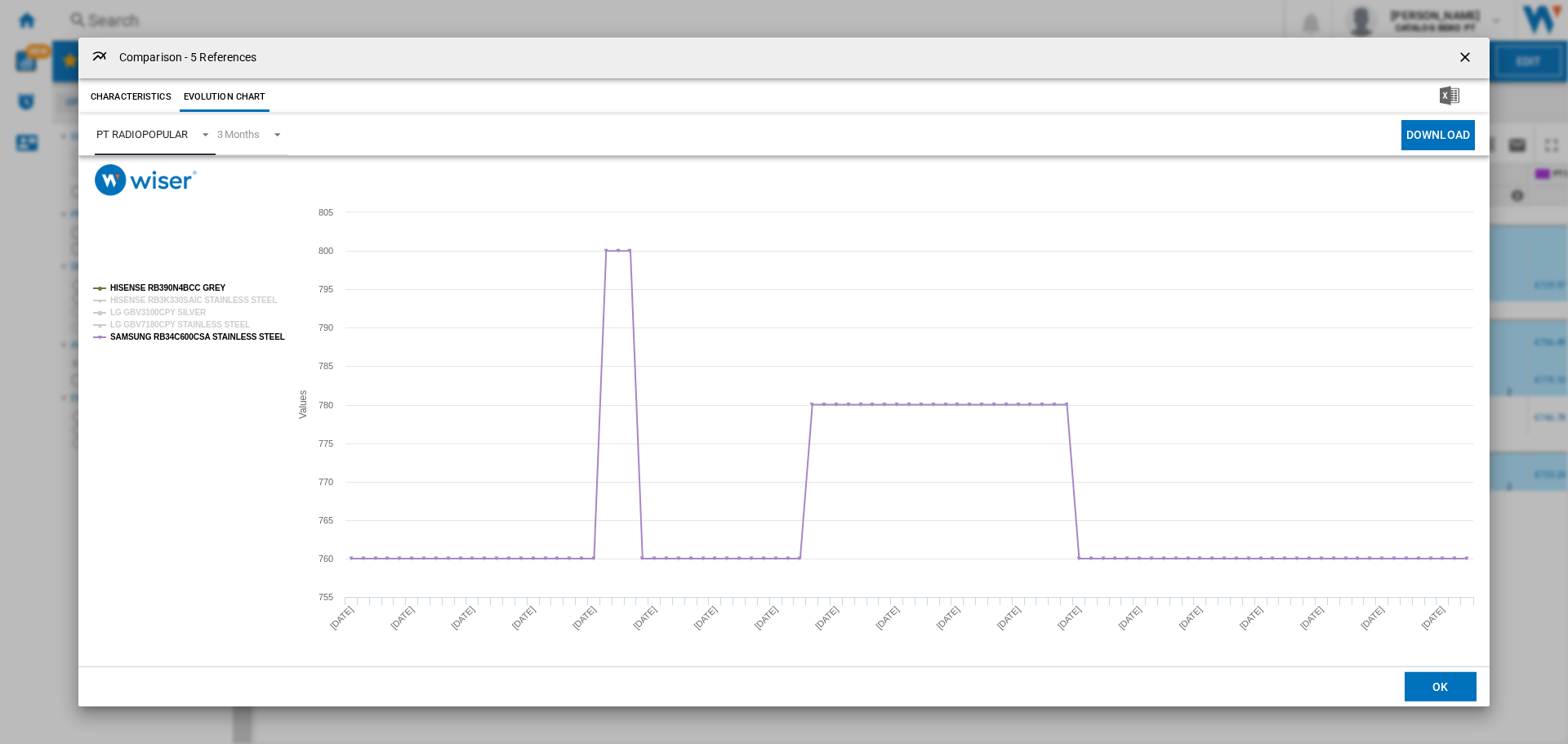
click at [185, 284] on tspan "HISENSE RB390N4BCC GREY" at bounding box center [169, 287] width 116 height 9
click at [169, 343] on rect "Product popup" at bounding box center [185, 312] width 196 height 70
click at [163, 332] on tspan "SAMSUNG RB34C600CSA STAINLESS STEEL" at bounding box center [197, 336] width 175 height 9
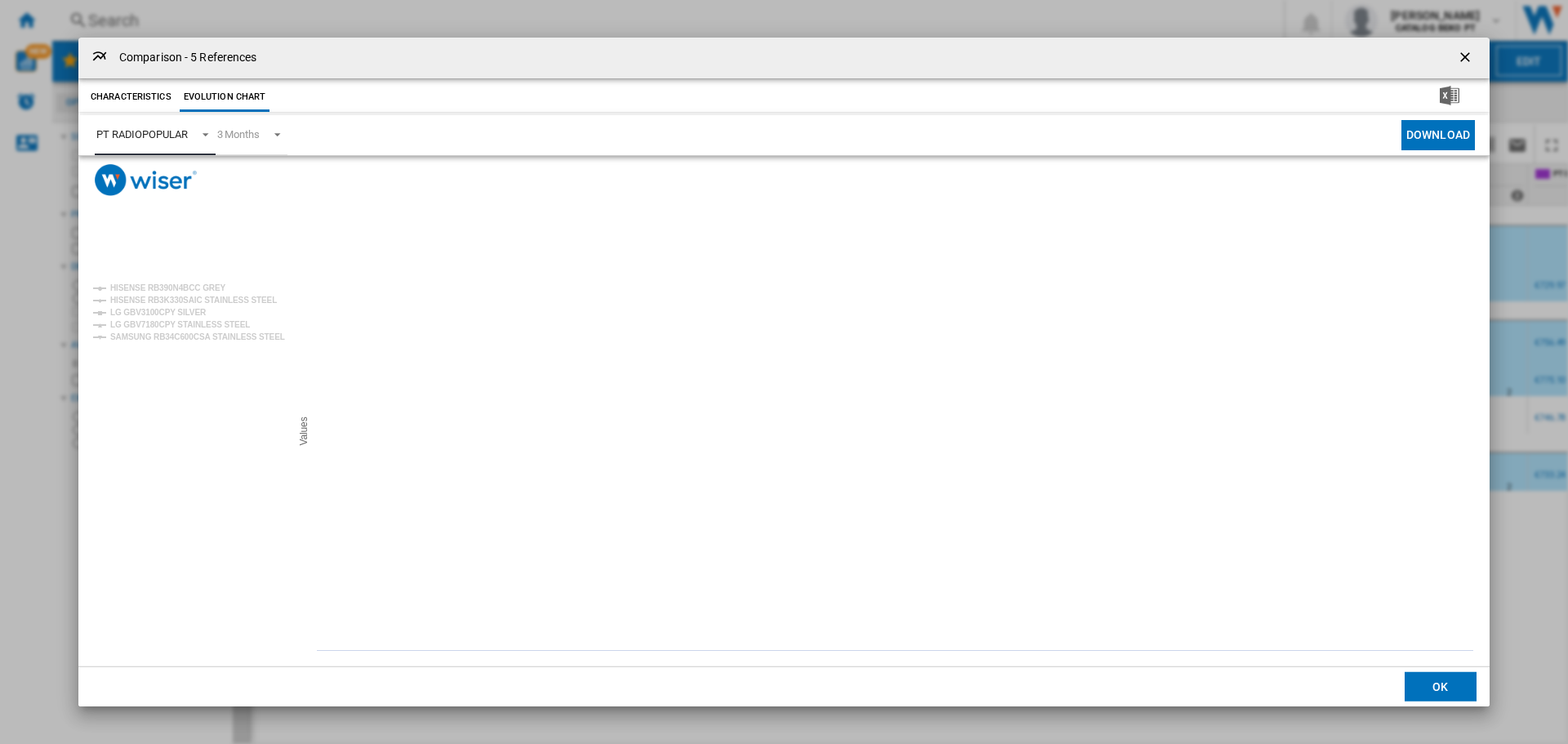
click at [170, 137] on div "PT RADIOPOPULAR" at bounding box center [143, 135] width 92 height 12
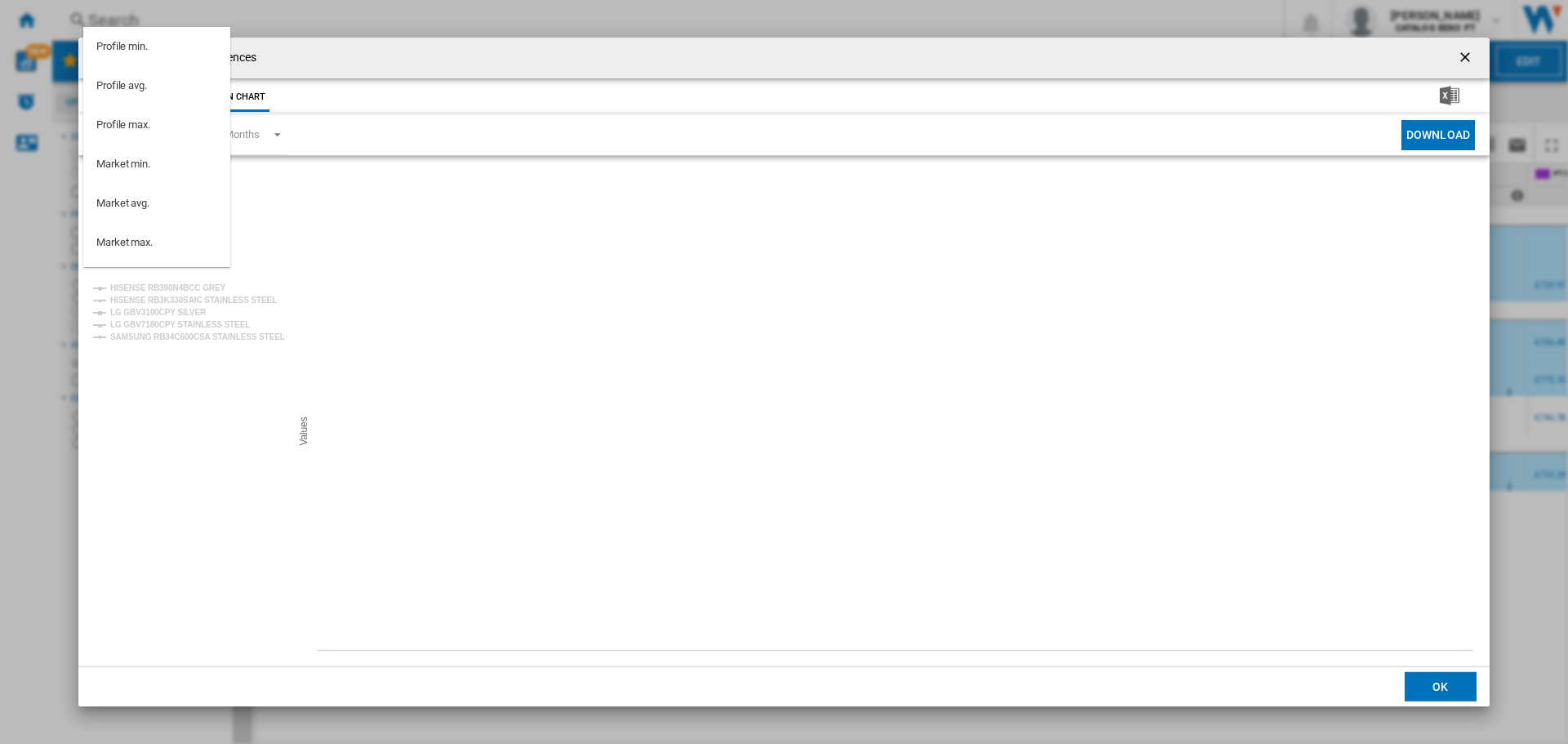
scroll to position [224, 0]
click at [156, 220] on md-option "PT AUCHAN" at bounding box center [157, 213] width 147 height 39
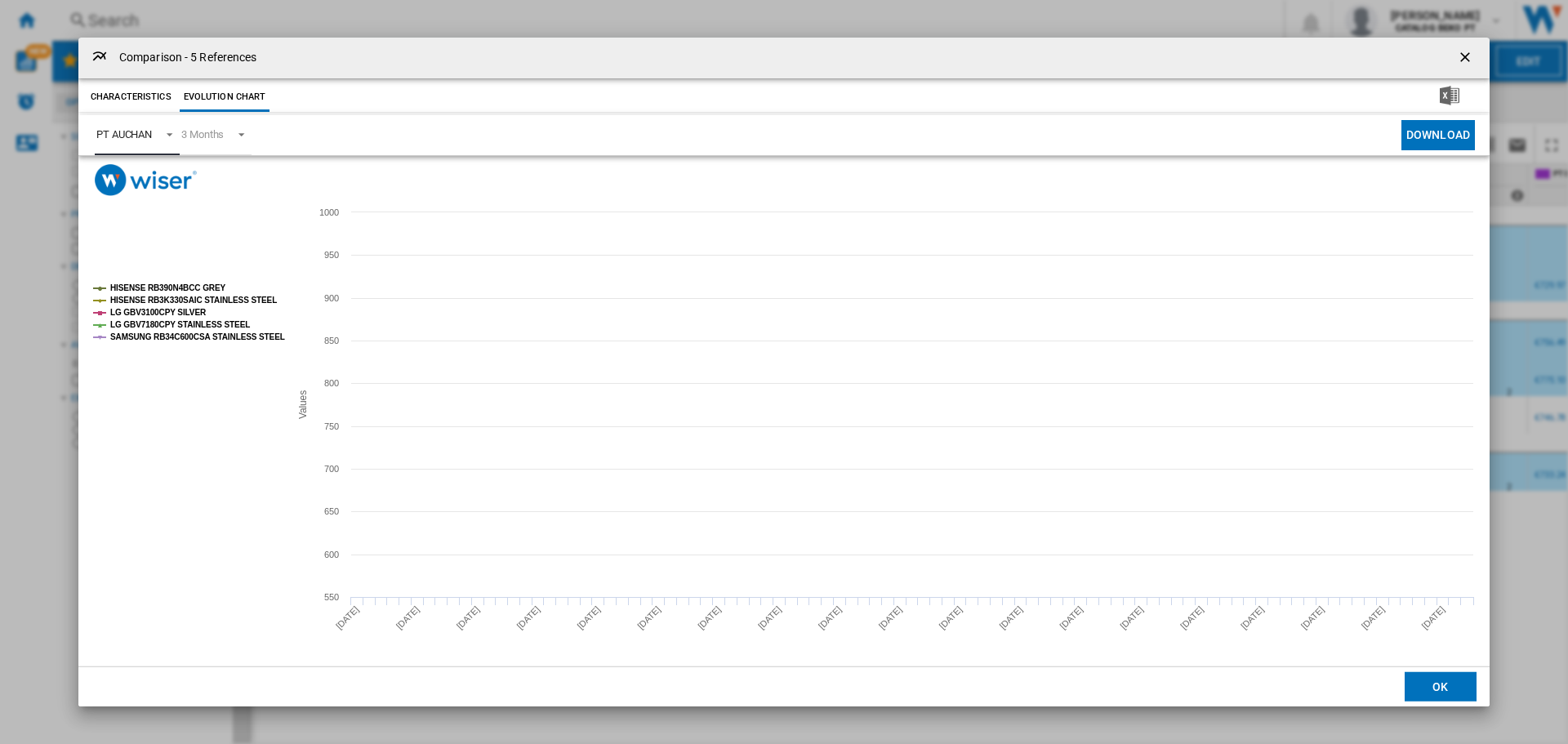
click at [168, 299] on tspan "HISENSE RB3K330SAIC STAINLESS STEEL" at bounding box center [194, 299] width 167 height 9
click at [170, 312] on tspan "LG GBV3100CPY SILVER" at bounding box center [159, 312] width 97 height 9
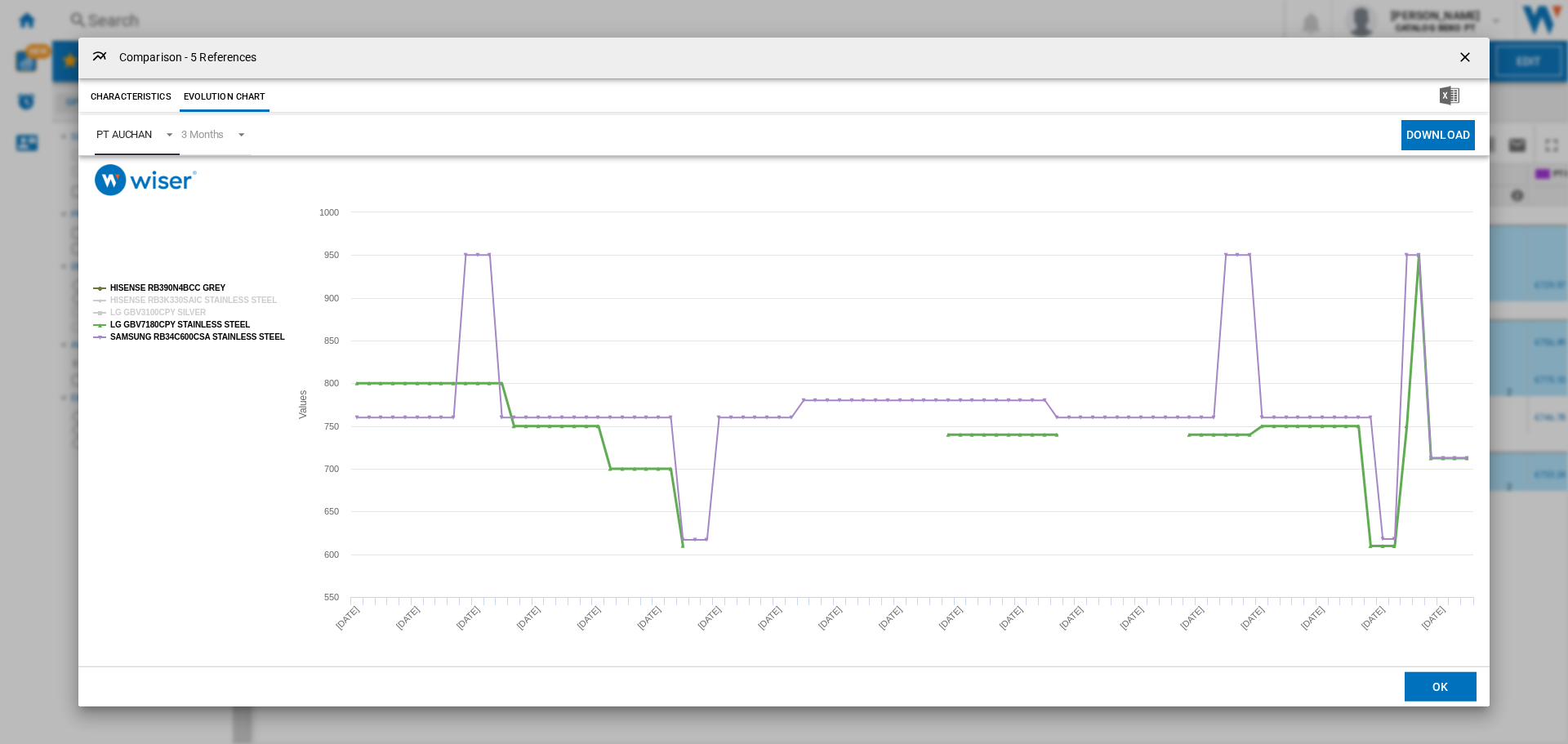
click at [169, 322] on tspan "LG GBV7180CPY STAINLESS STEEL" at bounding box center [181, 324] width 140 height 9
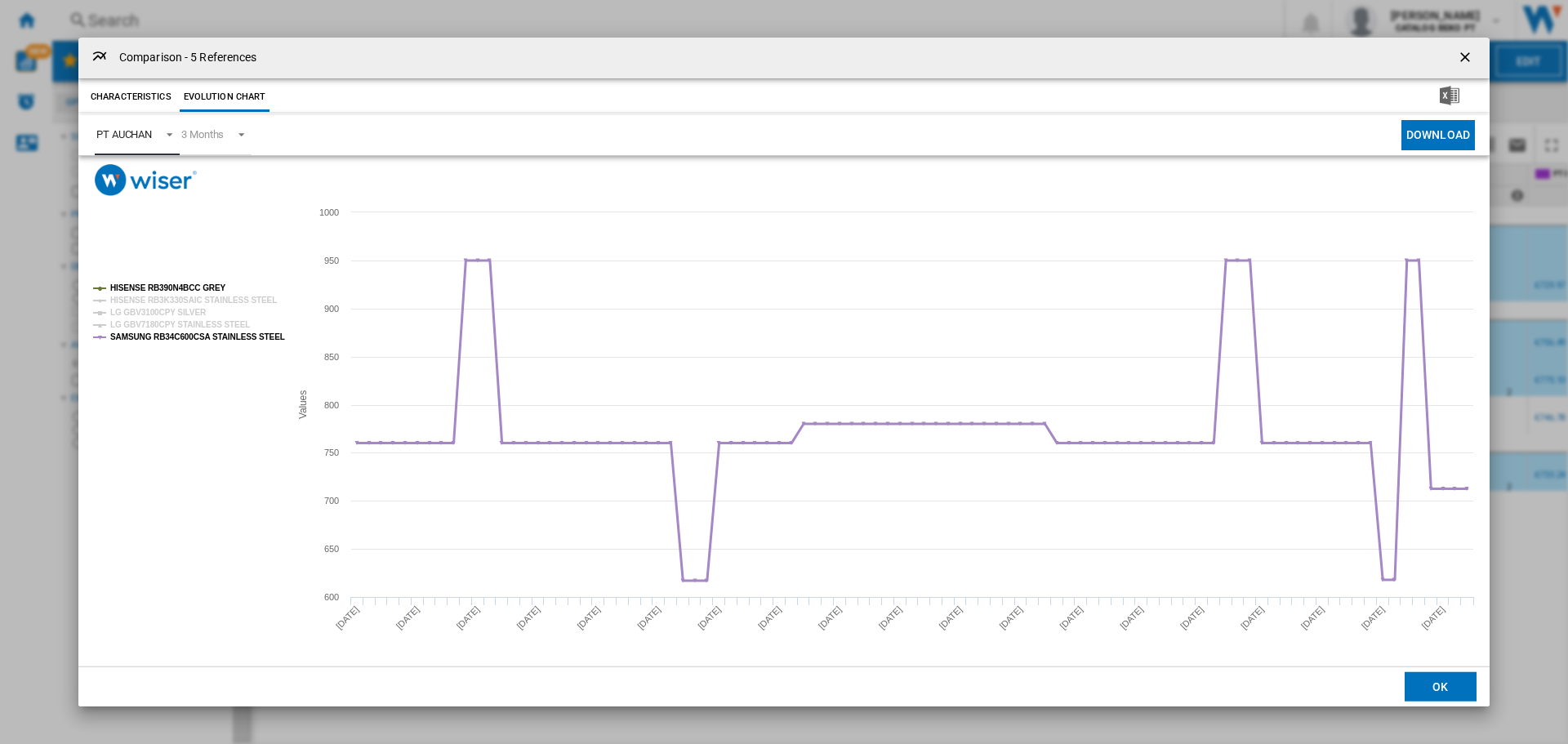
click at [167, 332] on tspan "SAMSUNG RB34C600CSA STAINLESS STEEL" at bounding box center [197, 336] width 175 height 9
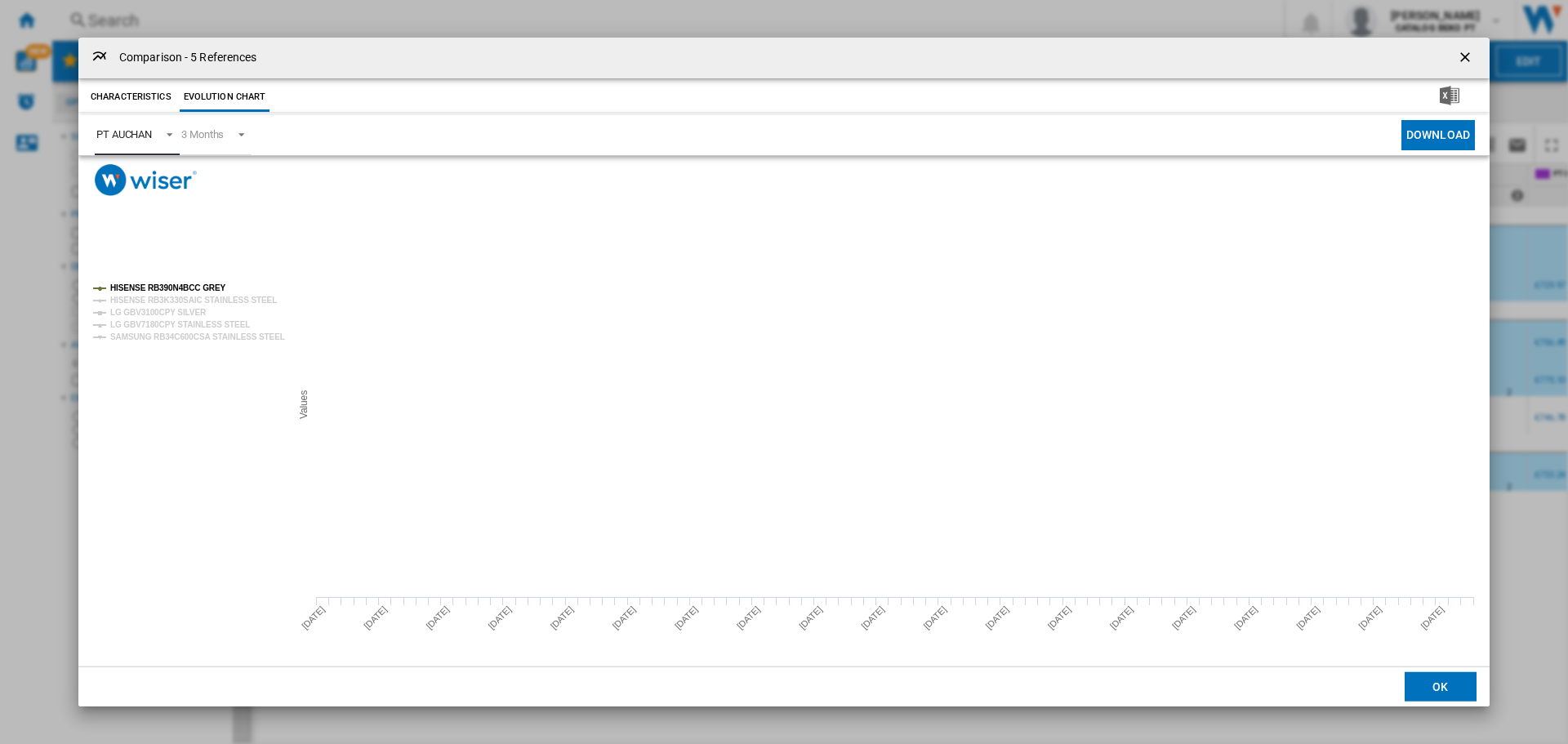
click at [137, 130] on div "PT AUCHAN" at bounding box center [125, 135] width 56 height 12
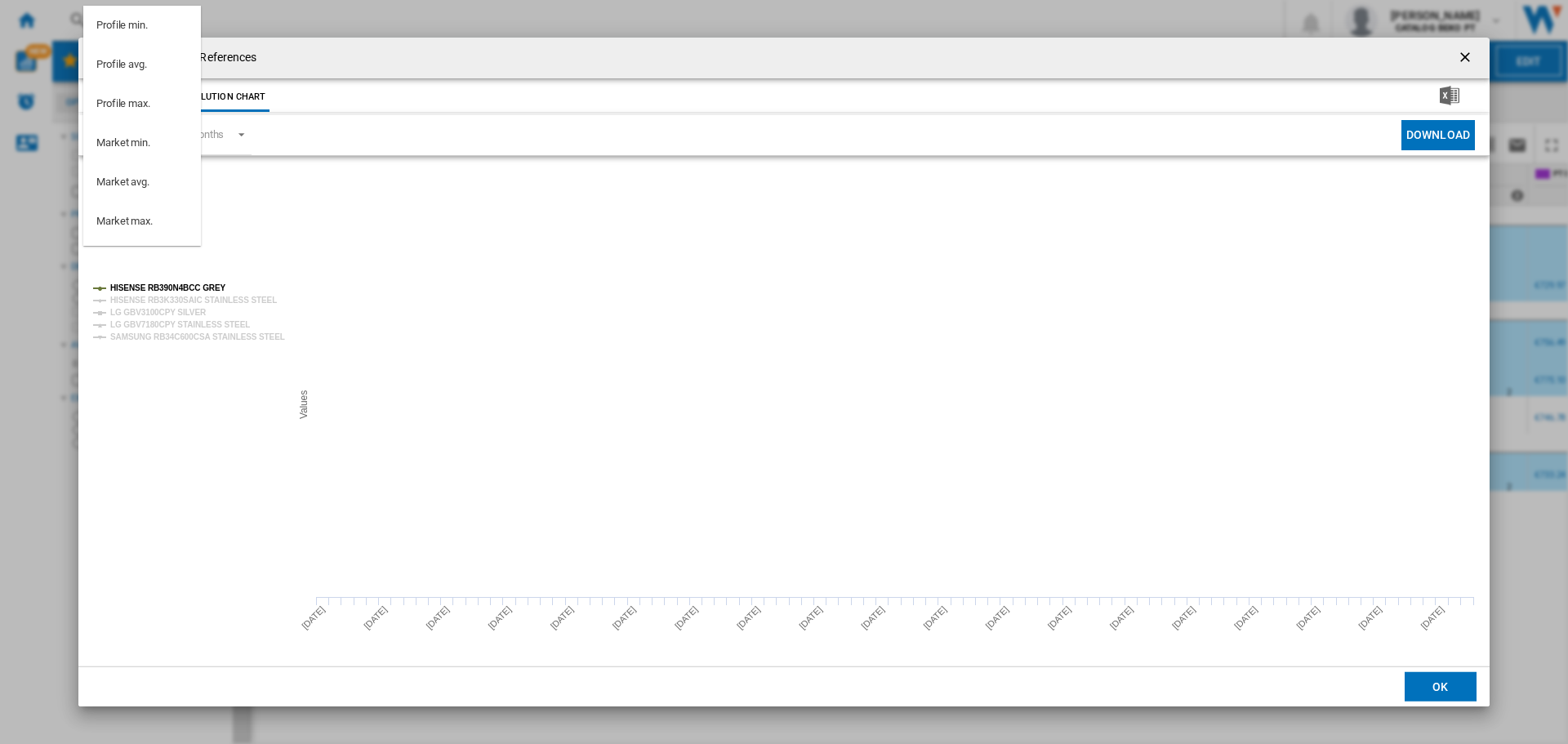
scroll to position [230, 0]
click at [148, 219] on div "PT EURONICS" at bounding box center [129, 225] width 65 height 15
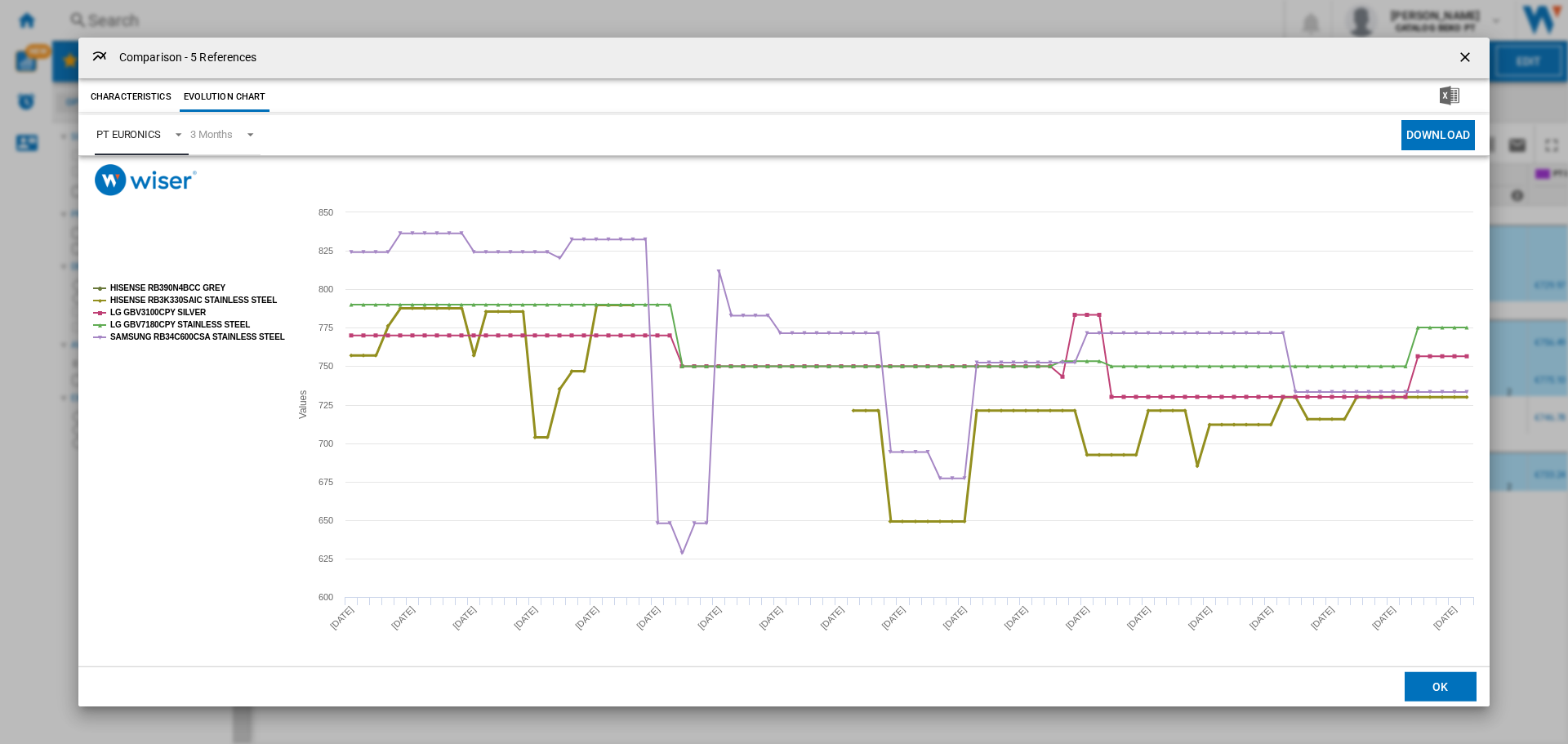
click at [144, 295] on tspan "HISENSE RB3K330SAIC STAINLESS STEEL" at bounding box center [194, 299] width 167 height 9
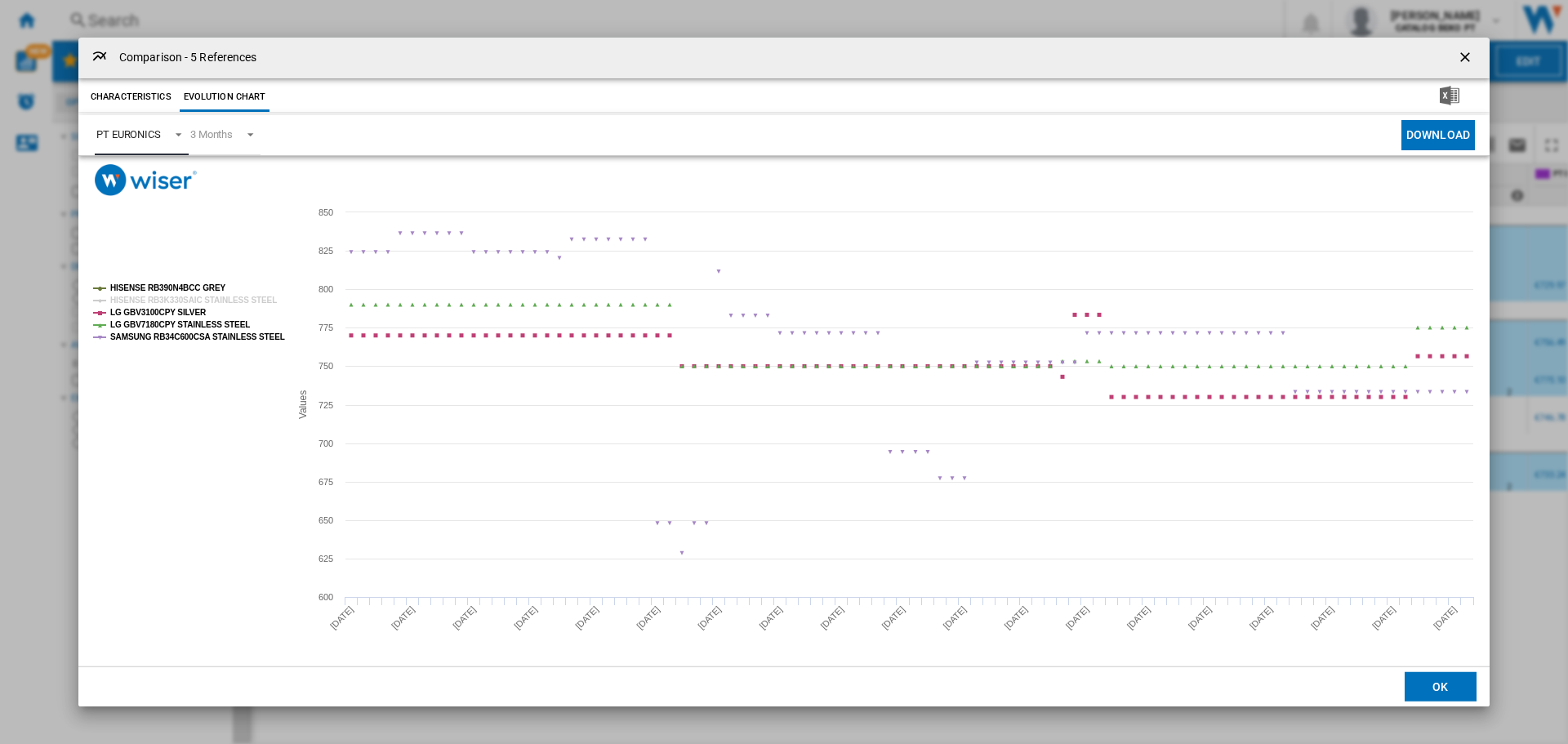
click at [147, 313] on tspan "LG GBV3100CPY SILVER" at bounding box center [159, 312] width 97 height 9
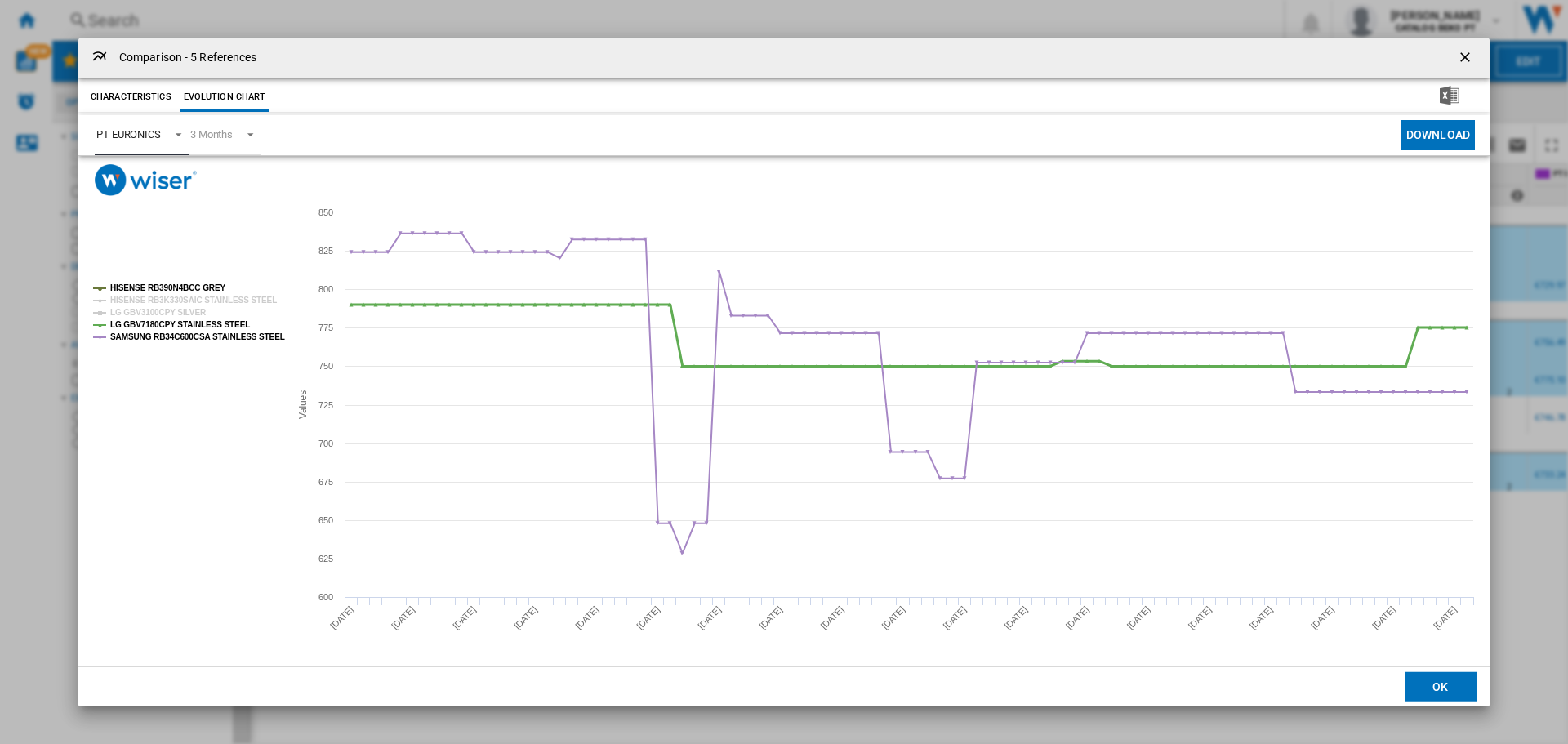
click at [146, 320] on tspan "LG GBV7180CPY STAINLESS STEEL" at bounding box center [181, 324] width 140 height 9
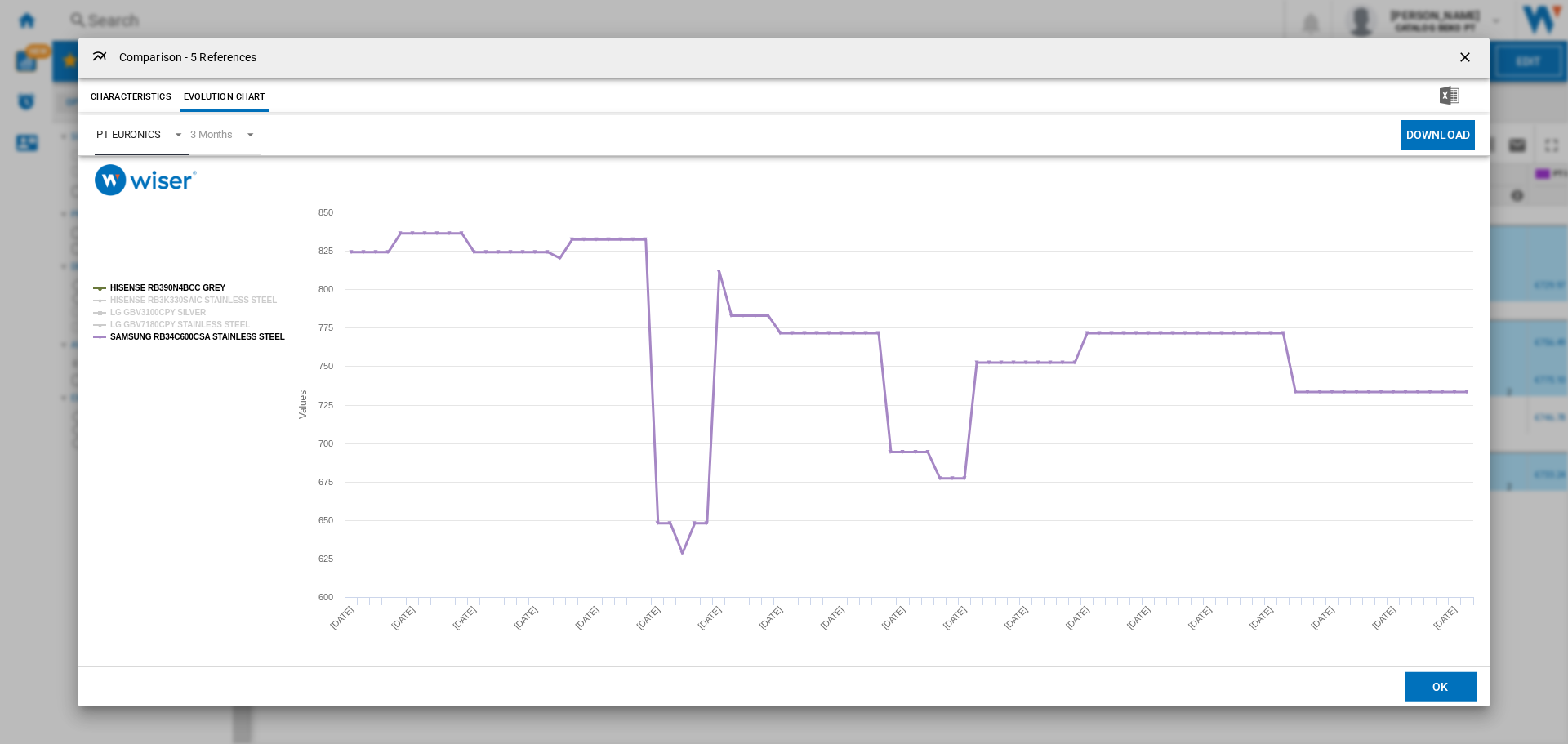
click at [149, 333] on tspan "SAMSUNG RB34C600CSA STAINLESS STEEL" at bounding box center [197, 336] width 175 height 9
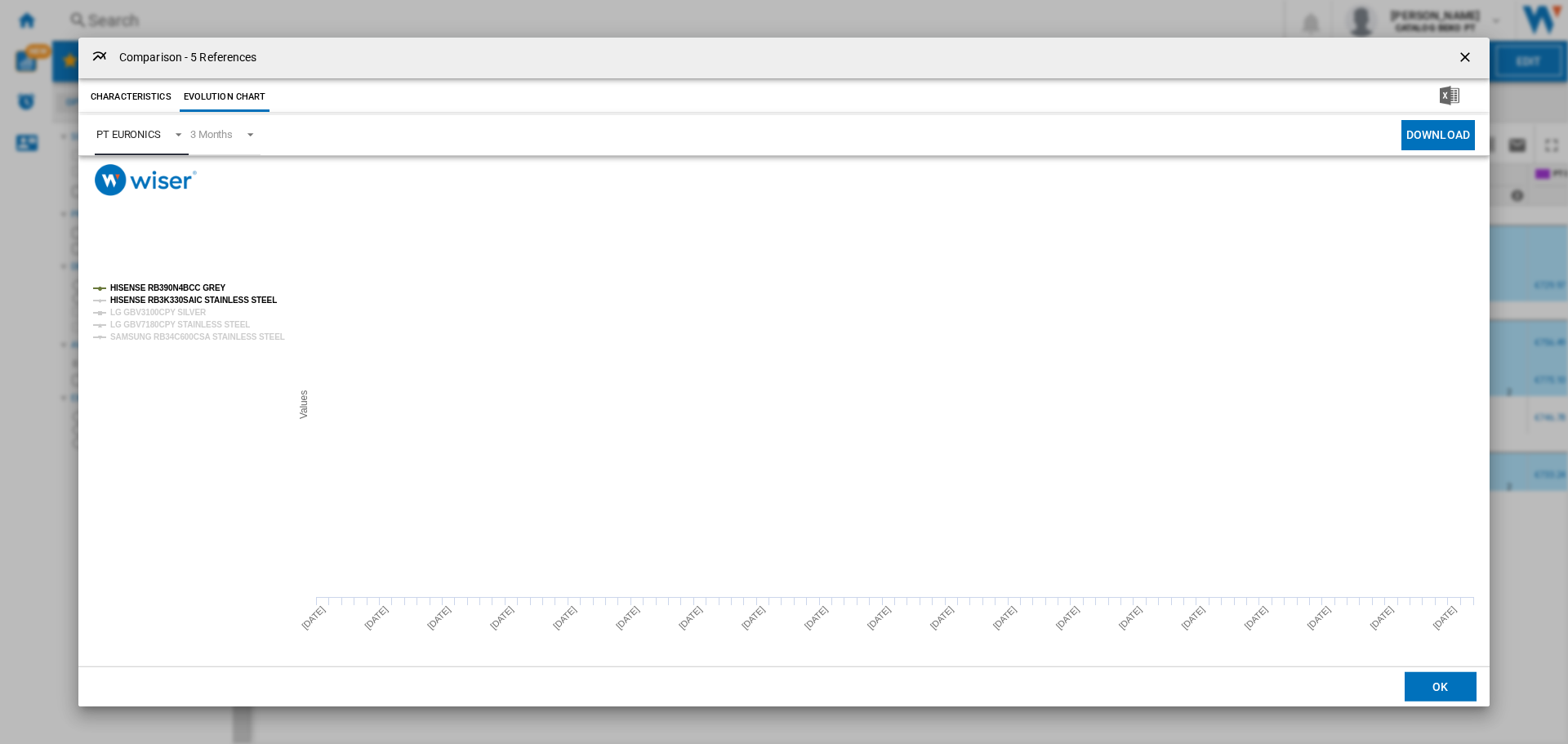
click at [152, 285] on tspan "HISENSE RB390N4BCC GREY" at bounding box center [169, 287] width 116 height 9
click at [143, 124] on md-select-value "PT EURONICS" at bounding box center [142, 135] width 94 height 40
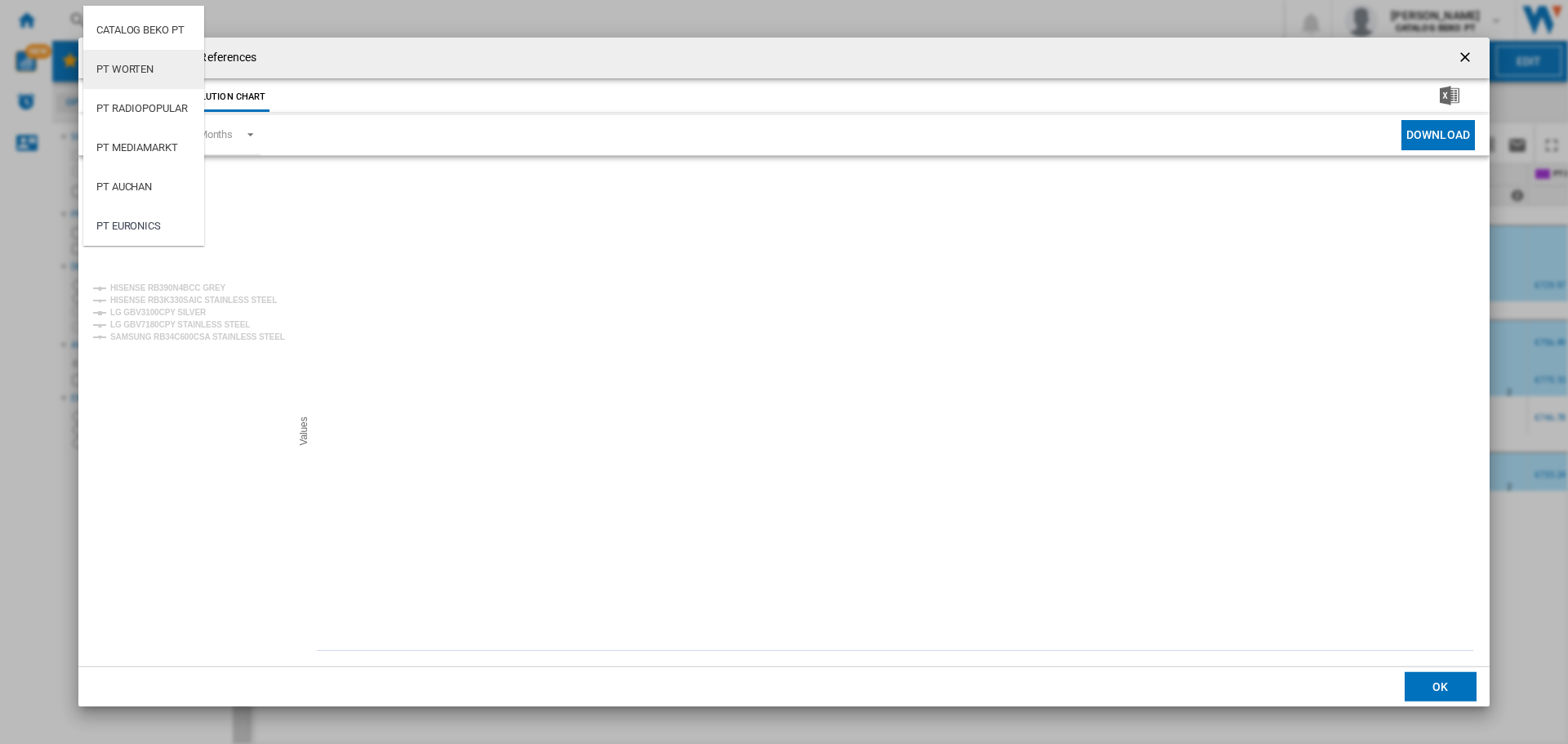
click at [149, 78] on md-option "PT WORTEN" at bounding box center [144, 69] width 121 height 39
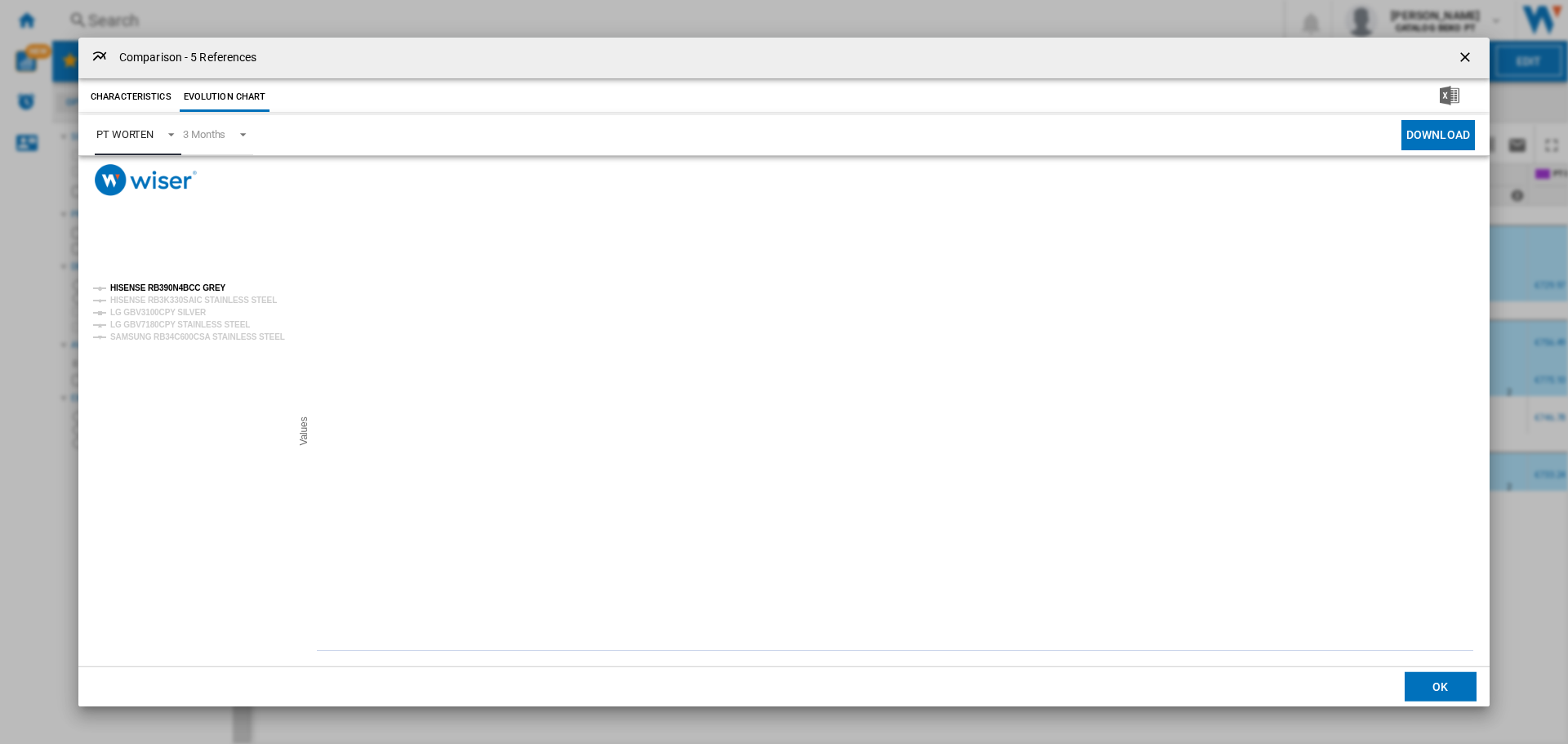
click at [175, 288] on tspan "HISENSE RB390N4BCC GREY" at bounding box center [169, 287] width 116 height 9
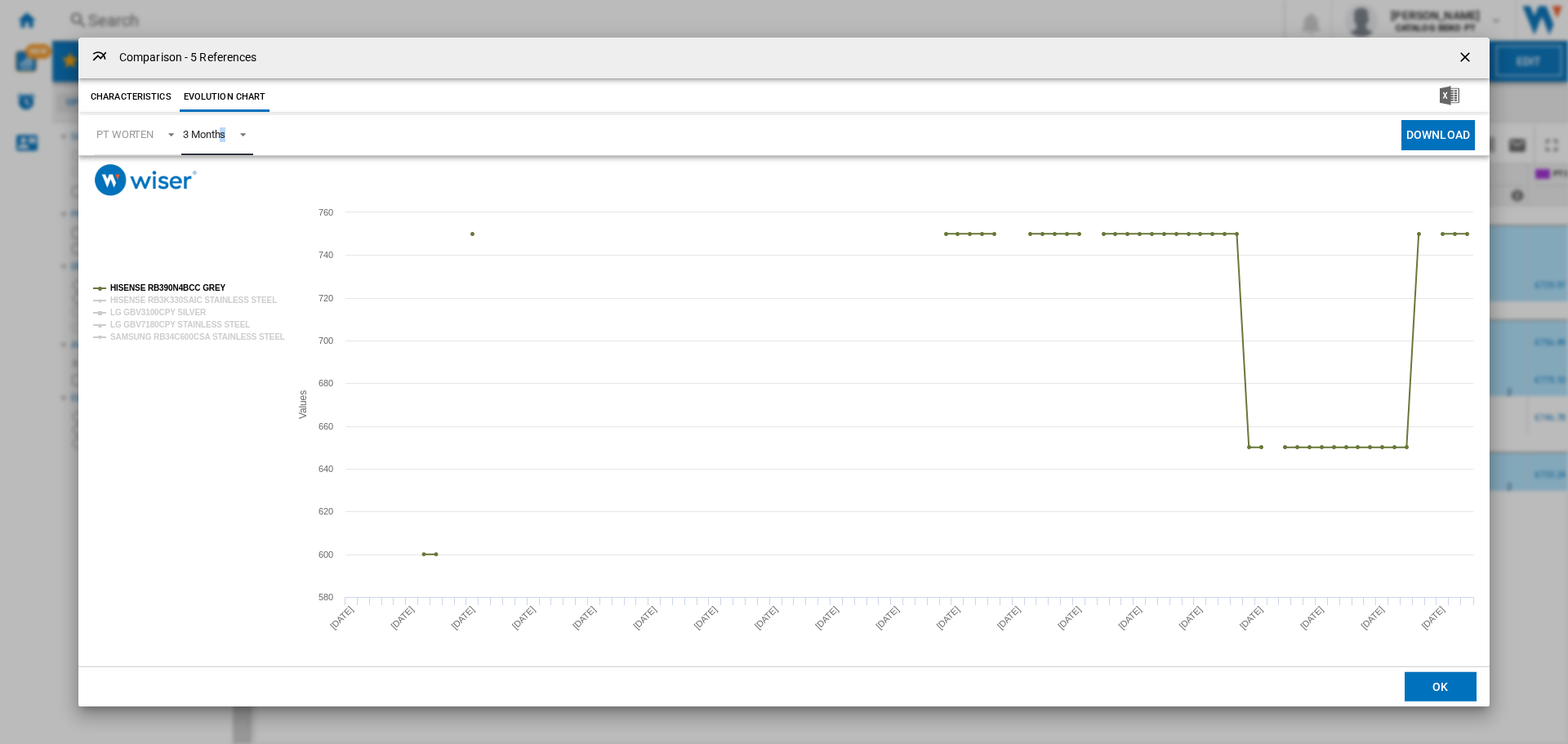
click at [224, 141] on span "3 Months" at bounding box center [203, 135] width 43 height 15
click at [220, 175] on div "6 Months" at bounding box center [203, 175] width 43 height 15
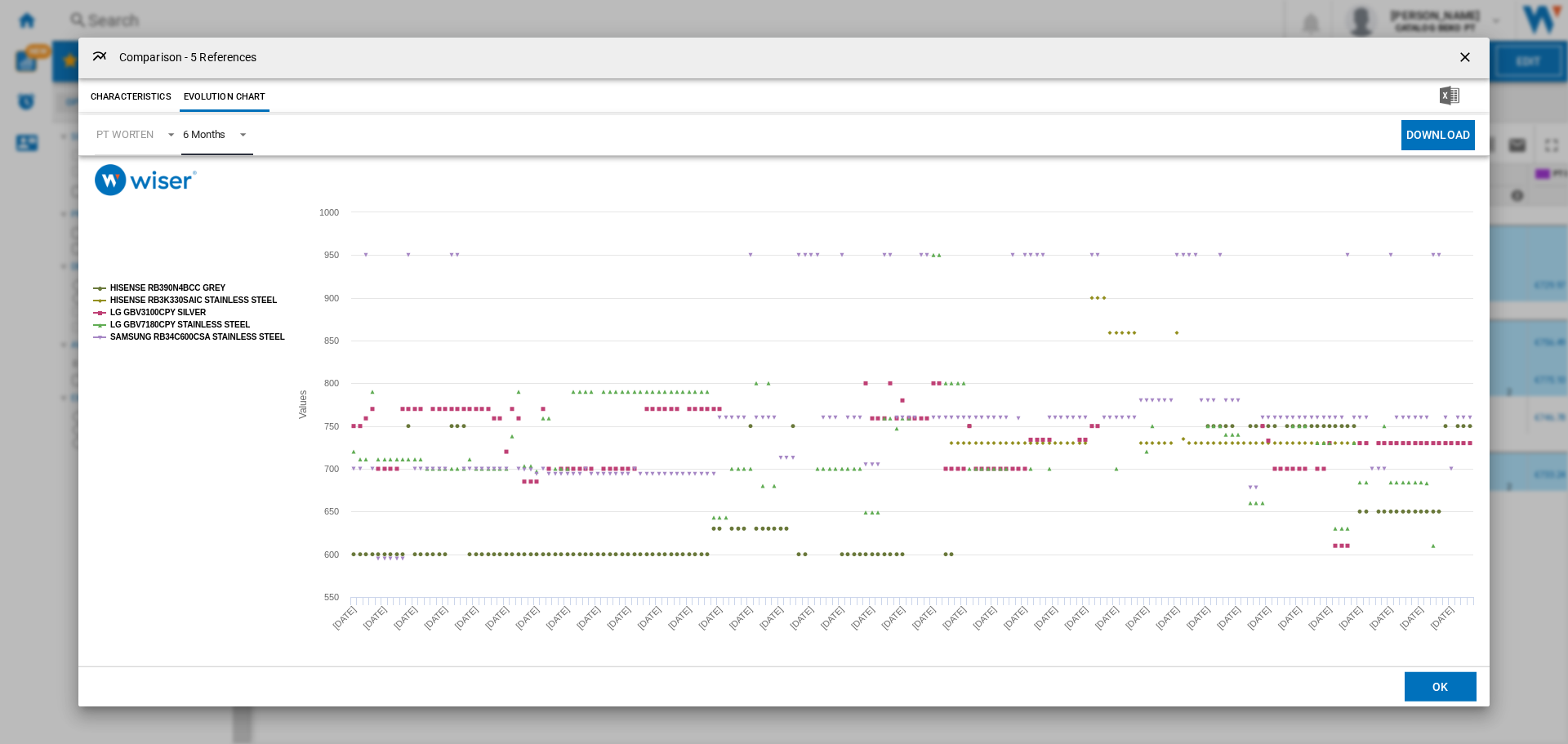
click at [216, 301] on tspan "HISENSE RB3K330SAIC STAINLESS STEEL" at bounding box center [194, 299] width 167 height 9
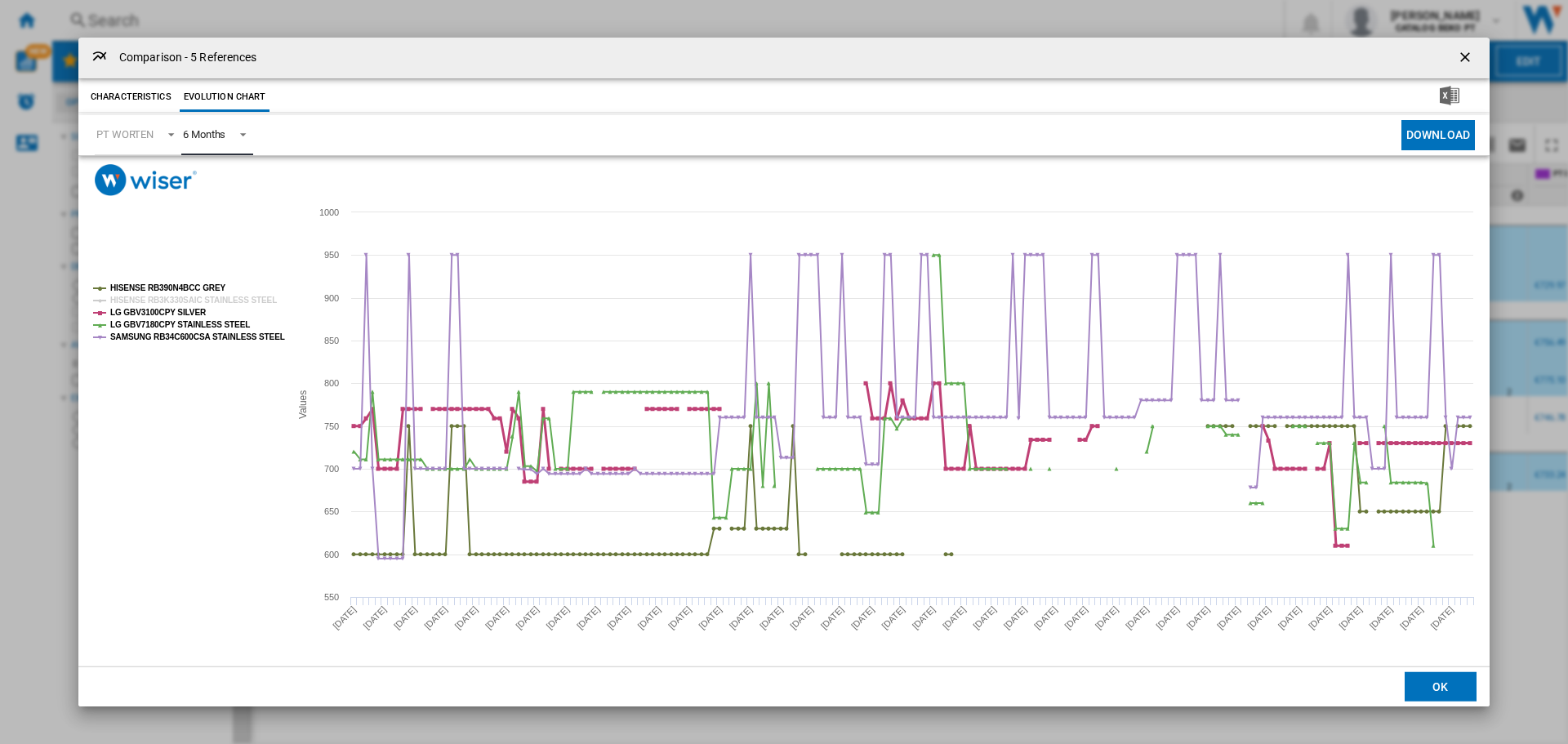
click at [188, 313] on tspan "LG GBV3100CPY SILVER" at bounding box center [159, 312] width 97 height 9
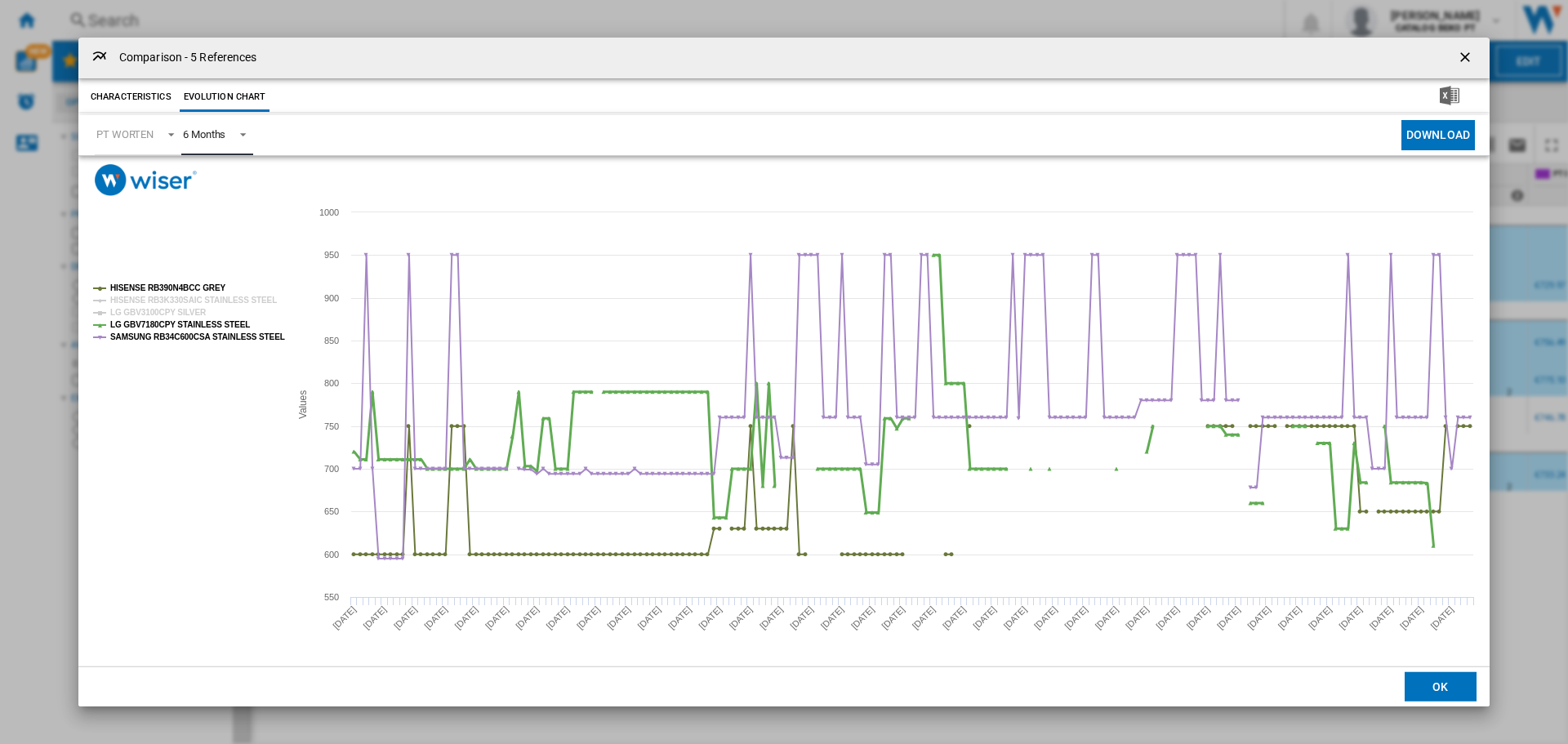
click at [194, 326] on tspan "LG GBV7180CPY STAINLESS STEEL" at bounding box center [181, 324] width 140 height 9
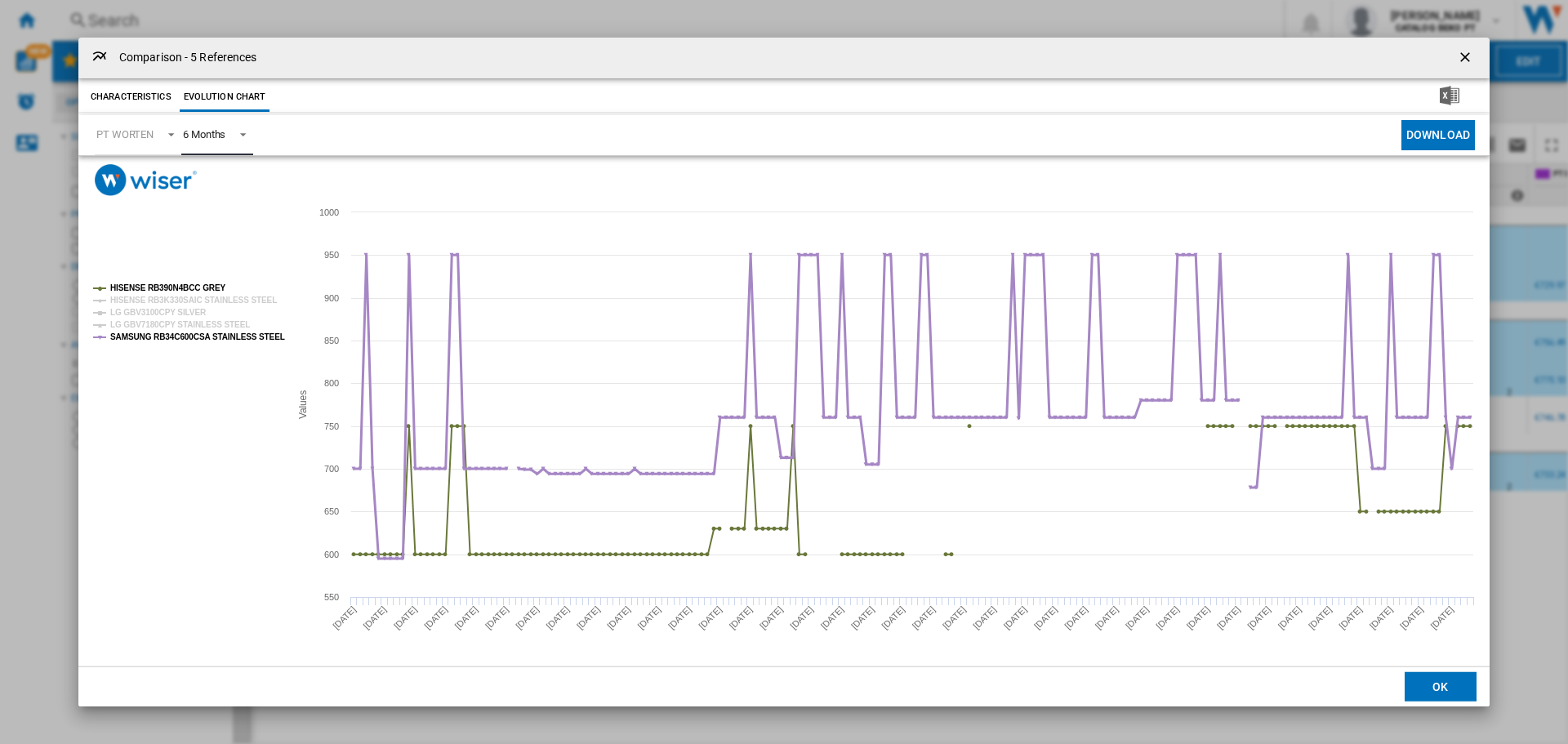
click at [198, 335] on tspan "SAMSUNG RB34C600CSA STAINLESS STEEL" at bounding box center [197, 336] width 175 height 9
